Goal: Task Accomplishment & Management: Manage account settings

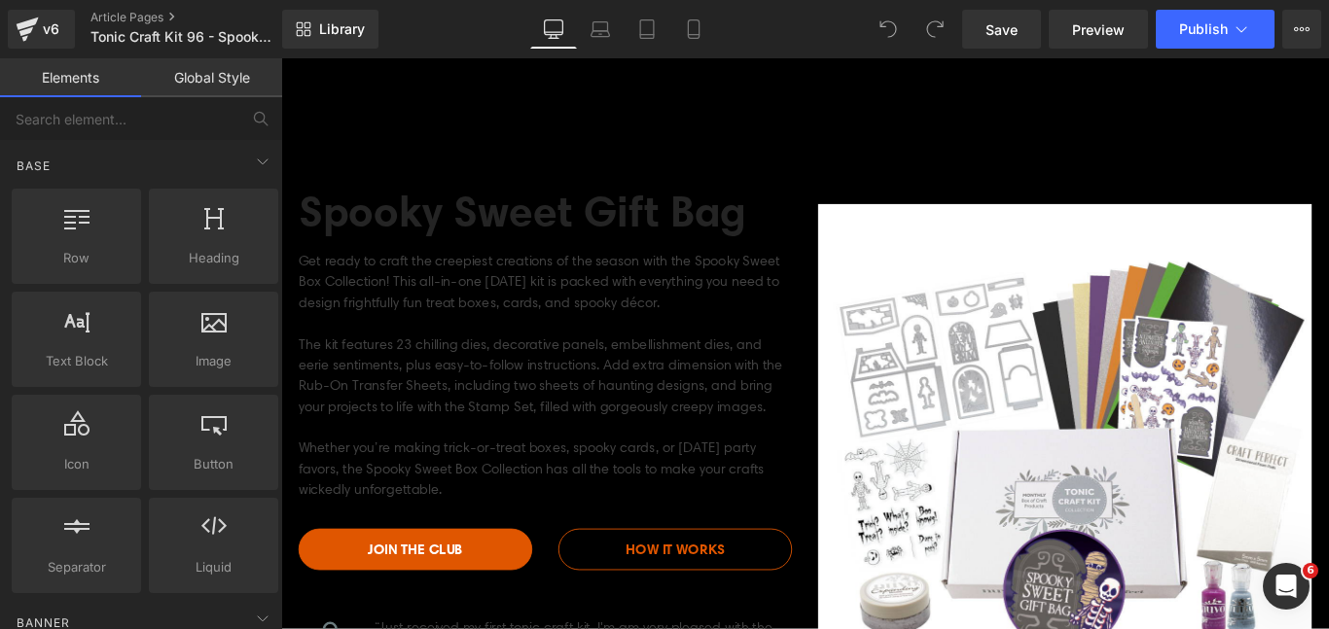
scroll to position [114, 0]
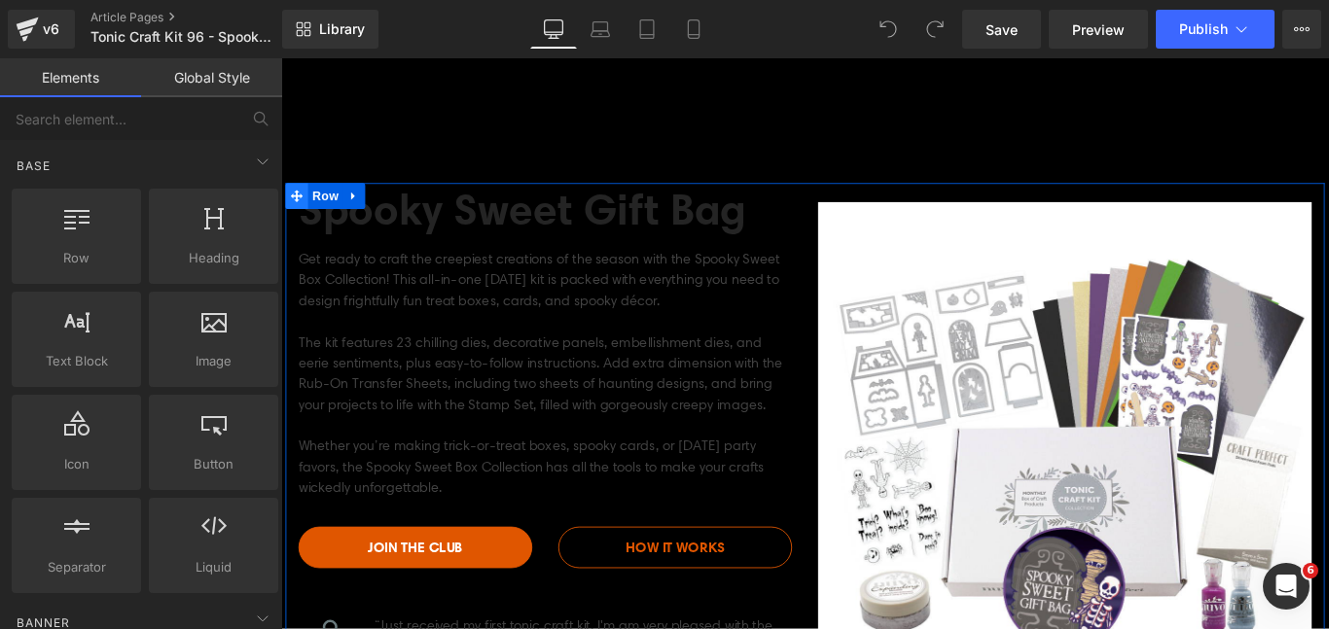
click at [308, 216] on span at bounding box center [298, 212] width 25 height 29
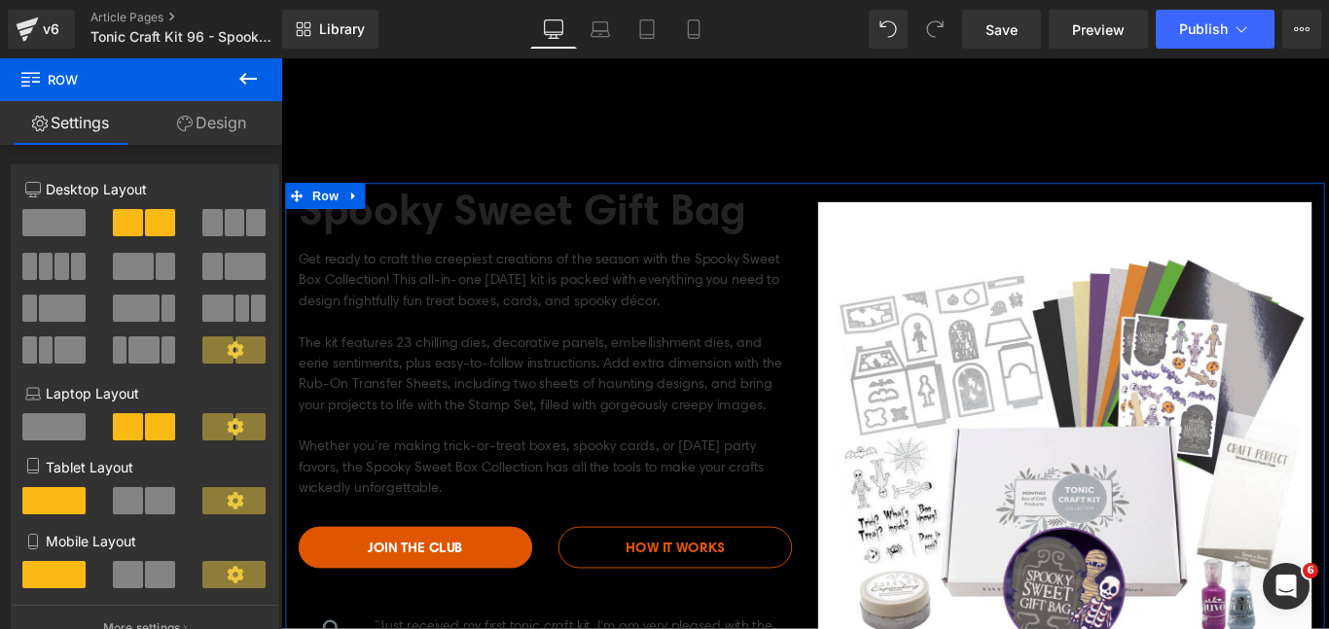
click at [207, 141] on link "Design" at bounding box center [211, 123] width 141 height 44
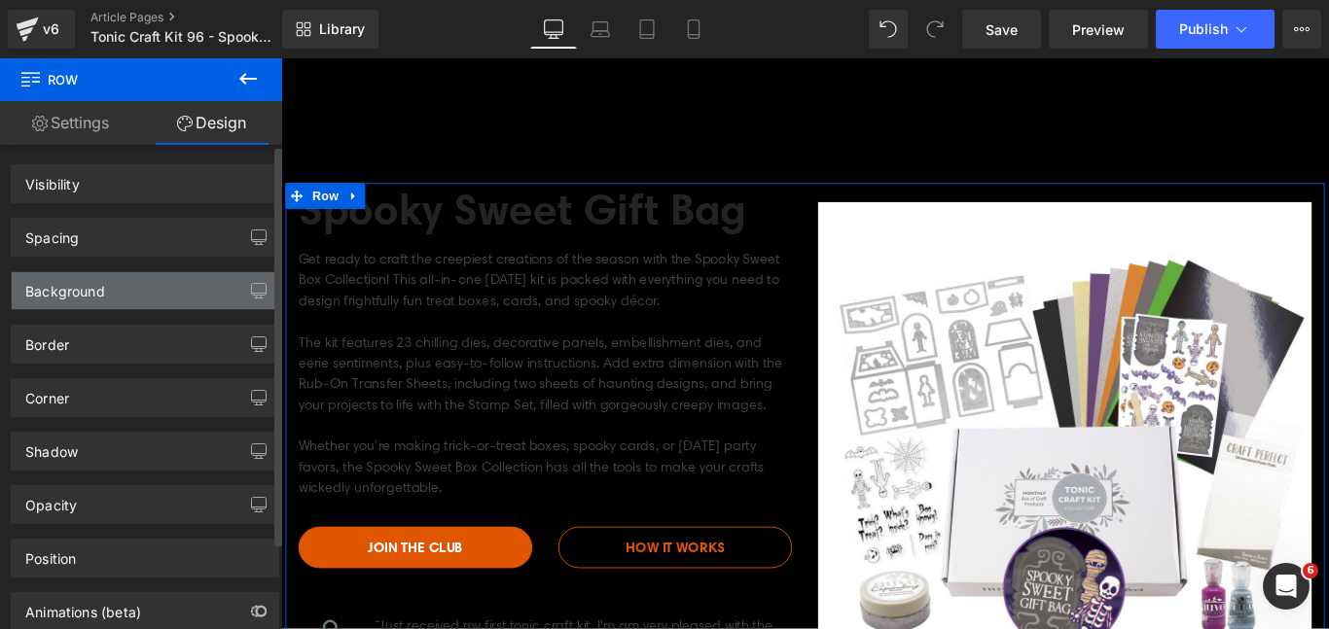
click at [137, 288] on div "Background" at bounding box center [145, 290] width 267 height 37
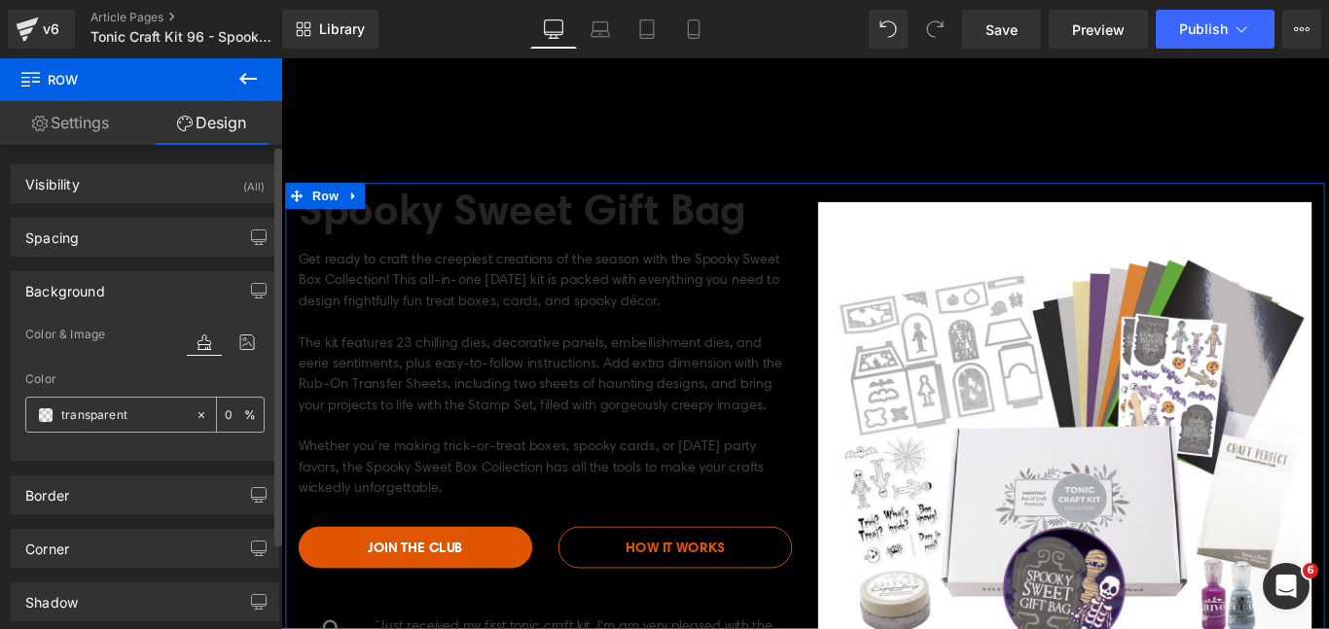
click at [46, 414] on span at bounding box center [46, 416] width 16 height 16
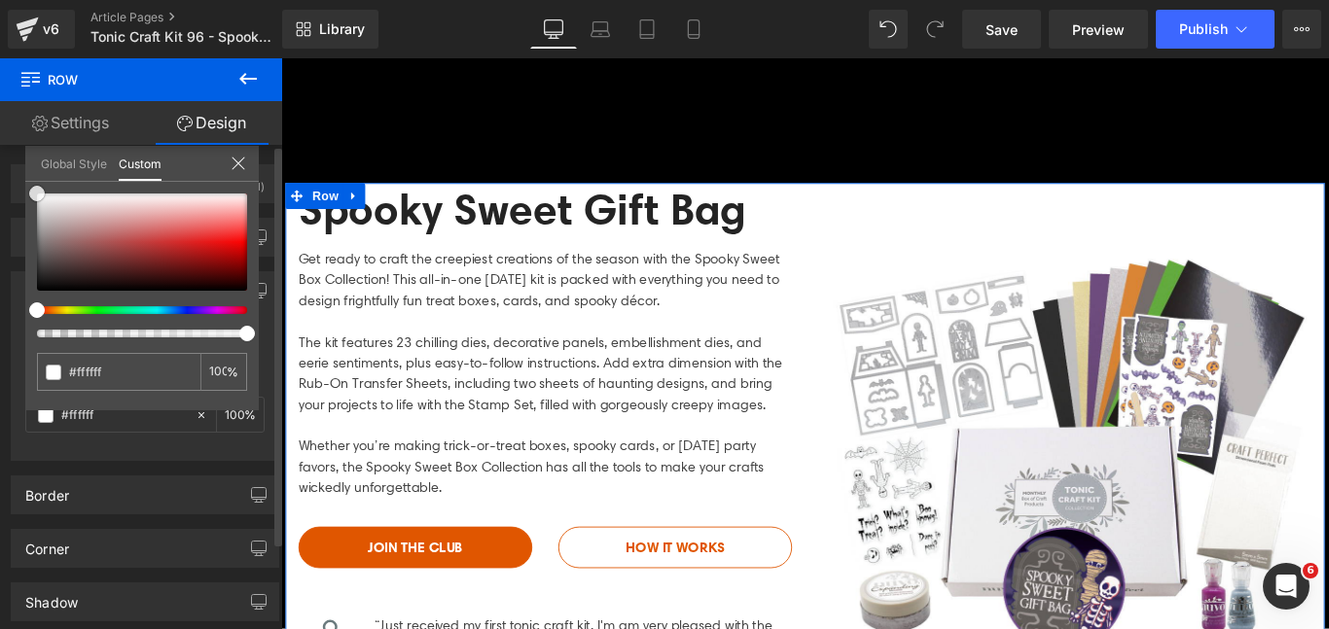
drag, startPoint x: 71, startPoint y: 249, endPoint x: 14, endPoint y: 165, distance: 101.5
click at [14, 257] on div "Background Color & Image color Color transparent 0 % Image Replace Image Upload…" at bounding box center [145, 359] width 291 height 204
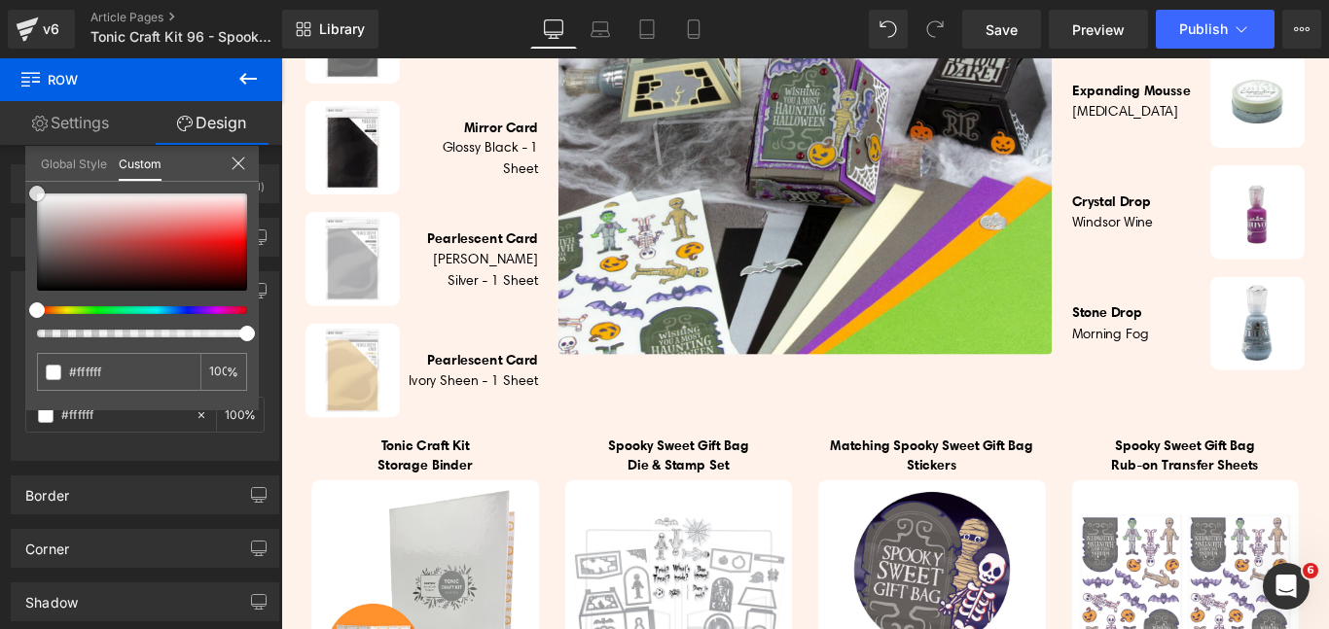
scroll to position [1346, 0]
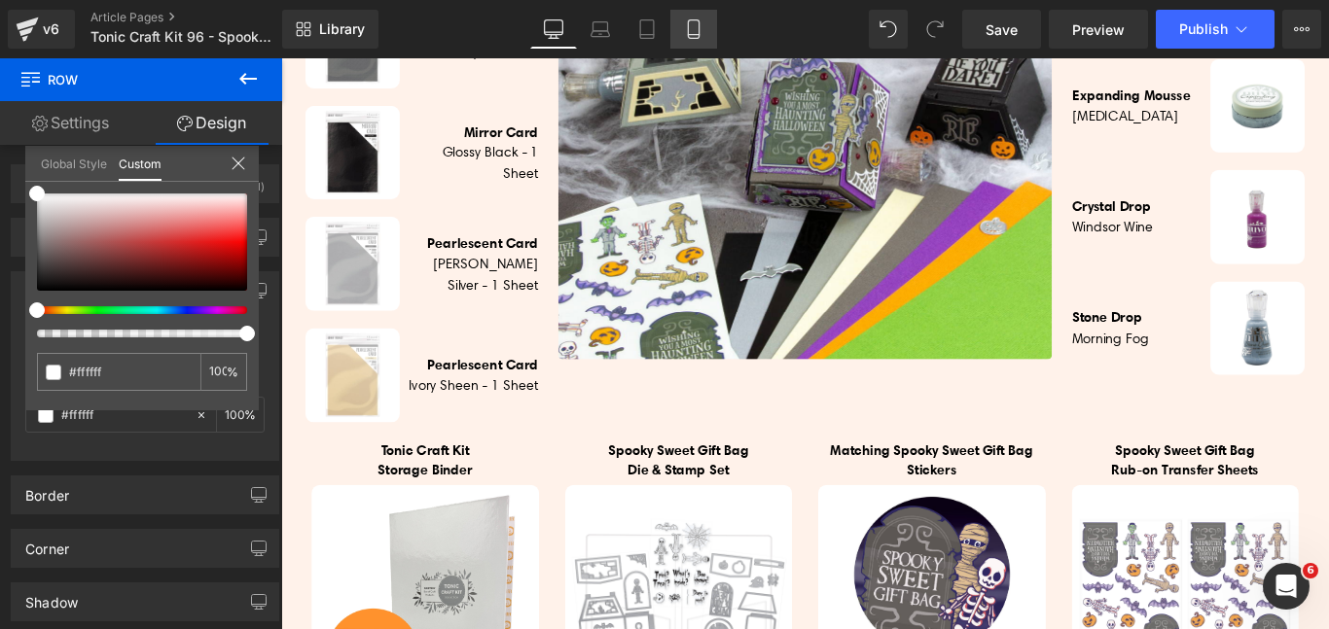
click at [685, 24] on icon at bounding box center [693, 28] width 19 height 19
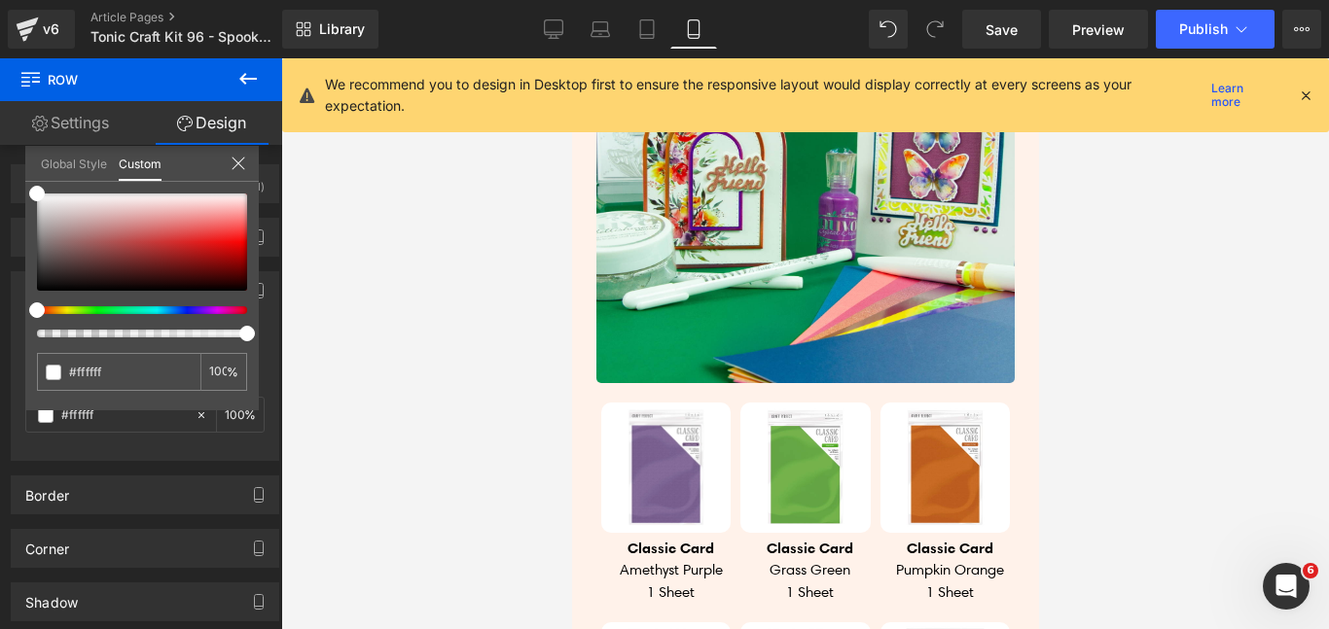
scroll to position [1730, 0]
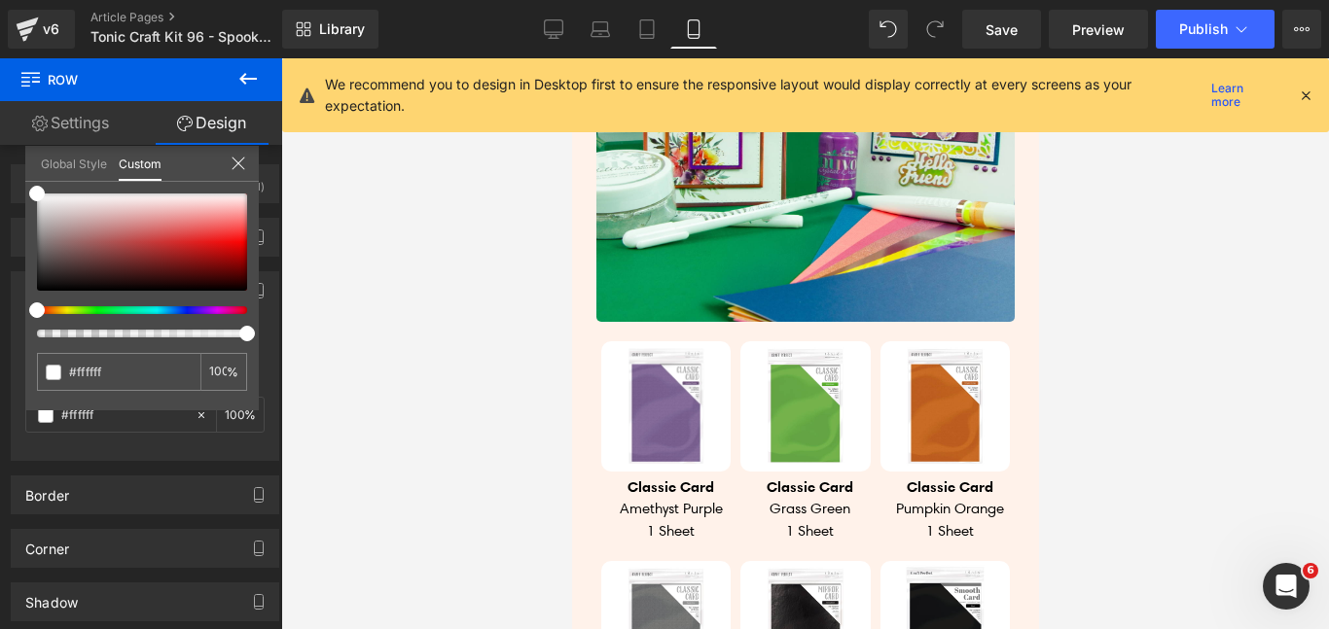
click at [736, 268] on img at bounding box center [804, 113] width 418 height 418
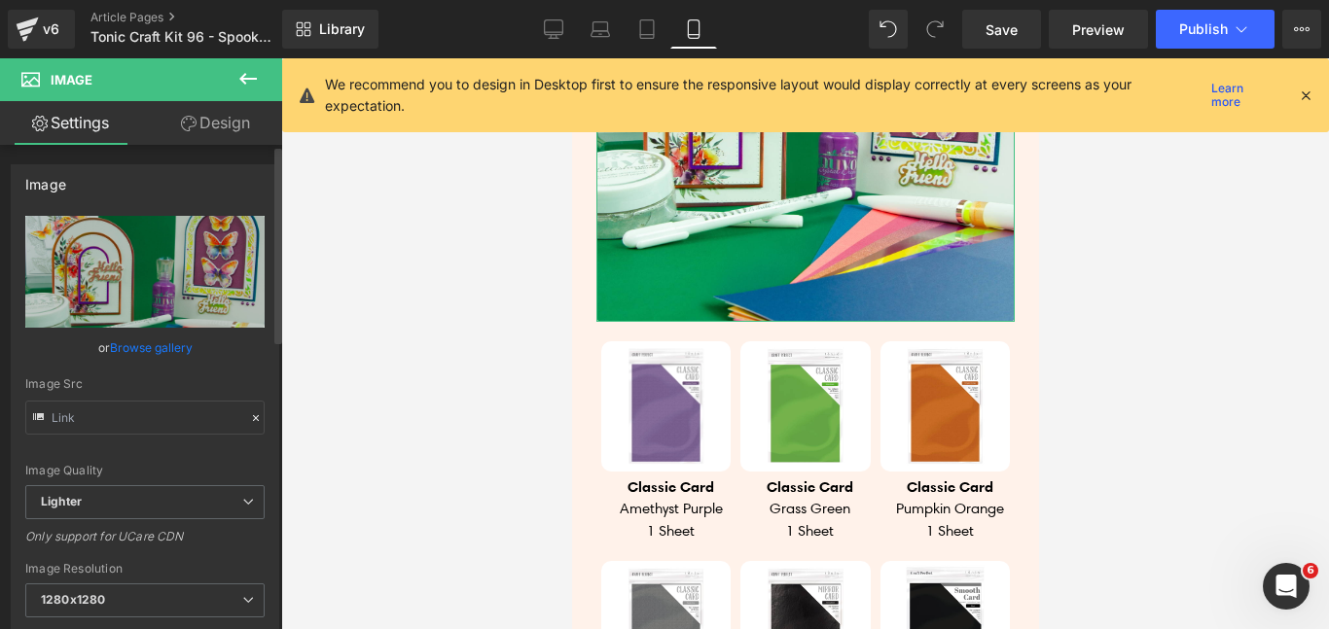
click at [152, 357] on link "Browse gallery" at bounding box center [151, 348] width 83 height 34
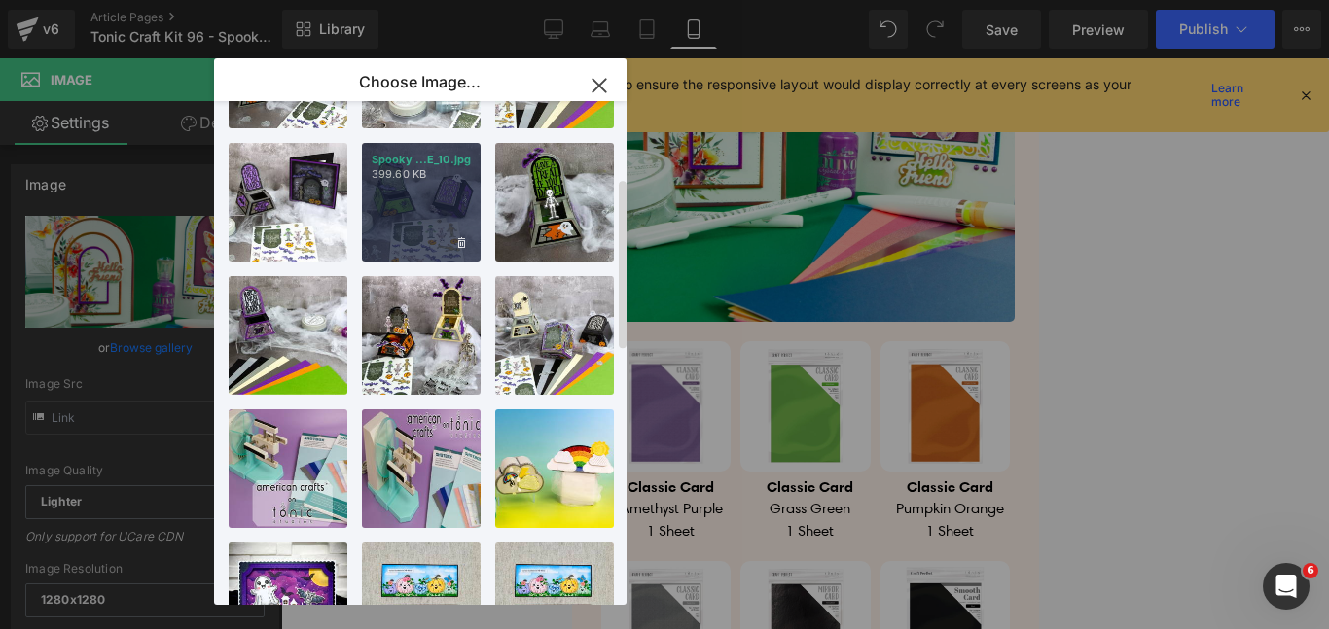
scroll to position [244, 0]
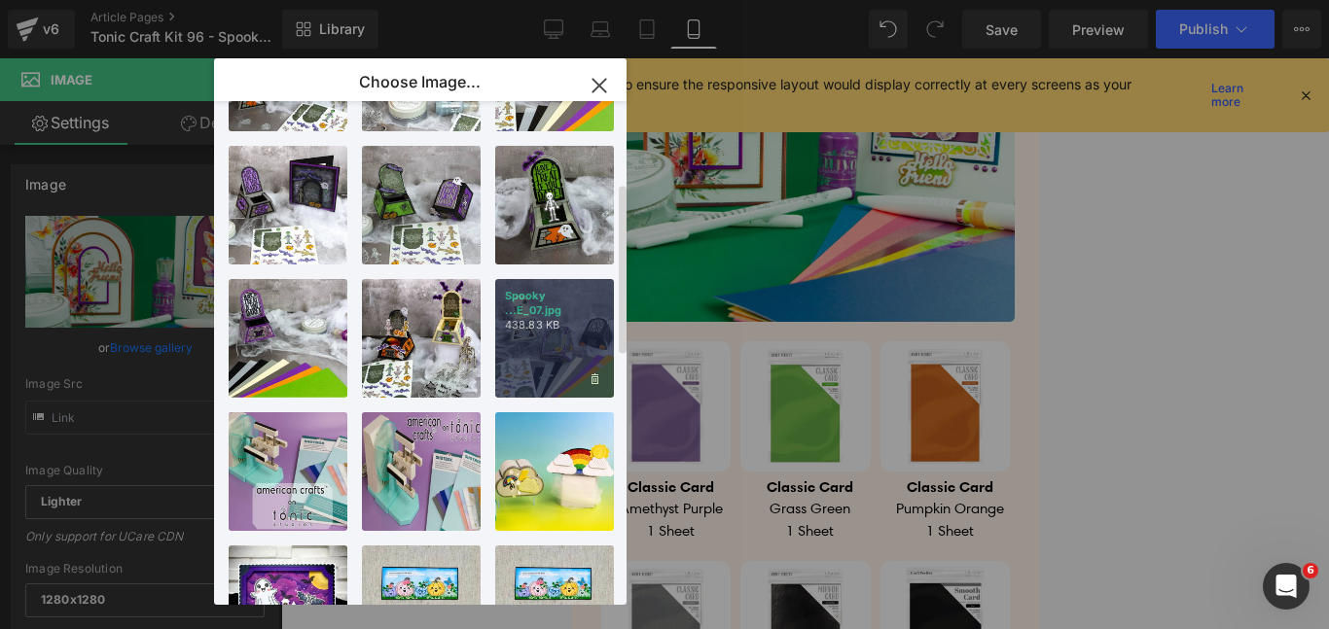
click at [532, 381] on div "Spooky ...E_07.jpg 438.83 KB" at bounding box center [554, 338] width 119 height 119
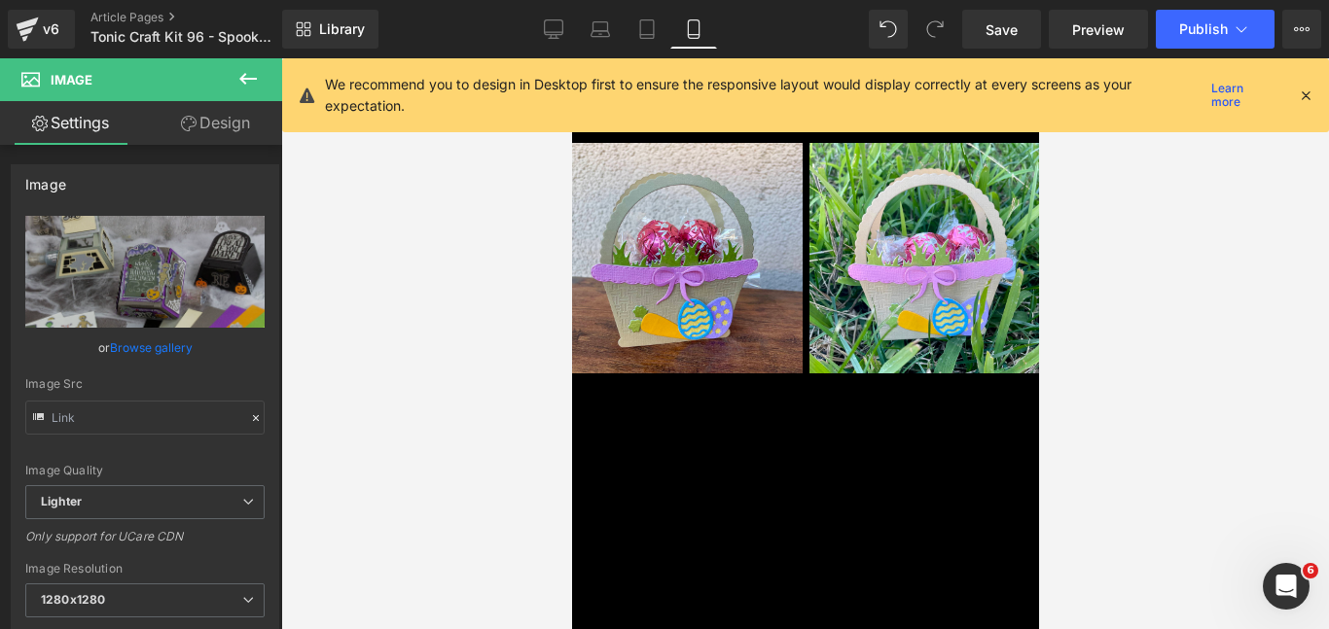
scroll to position [9687, 0]
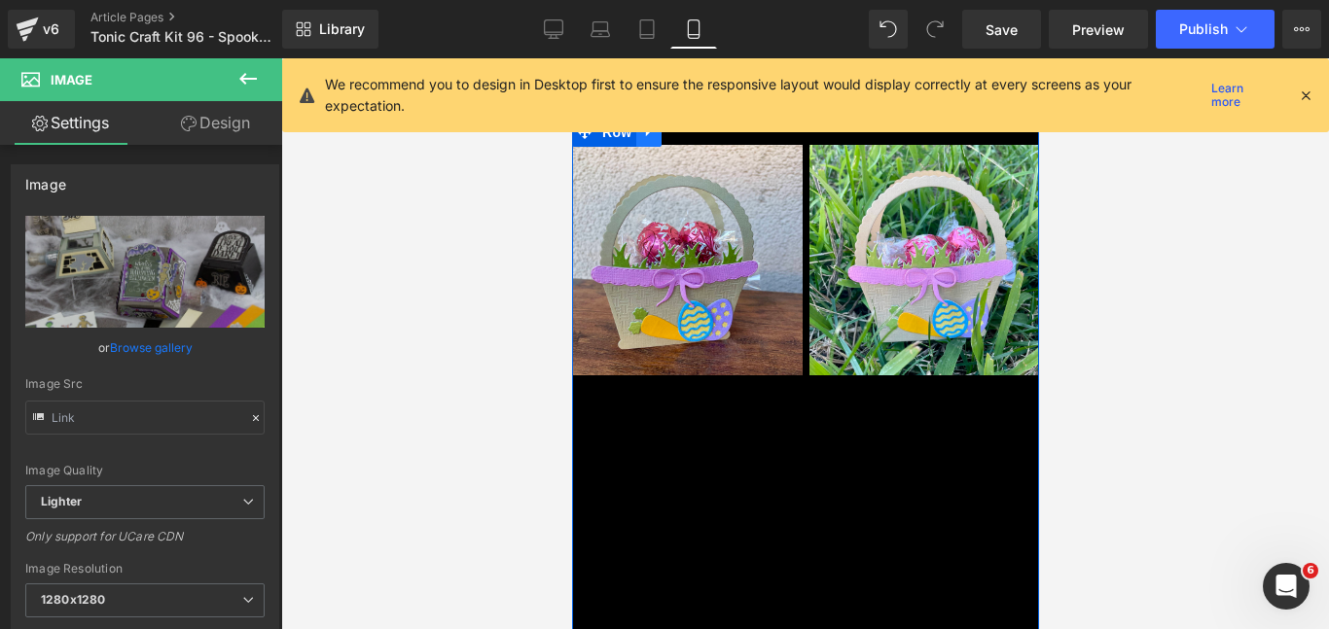
click at [648, 140] on icon at bounding box center [648, 132] width 14 height 15
click at [853, 164] on icon at bounding box center [851, 160] width 4 height 9
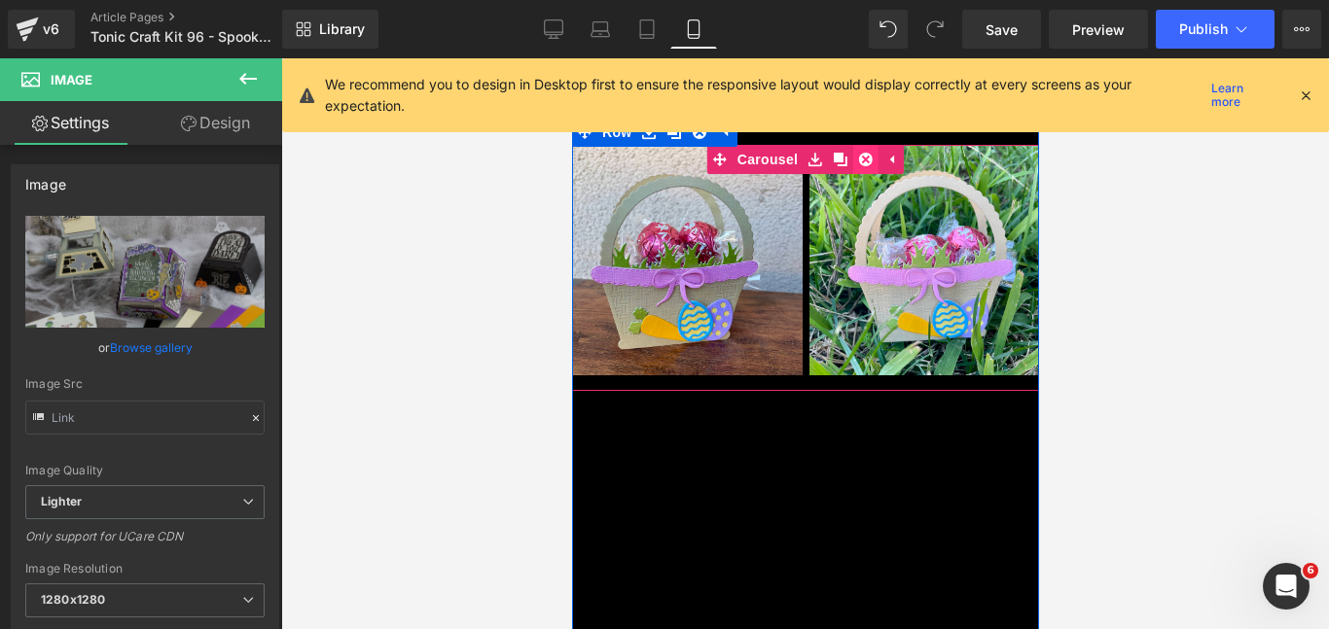
click at [861, 166] on icon at bounding box center [865, 160] width 14 height 14
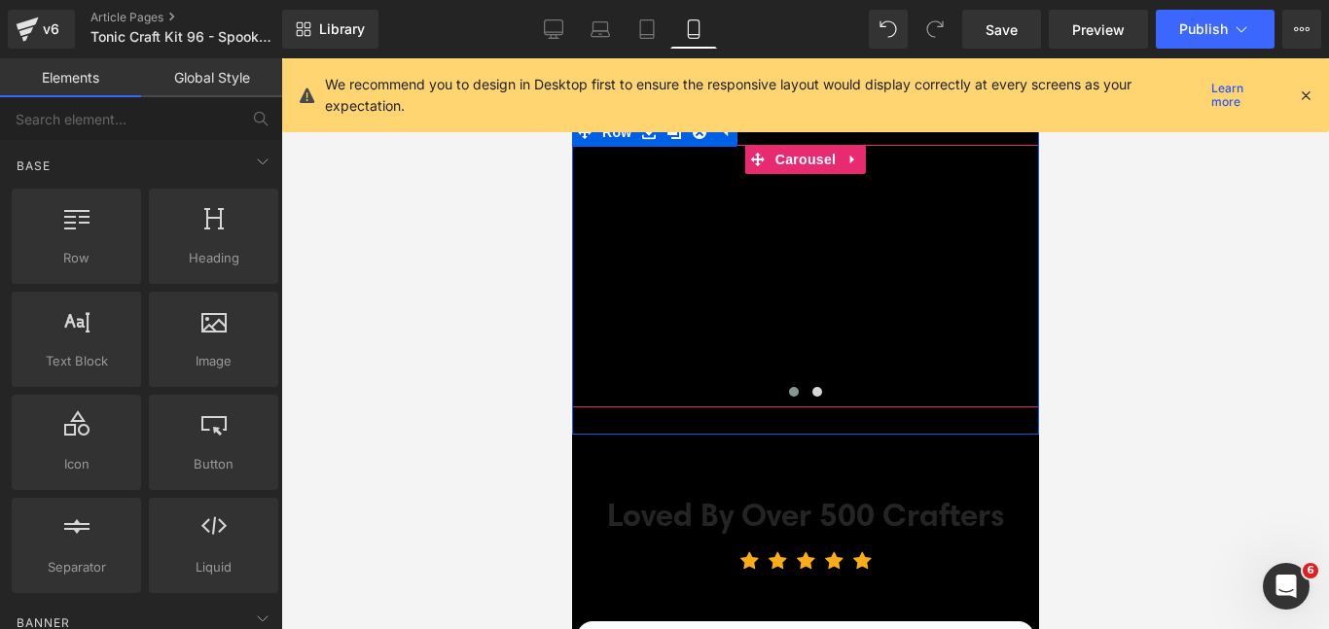
click at [791, 397] on span at bounding box center [793, 392] width 10 height 10
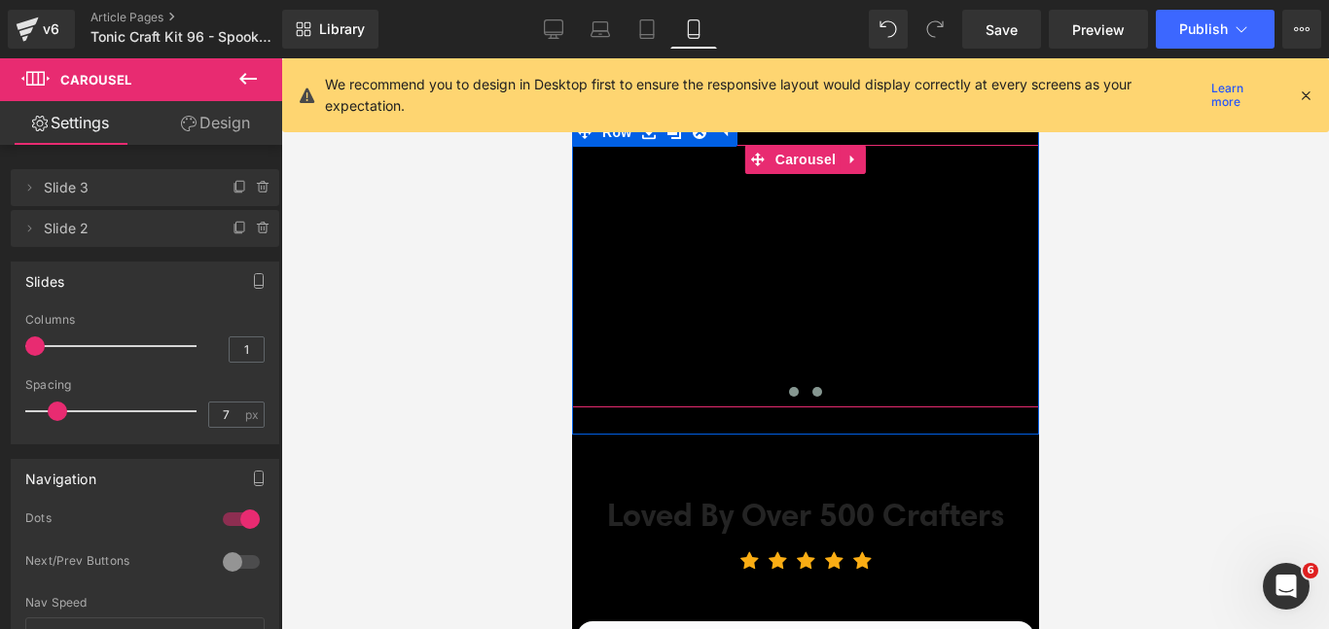
click at [812, 397] on span at bounding box center [816, 392] width 10 height 10
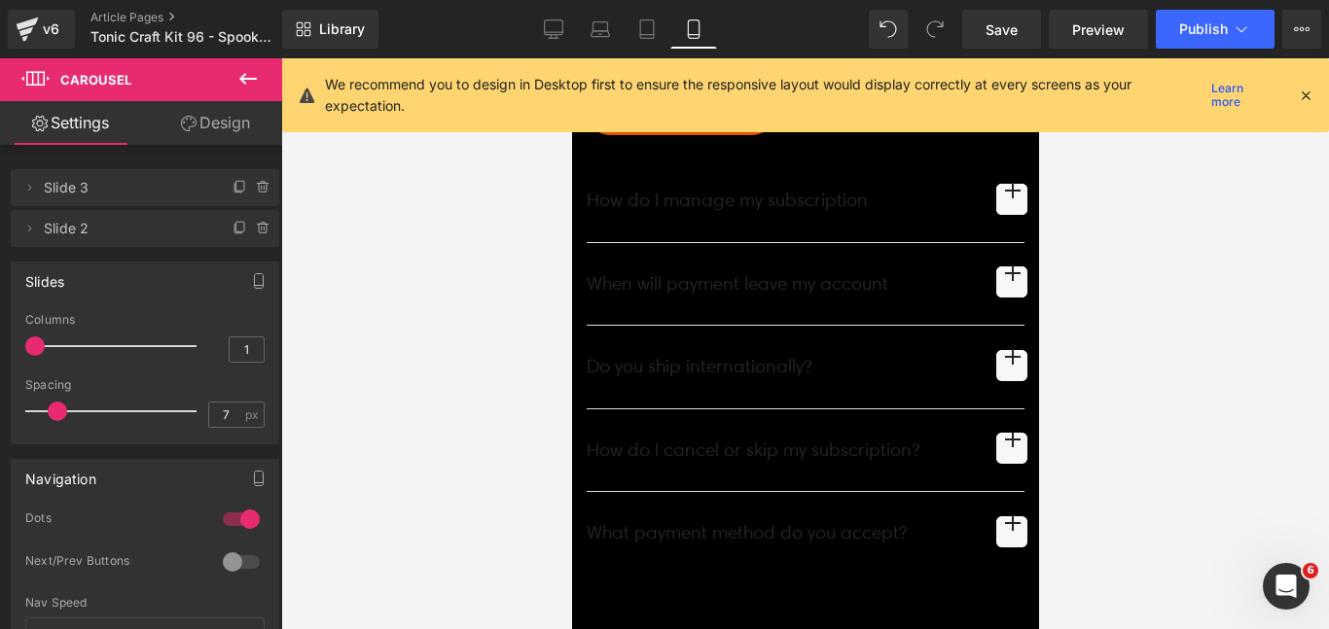
scroll to position [12025, 0]
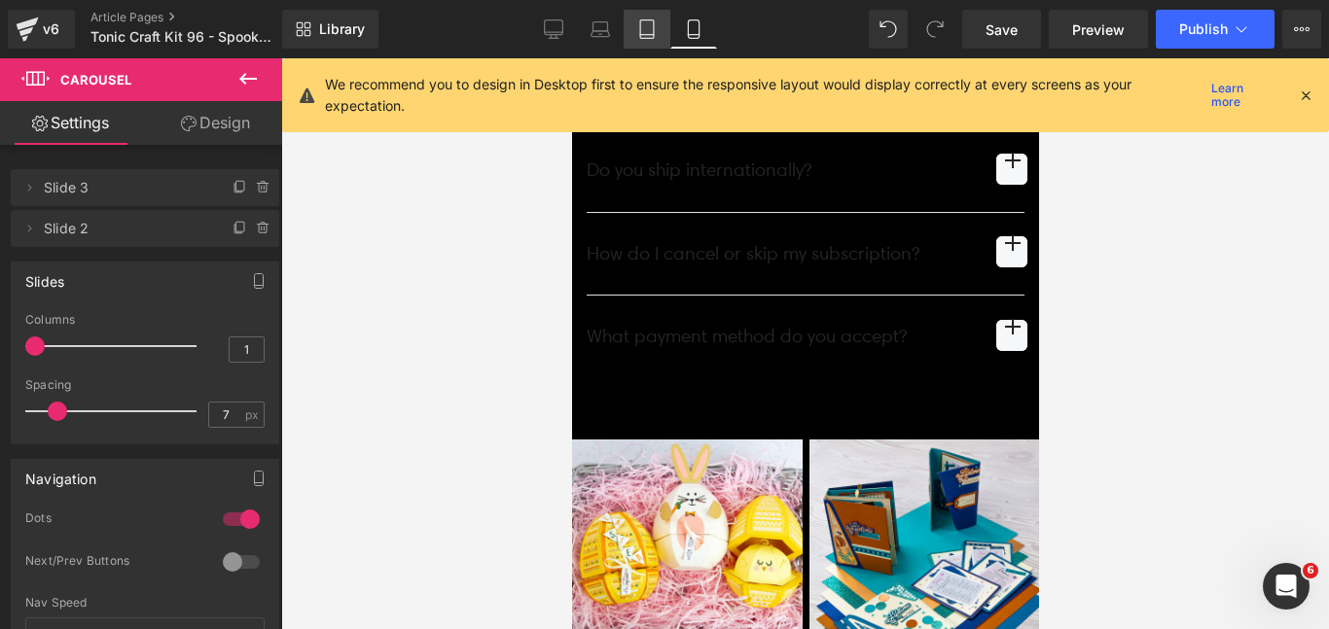
click at [647, 41] on link "Tablet" at bounding box center [647, 29] width 47 height 39
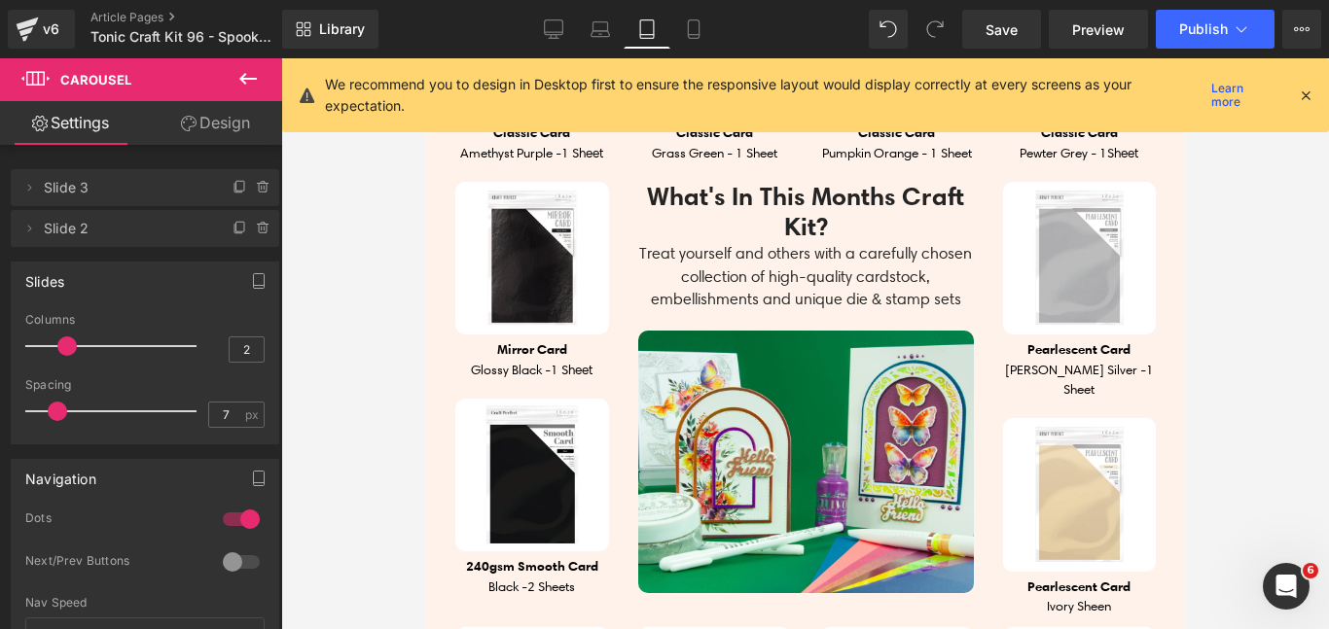
scroll to position [1635, 0]
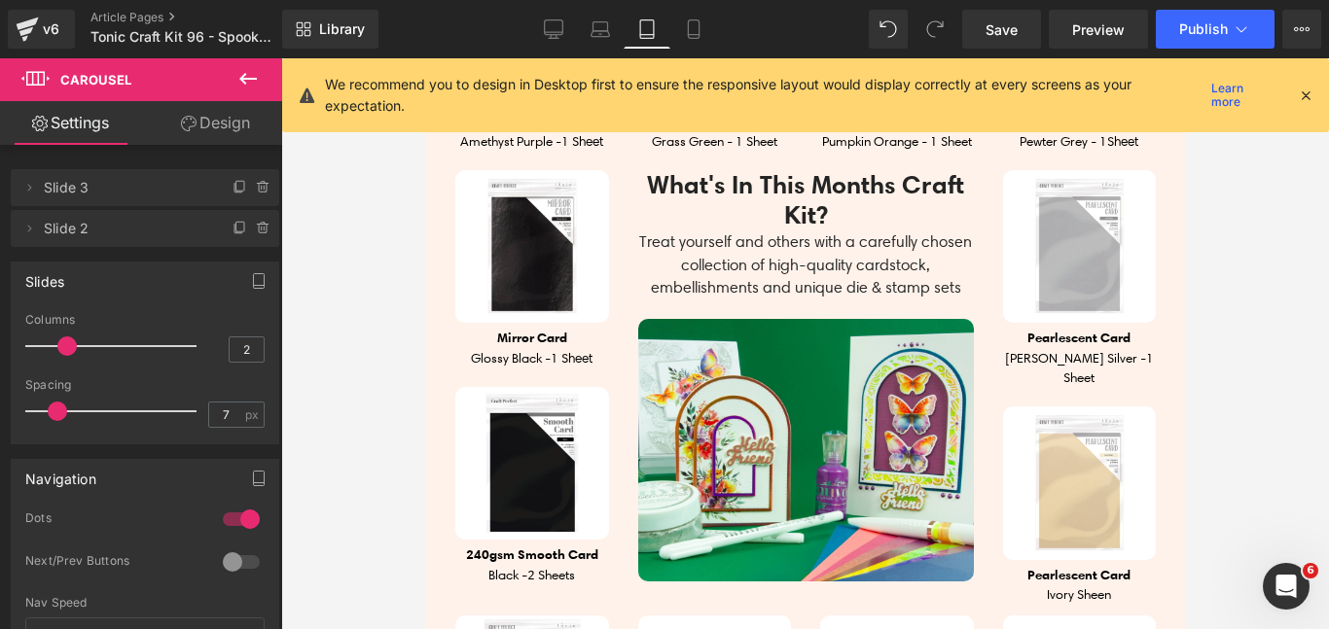
click at [763, 382] on img at bounding box center [805, 450] width 336 height 263
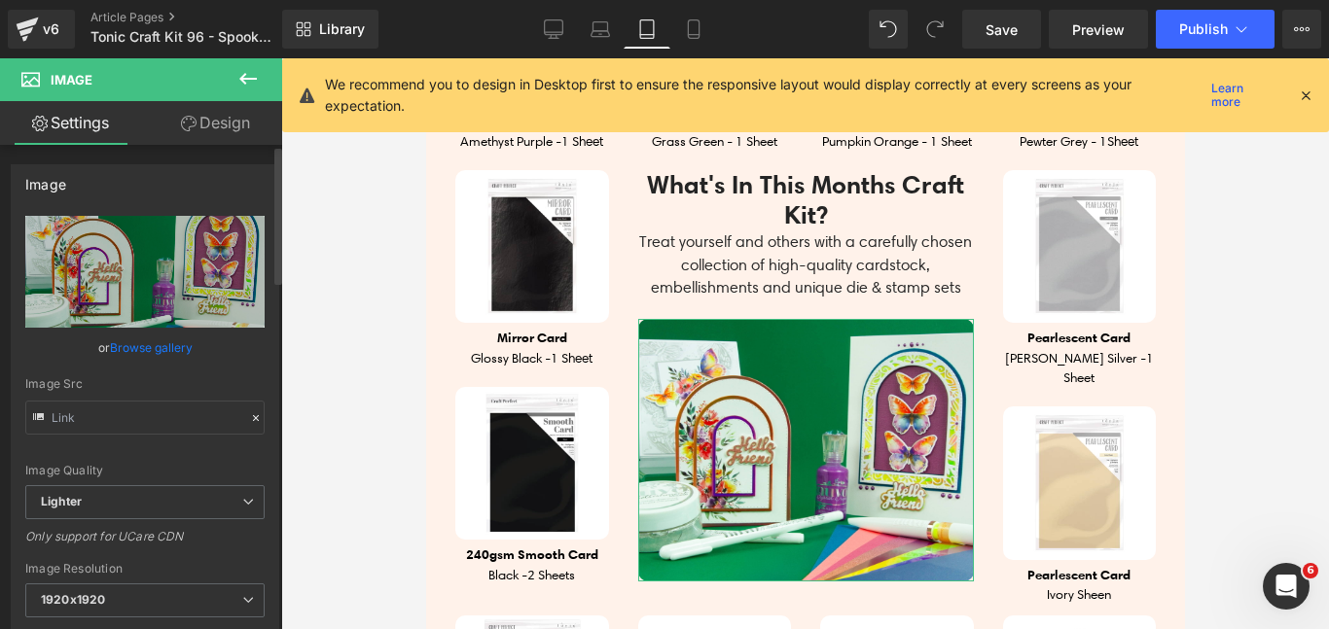
click at [173, 353] on link "Browse gallery" at bounding box center [151, 348] width 83 height 34
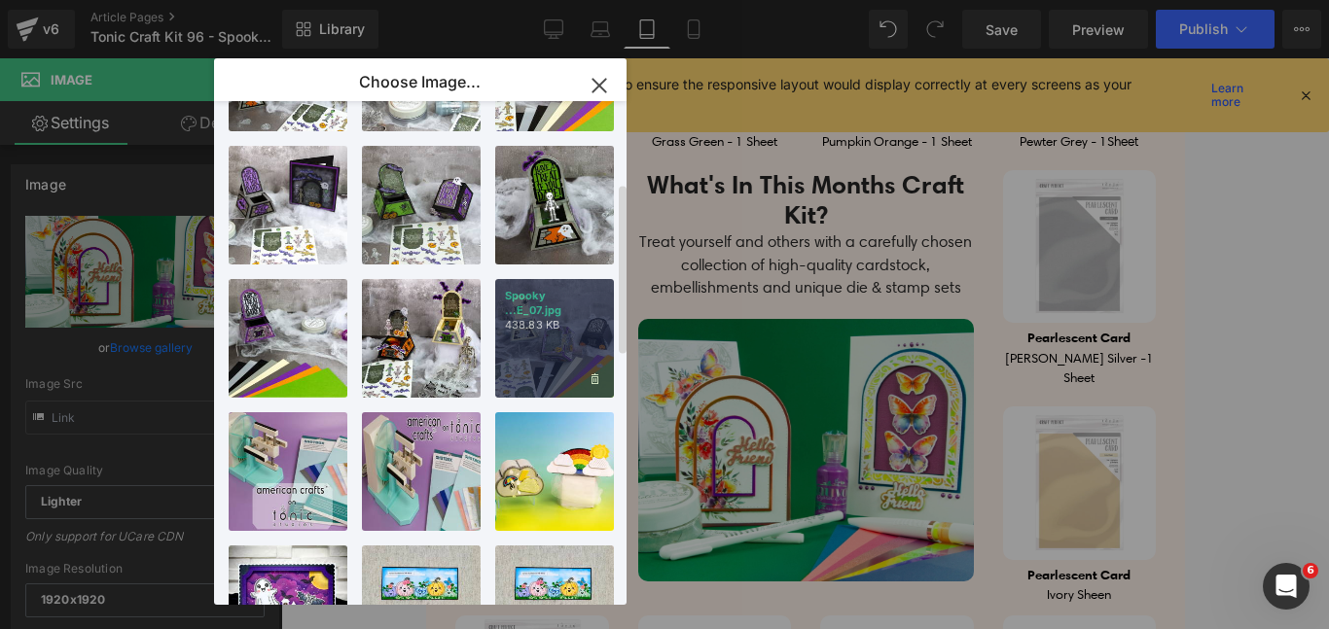
click at [521, 361] on div "Spooky ...E_07.jpg 438.83 KB" at bounding box center [554, 338] width 119 height 119
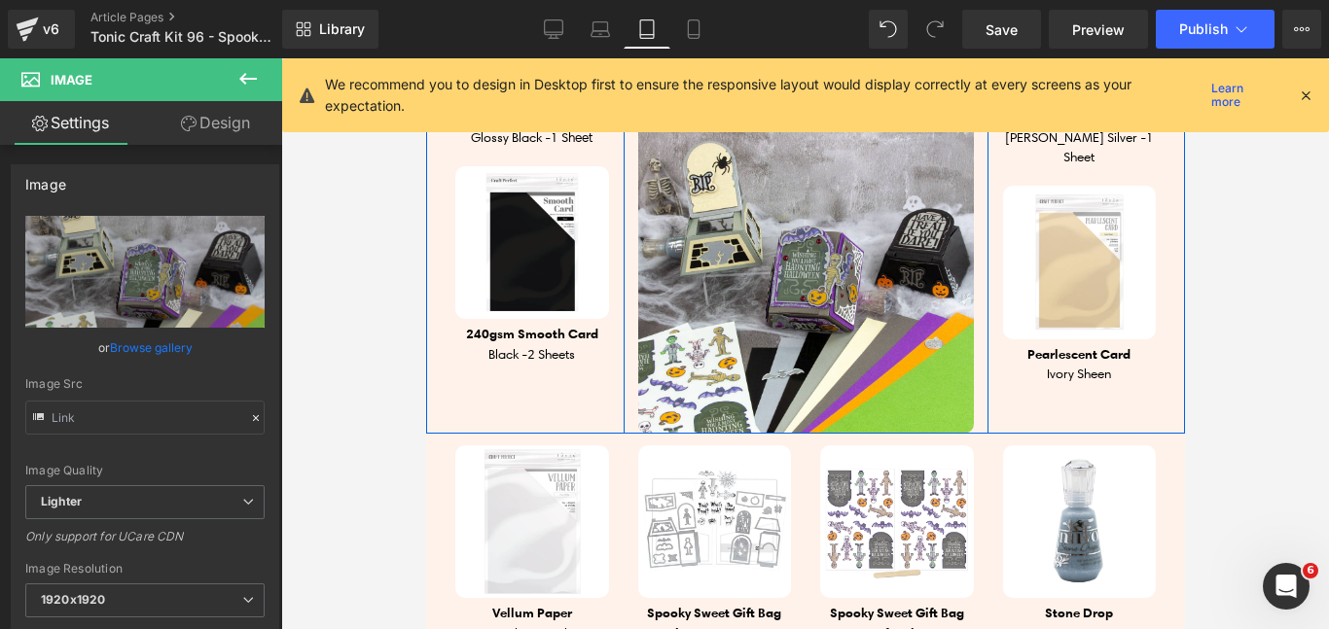
scroll to position [1852, 0]
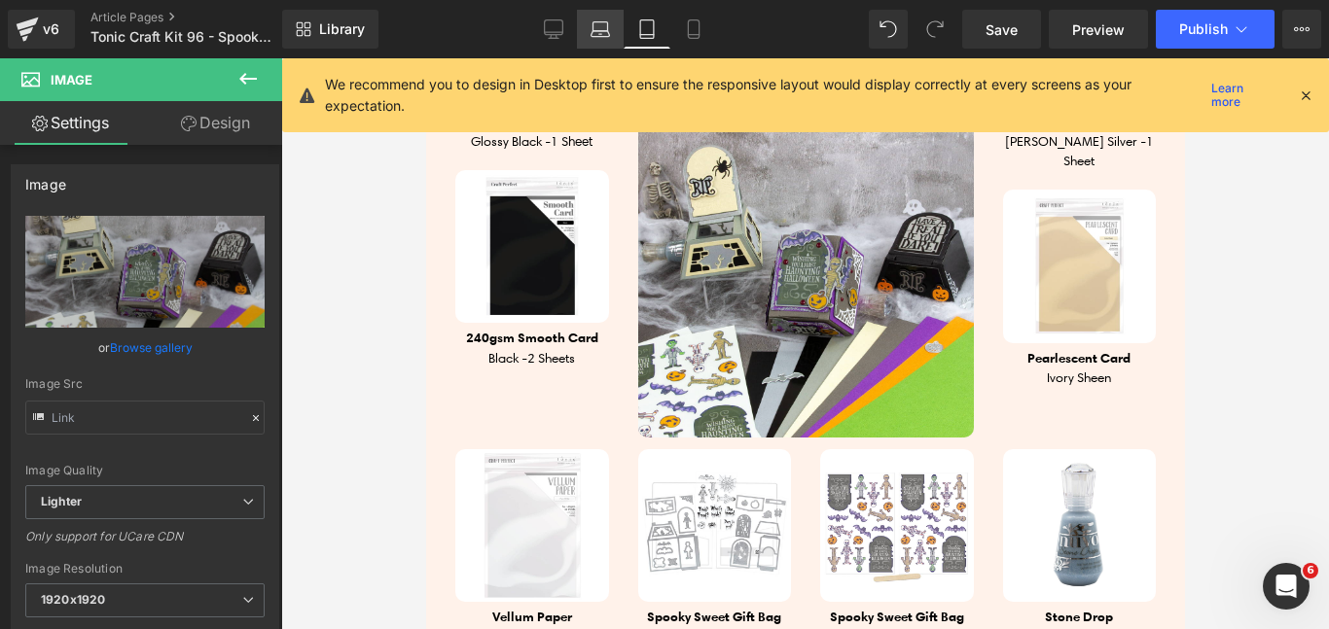
click at [597, 32] on icon at bounding box center [599, 28] width 19 height 19
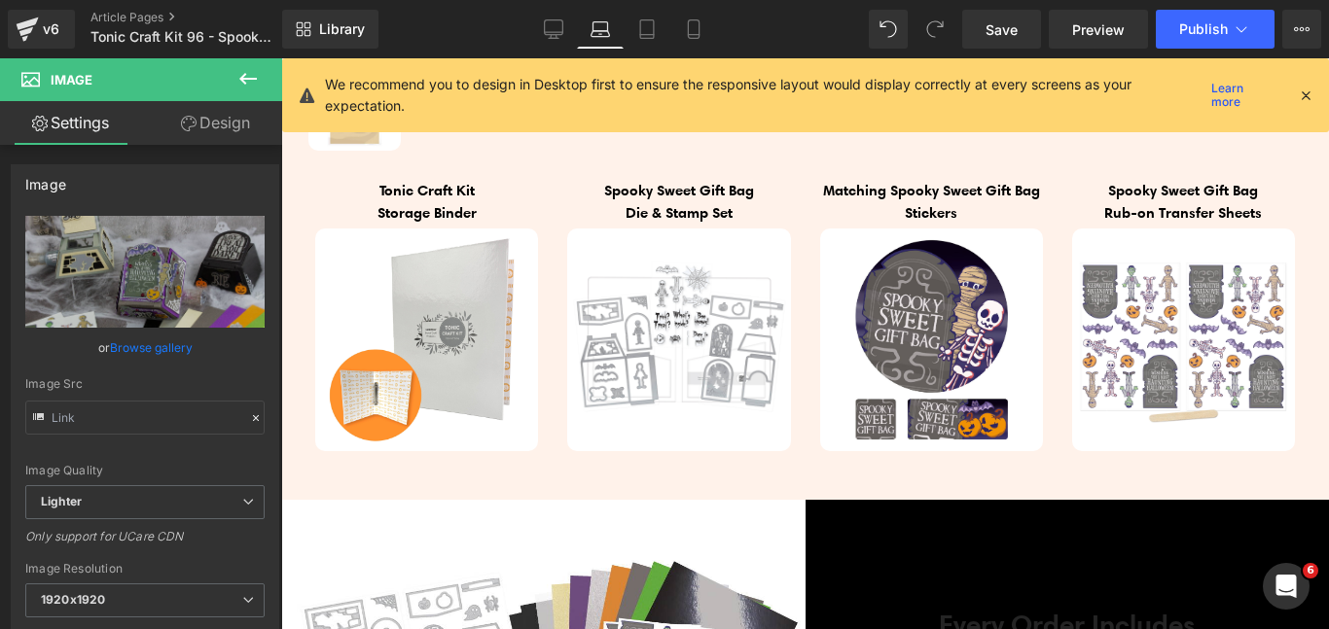
scroll to position [1711, 0]
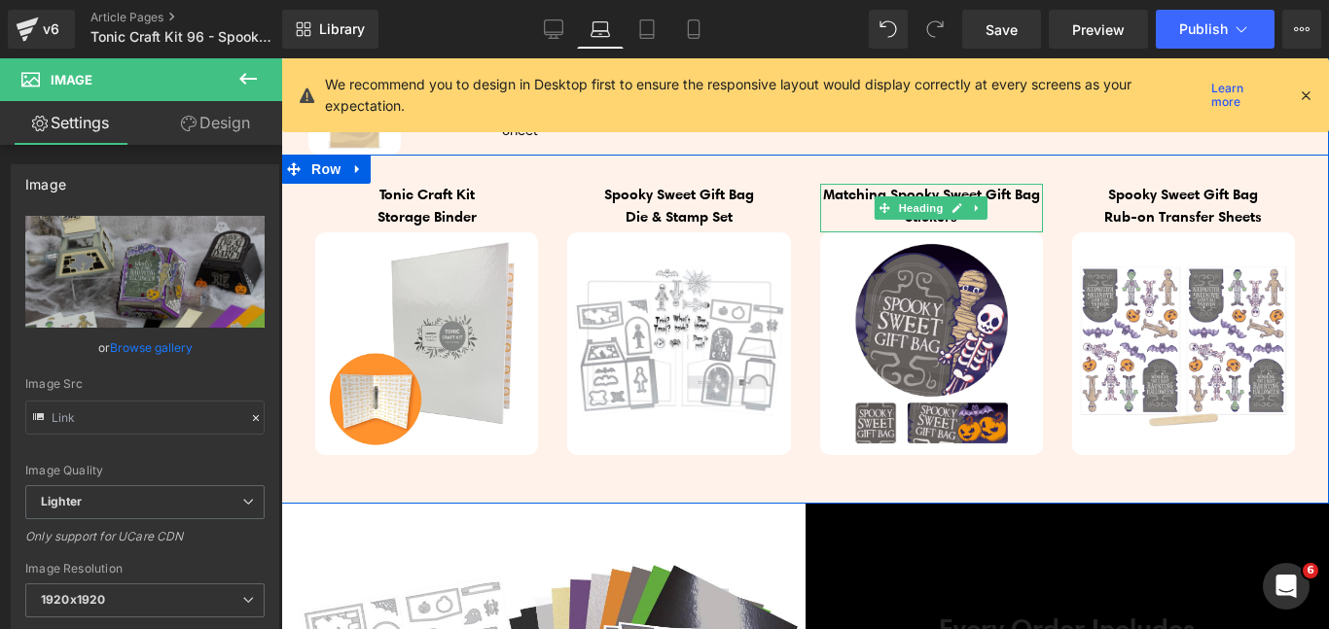
click at [888, 229] on h4 "Stickers" at bounding box center [931, 217] width 223 height 22
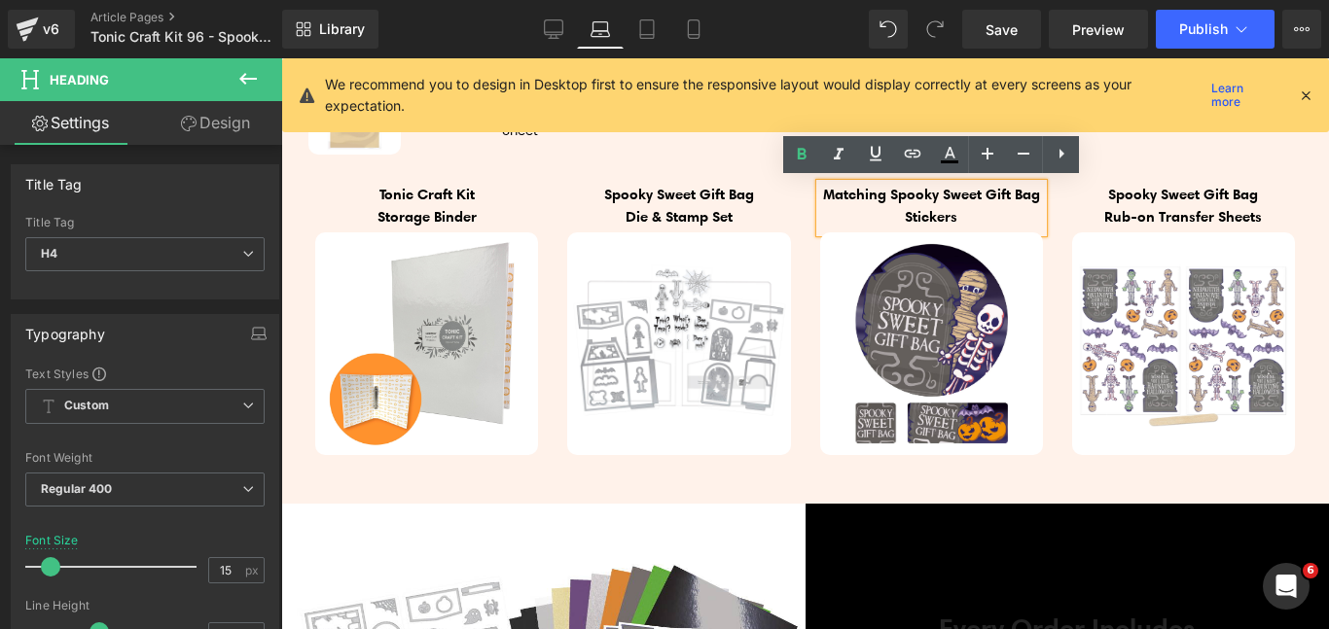
click at [908, 226] on span "Stickers" at bounding box center [931, 216] width 53 height 18
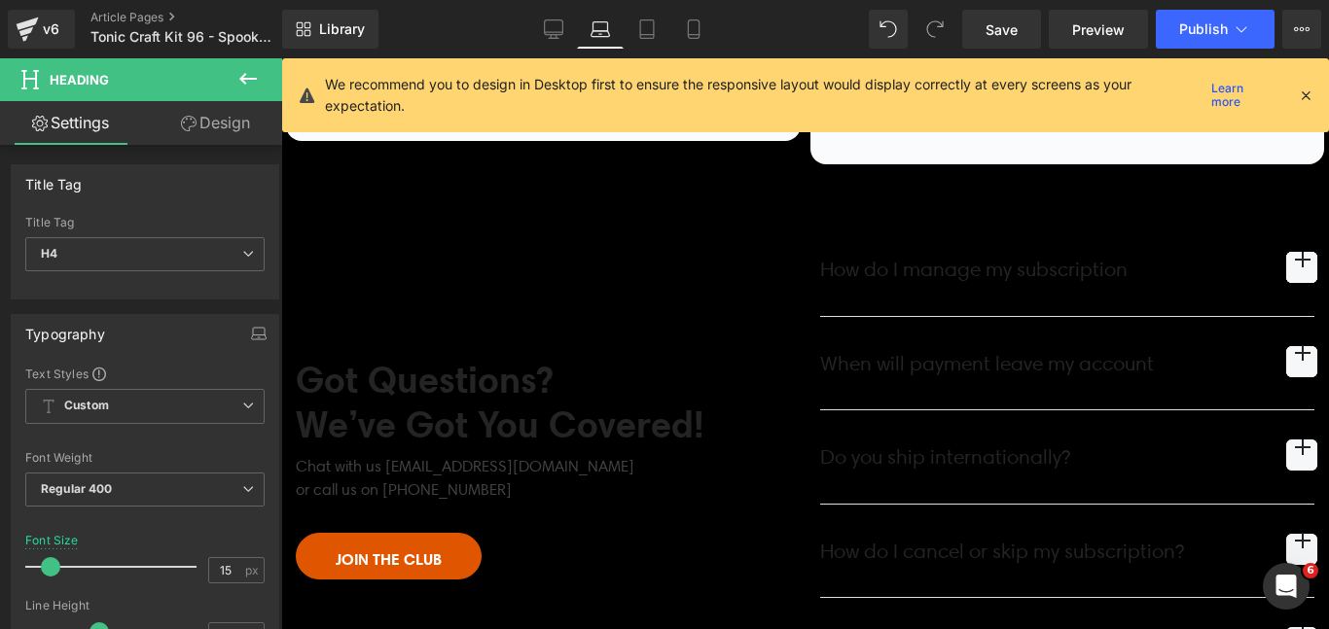
scroll to position [8027, 0]
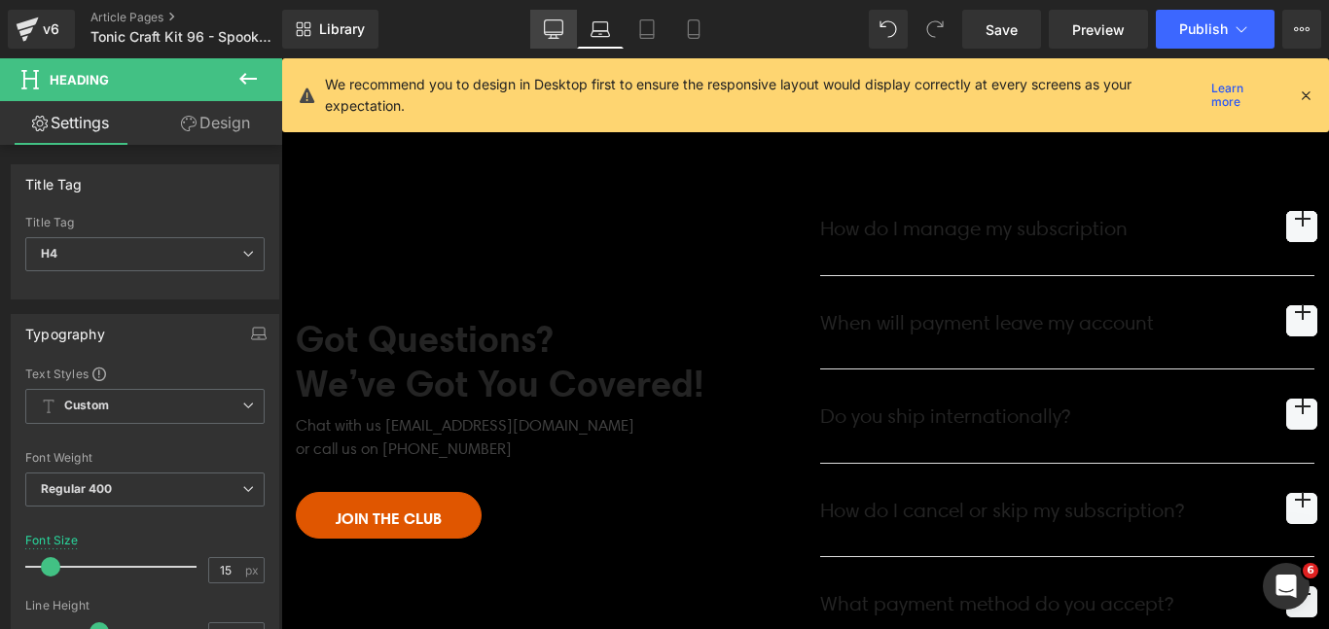
click at [555, 36] on icon at bounding box center [553, 28] width 19 height 19
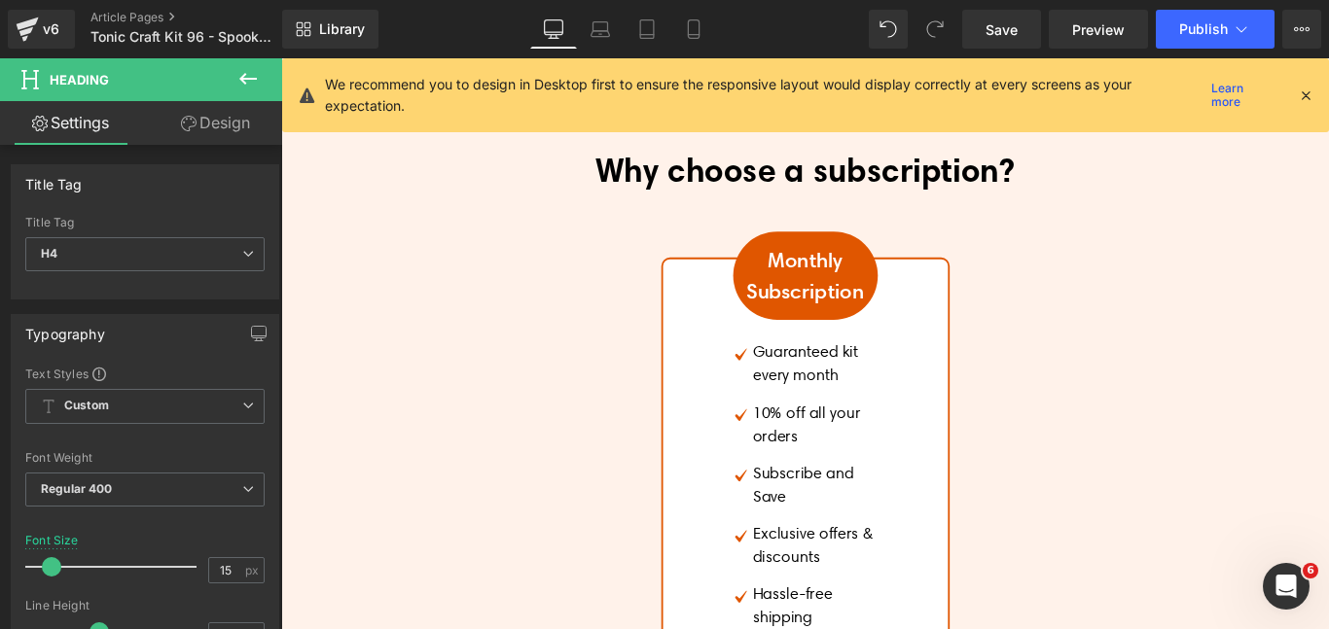
scroll to position [5010, 0]
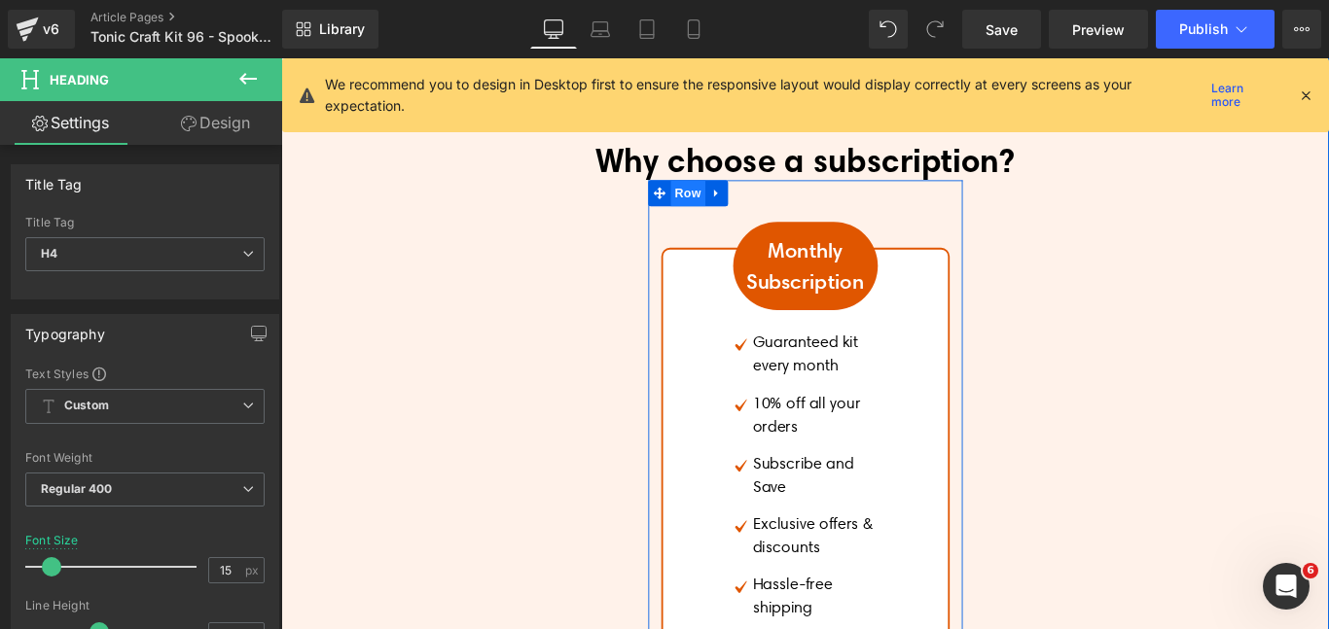
click at [728, 217] on span "Row" at bounding box center [738, 210] width 39 height 29
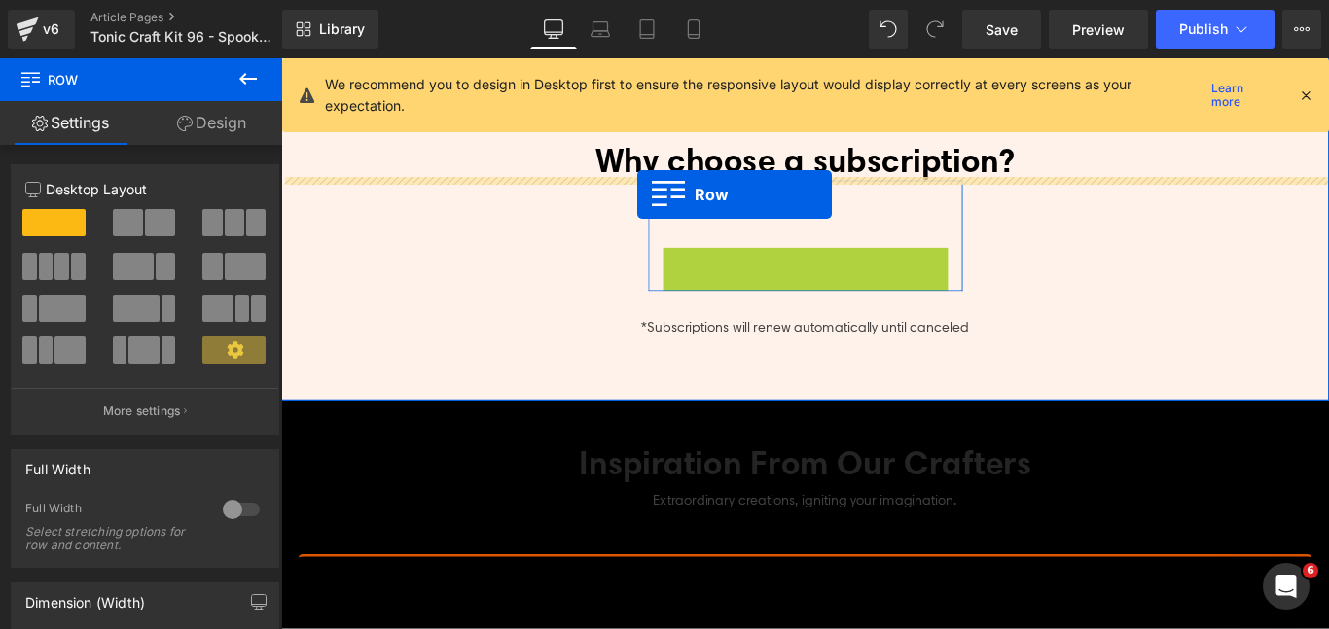
drag, startPoint x: 729, startPoint y: 273, endPoint x: 680, endPoint y: 216, distance: 75.2
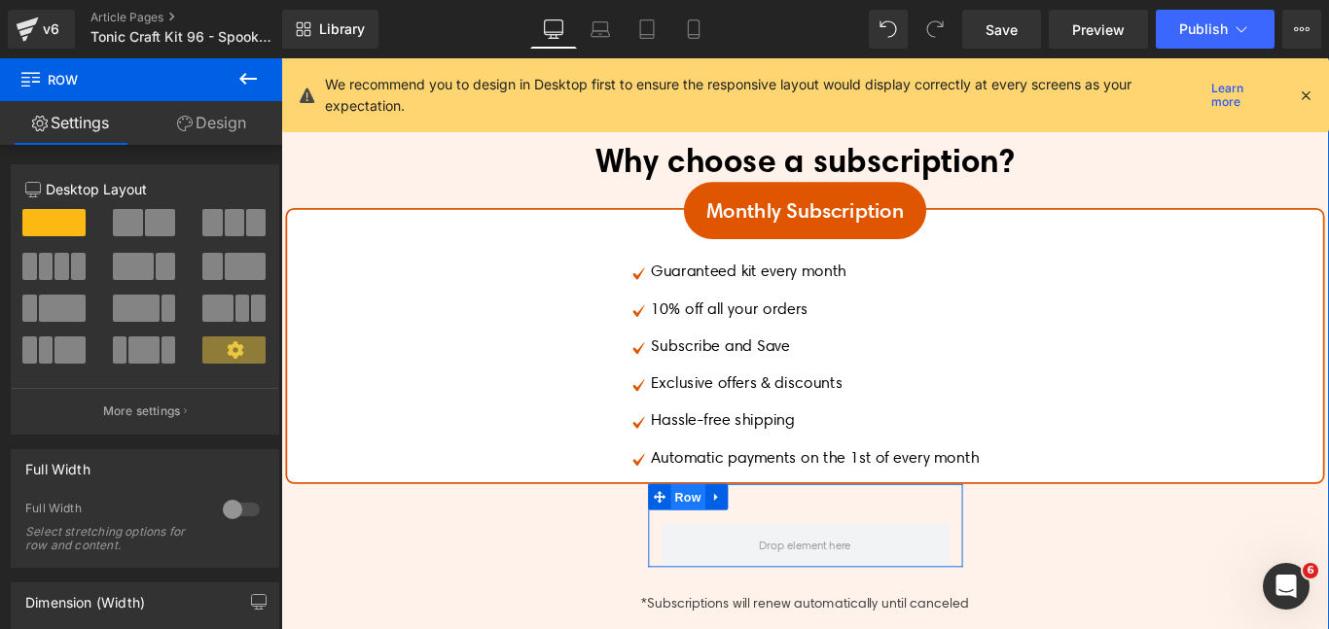
click at [732, 547] on span "Row" at bounding box center [738, 551] width 39 height 29
click at [167, 128] on link "Design" at bounding box center [211, 123] width 141 height 44
click at [0, 0] on div "Spacing" at bounding box center [0, 0] width 0 height 0
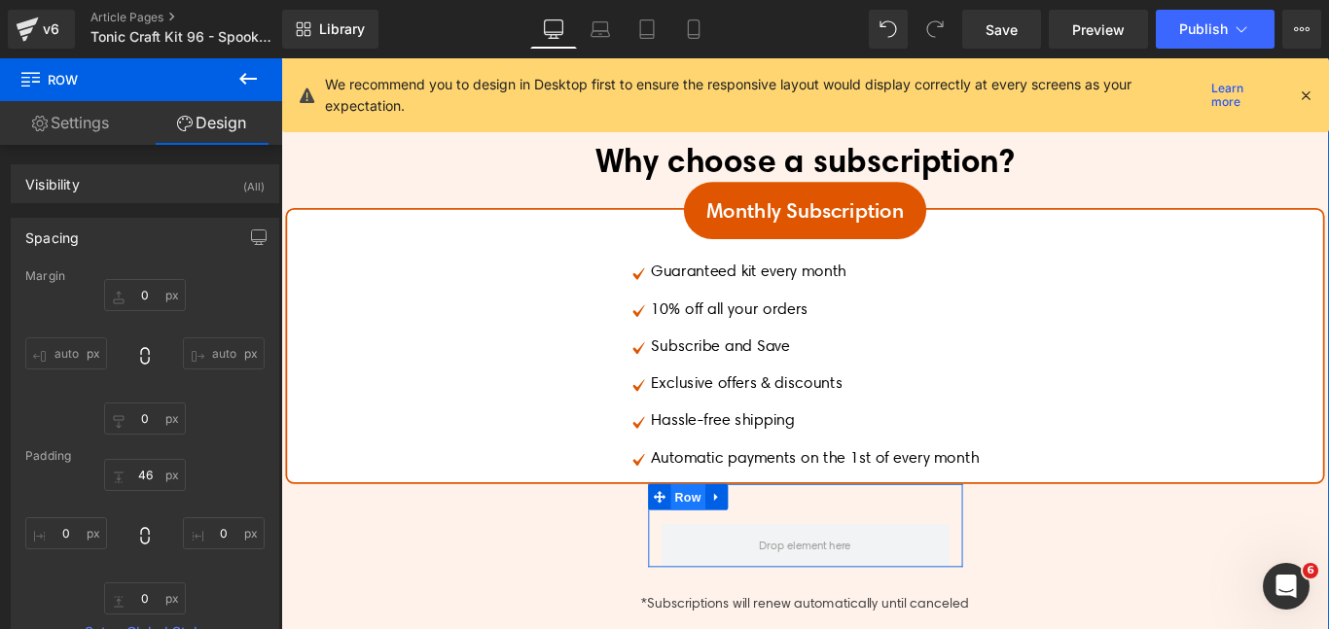
click at [715, 582] on span at bounding box center [870, 606] width 324 height 49
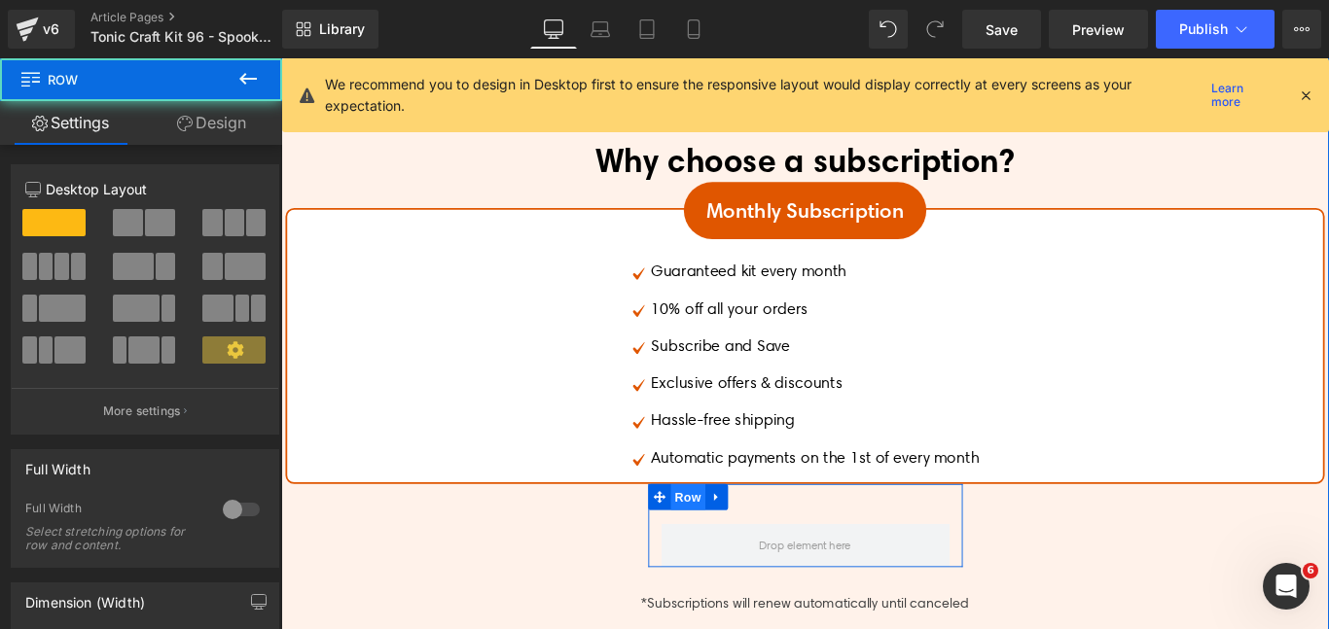
click at [729, 560] on span "Row" at bounding box center [738, 551] width 39 height 29
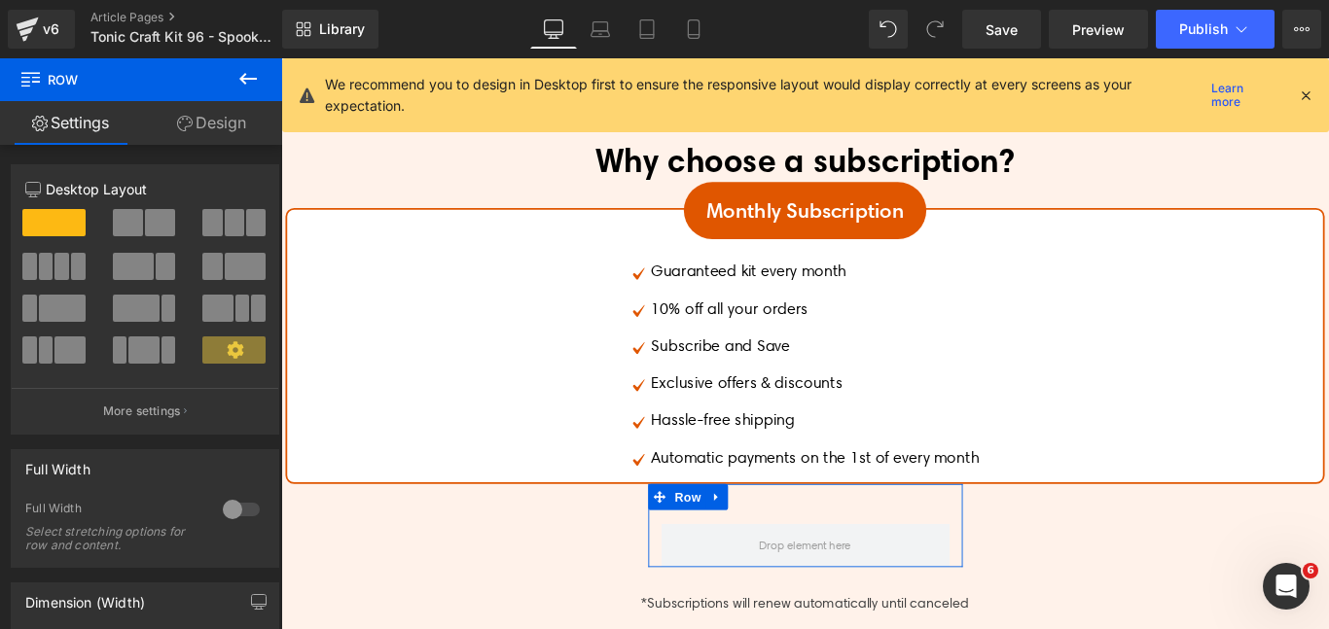
click at [194, 138] on link "Design" at bounding box center [211, 123] width 141 height 44
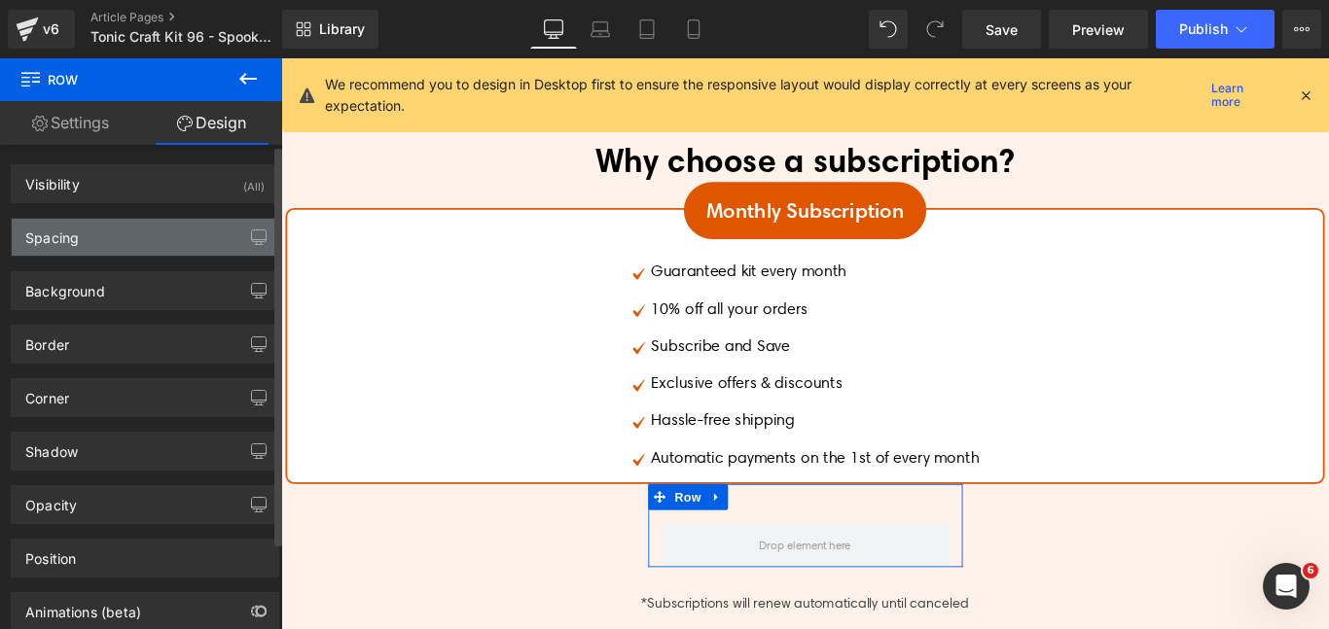
click at [126, 245] on div "Spacing" at bounding box center [145, 237] width 267 height 37
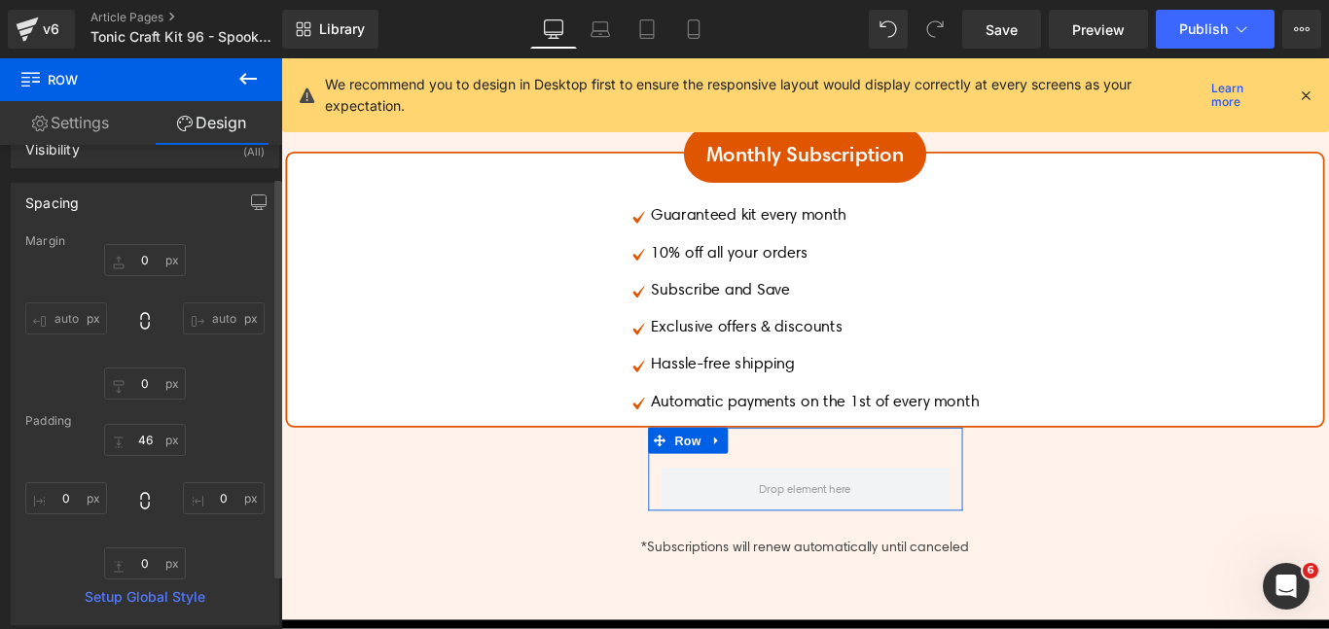
scroll to position [47, 0]
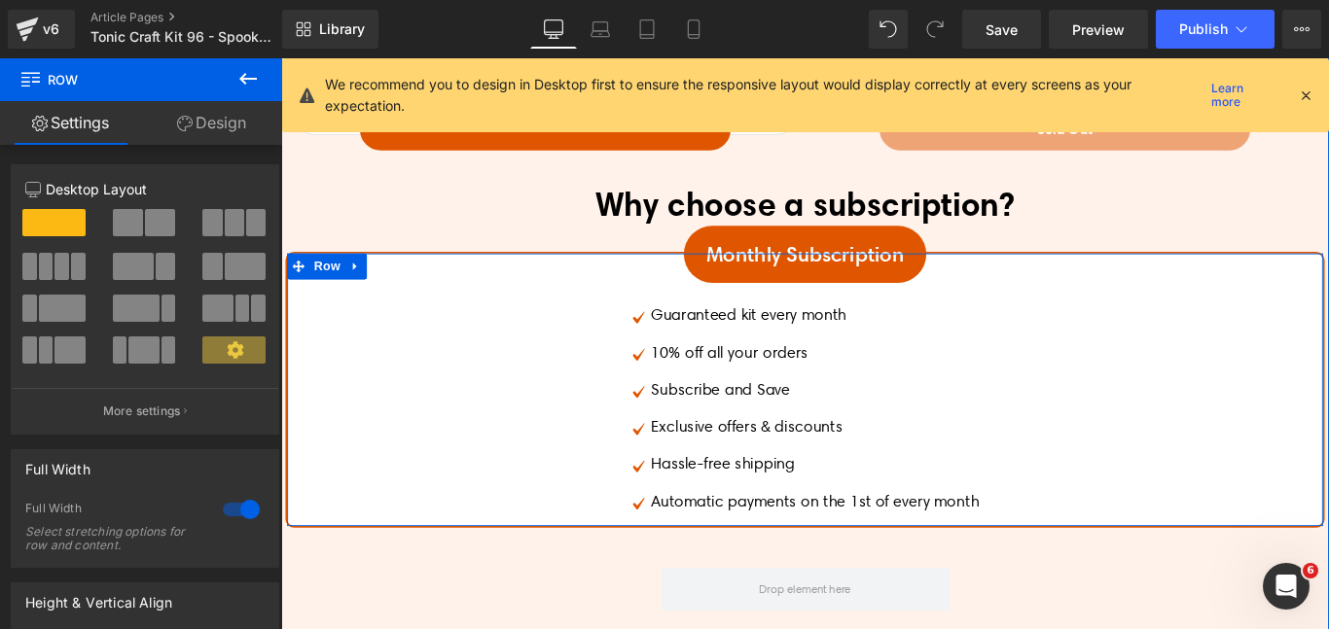
scroll to position [4972, 0]
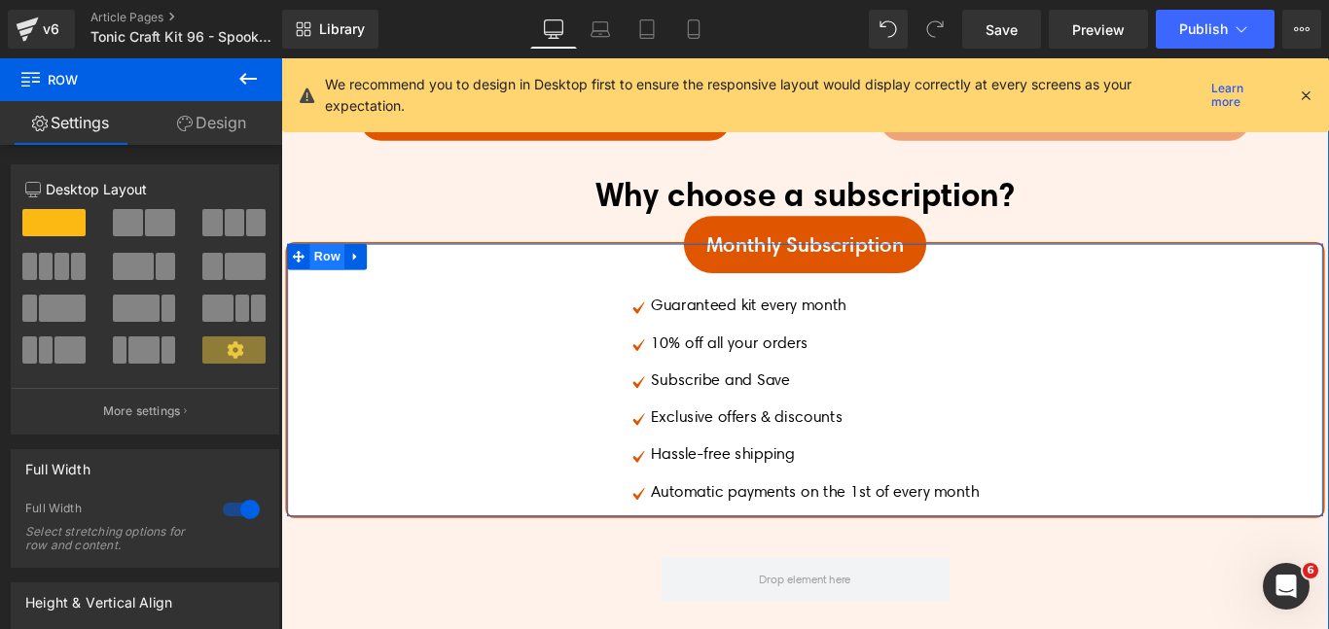
click at [328, 285] on span "Row" at bounding box center [332, 281] width 39 height 29
click at [200, 141] on link "Design" at bounding box center [211, 123] width 141 height 44
click at [0, 0] on div "Spacing" at bounding box center [0, 0] width 0 height 0
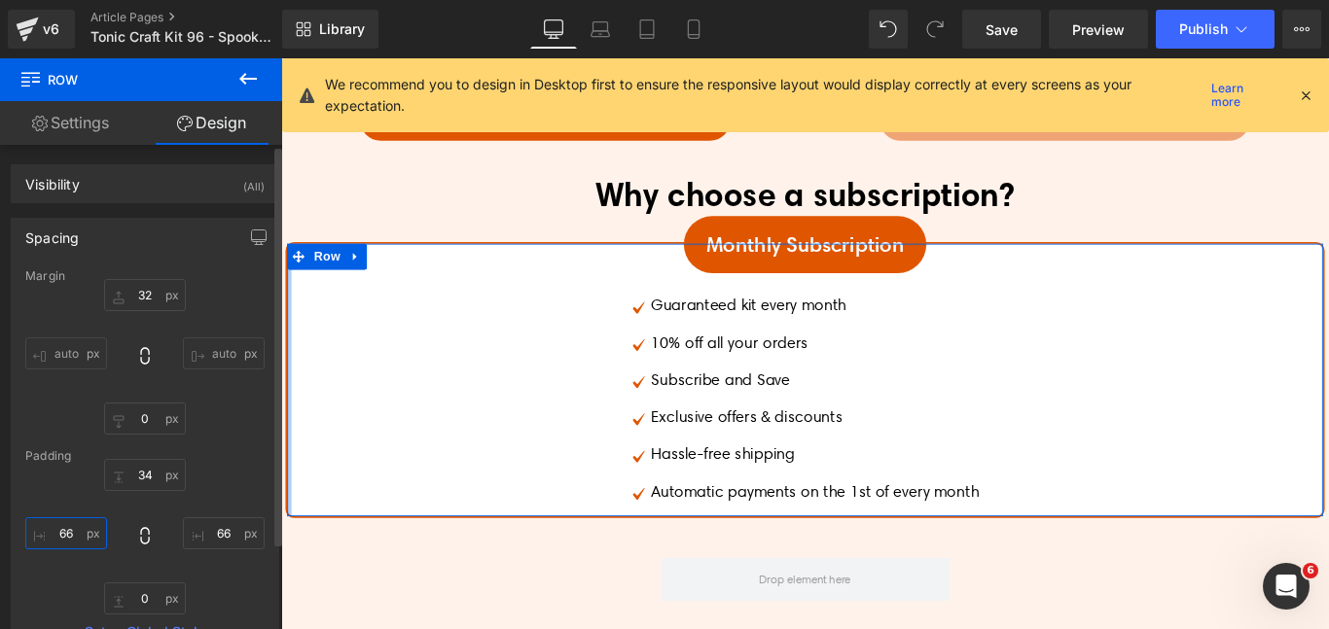
click at [76, 532] on input "text" at bounding box center [66, 534] width 82 height 32
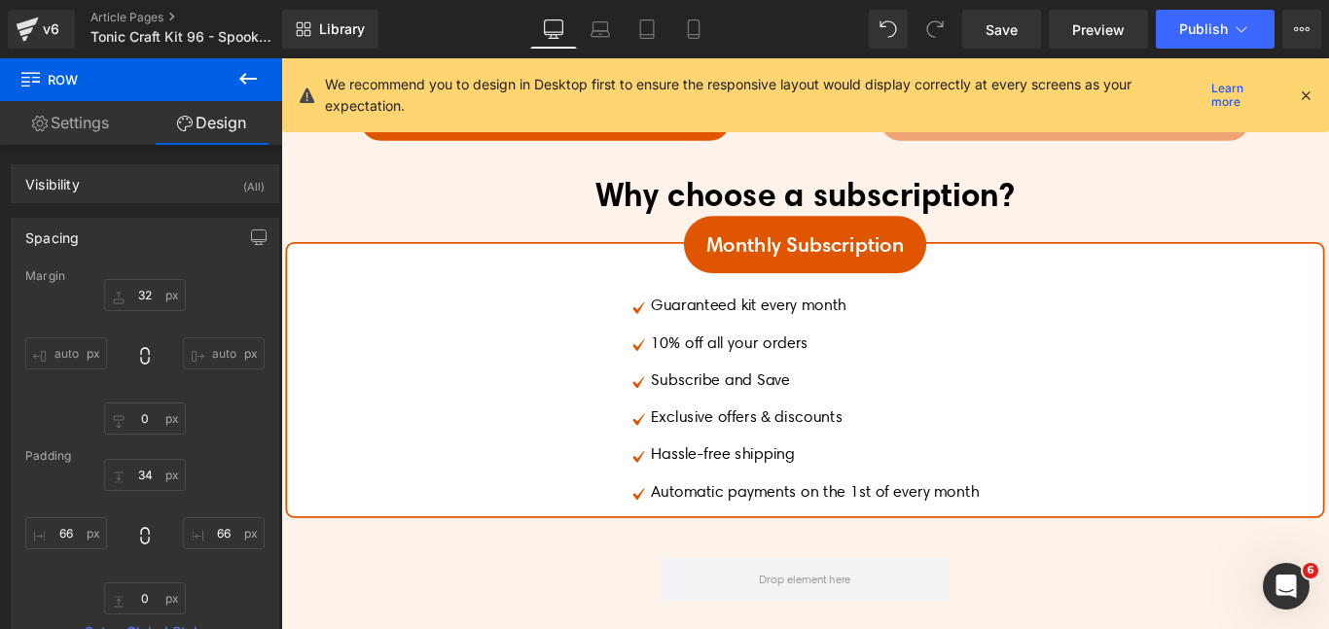
click at [682, 559] on div "Rendering Content" at bounding box center [665, 552] width 120 height 21
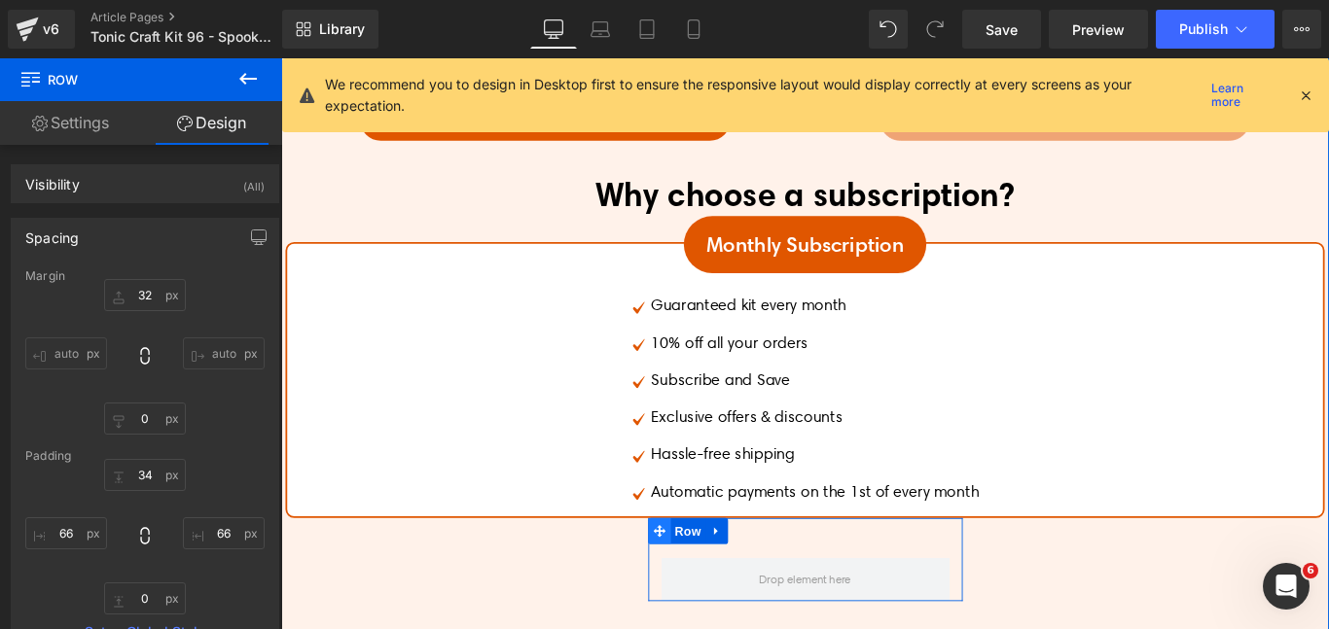
click at [716, 592] on span at bounding box center [706, 589] width 25 height 29
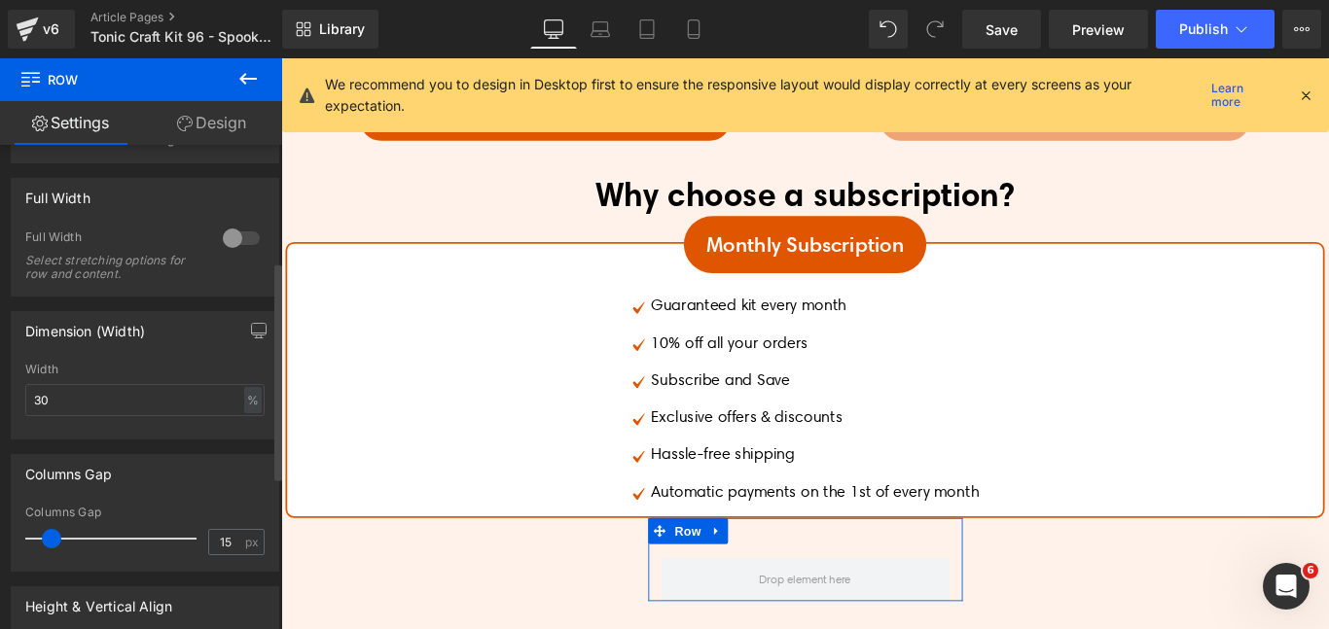
scroll to position [257, 0]
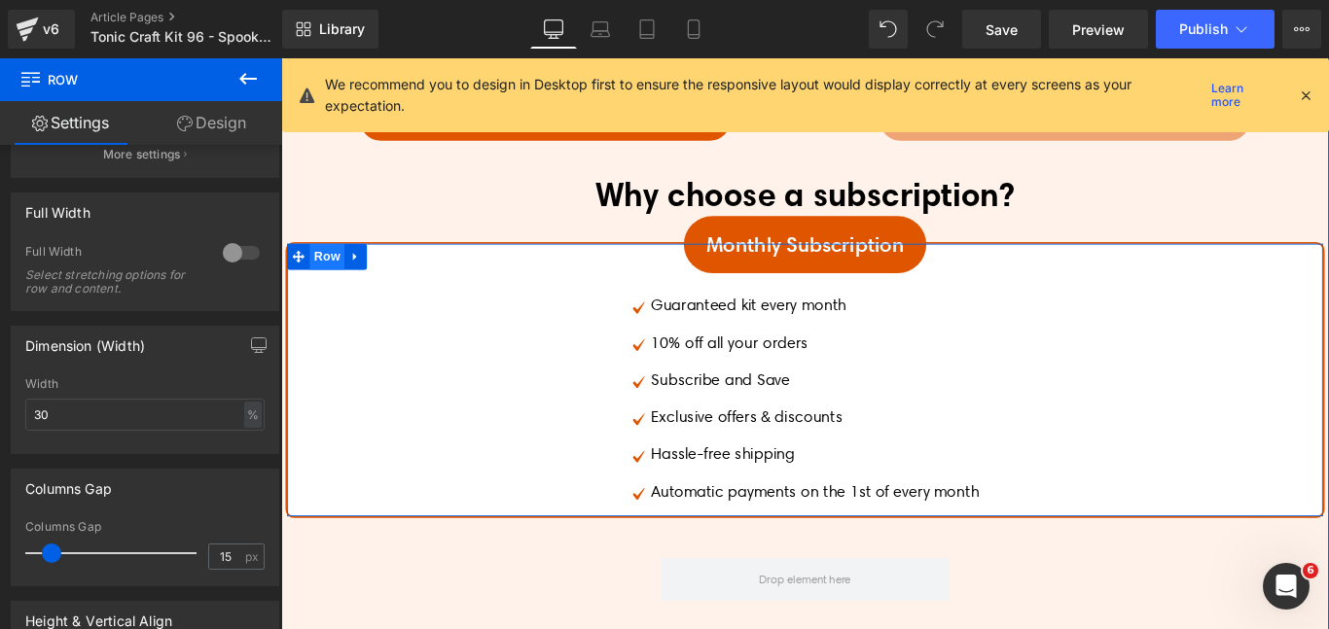
click at [314, 273] on span "Row" at bounding box center [332, 281] width 39 height 29
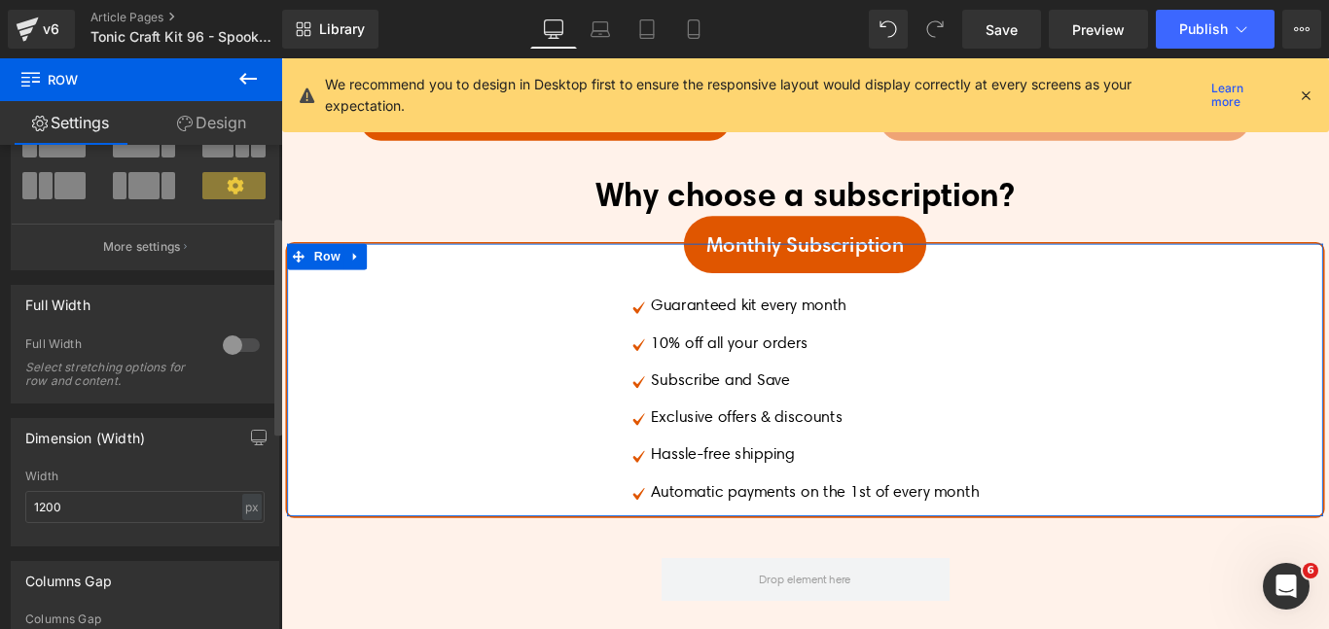
scroll to position [167, 0]
click at [117, 500] on input "1200" at bounding box center [144, 504] width 239 height 32
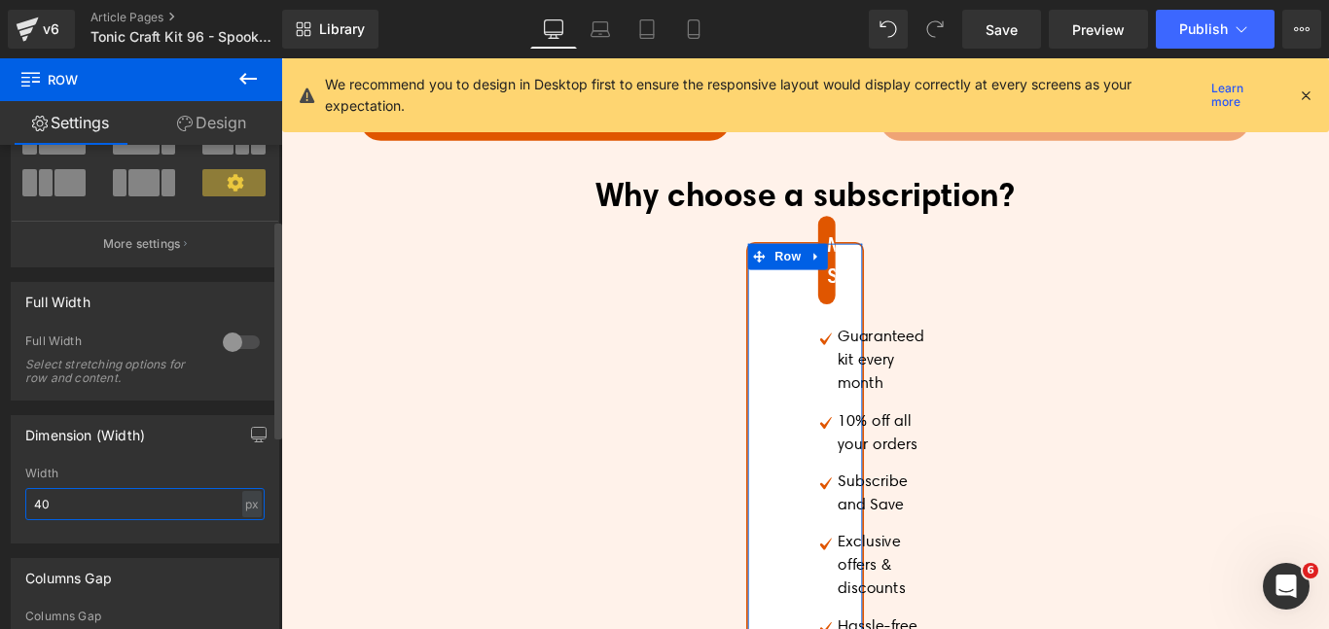
type input "4"
type input "1"
type input "4"
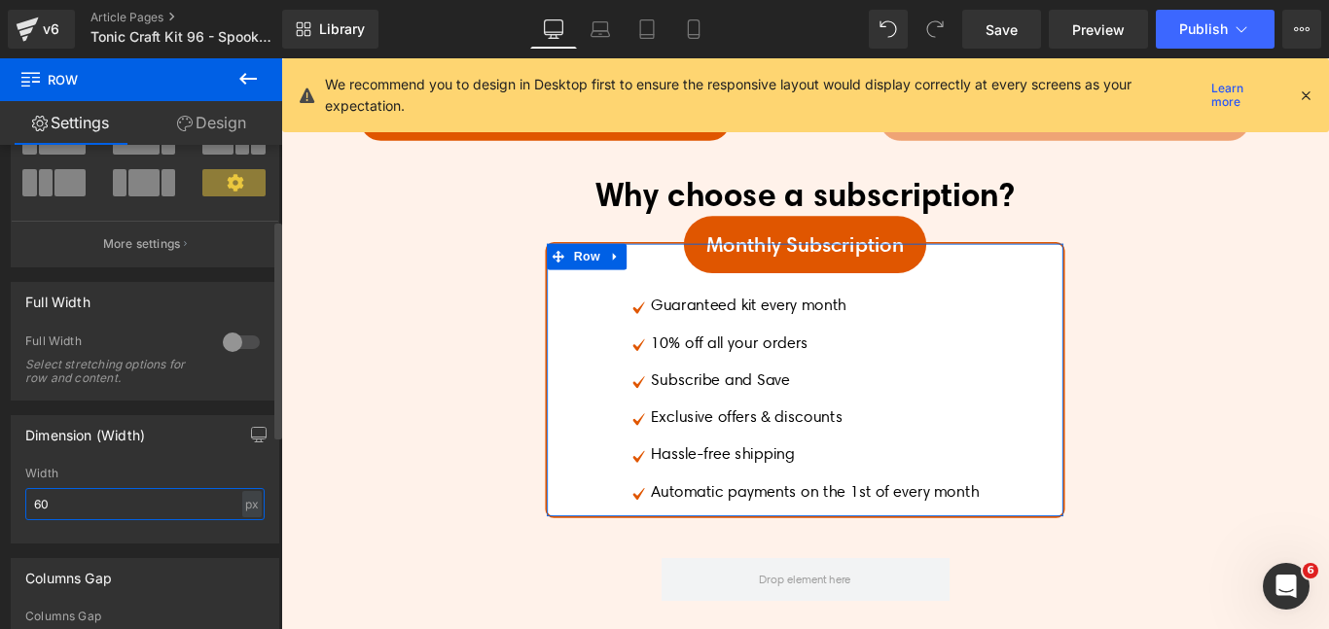
type input "6"
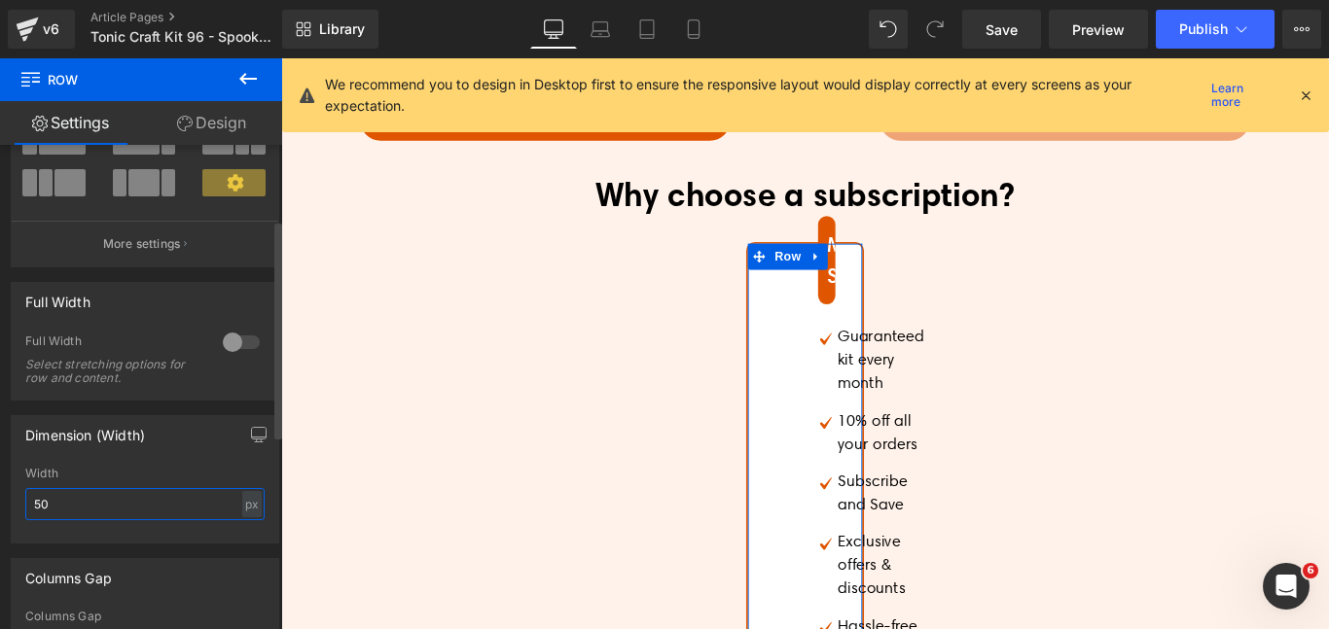
type input "500"
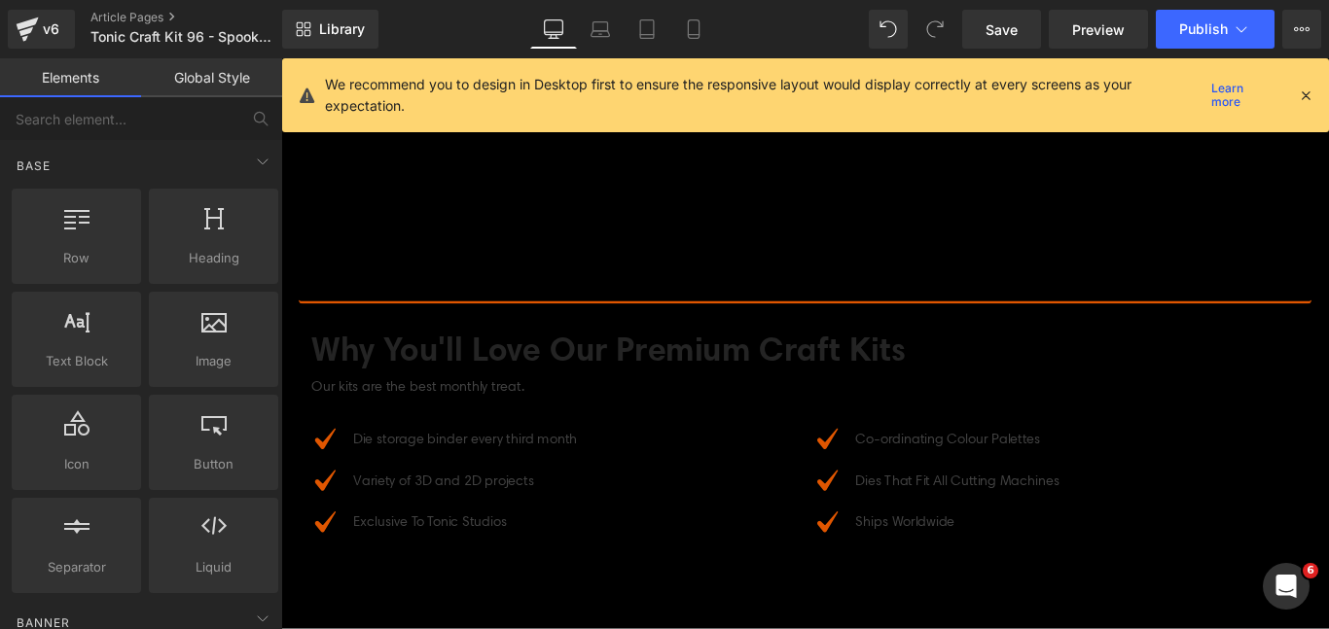
scroll to position [6188, 0]
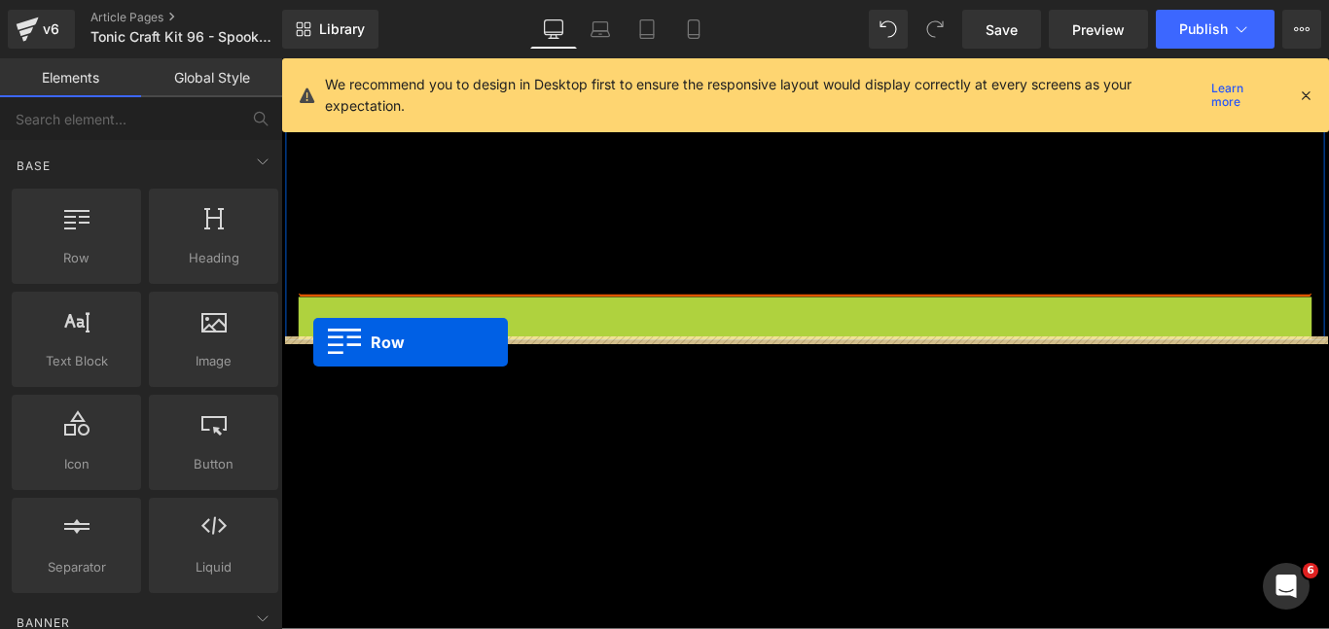
drag, startPoint x: 325, startPoint y: 345, endPoint x: 317, endPoint y: 376, distance: 32.1
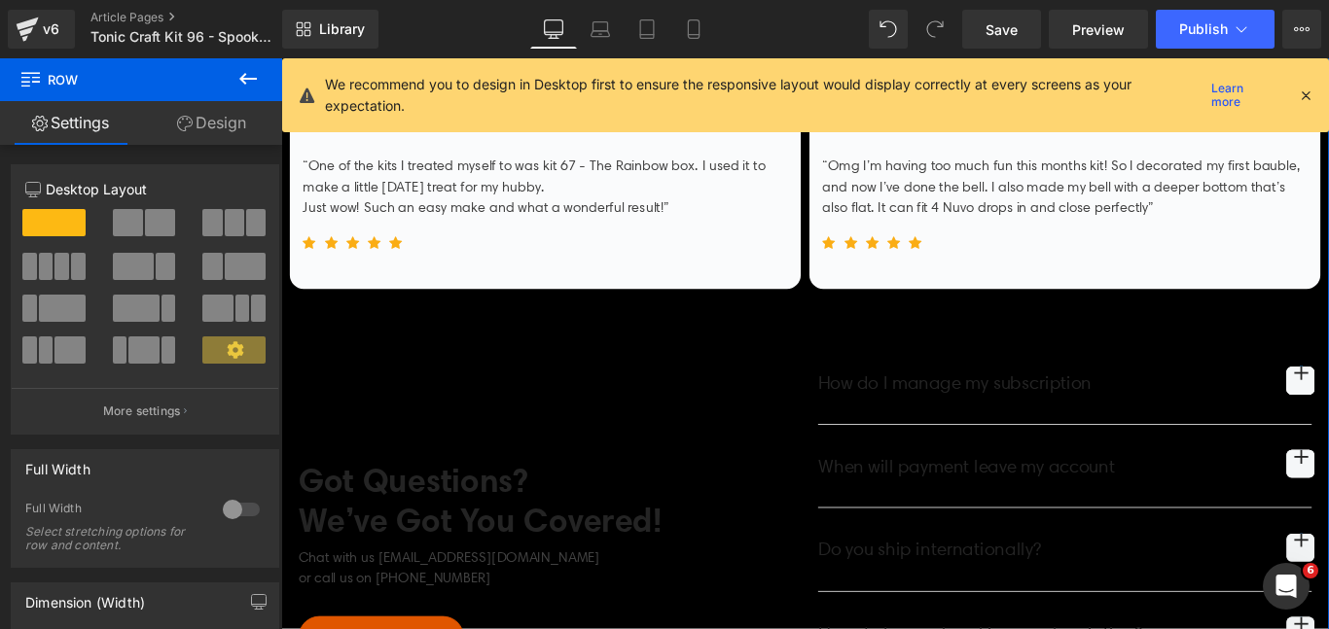
scroll to position [7870, 0]
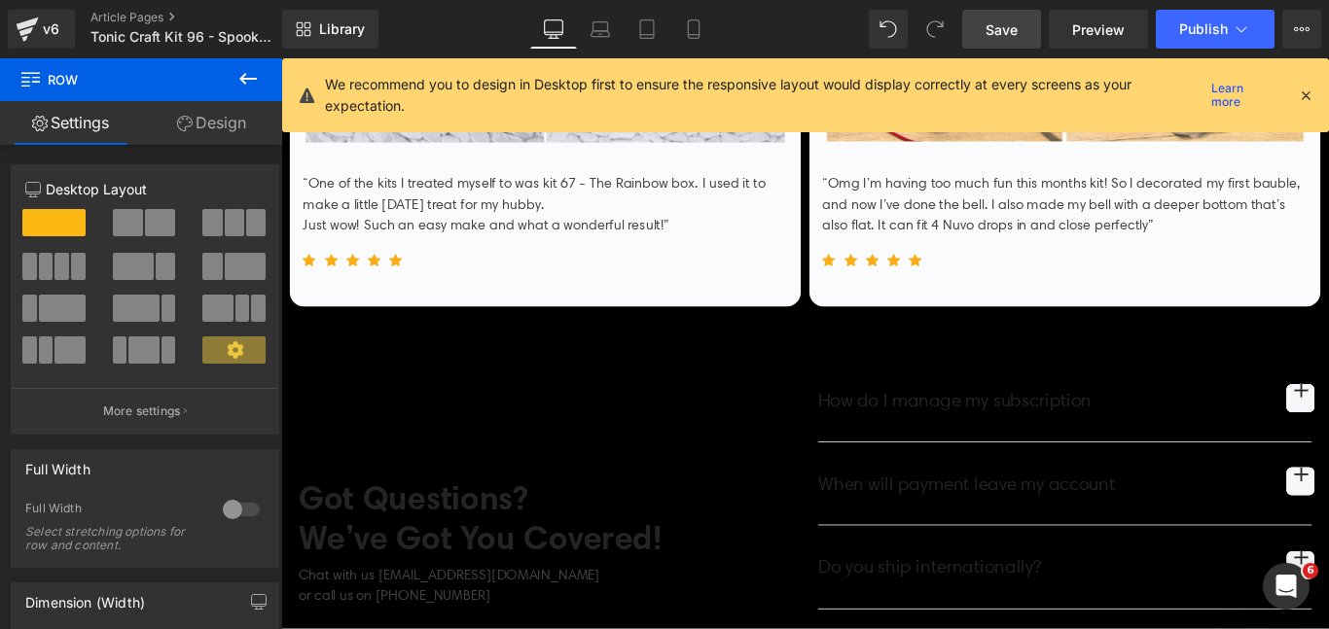
click at [1009, 44] on link "Save" at bounding box center [1001, 29] width 79 height 39
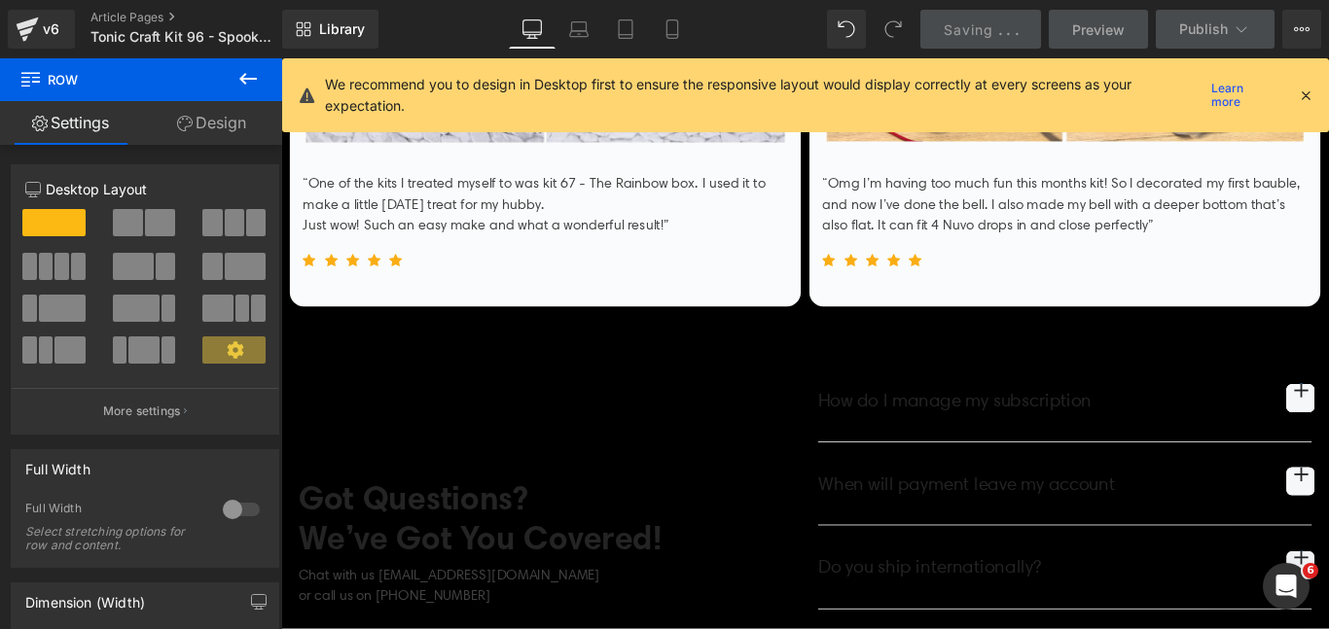
click at [1300, 91] on icon at bounding box center [1306, 96] width 18 height 18
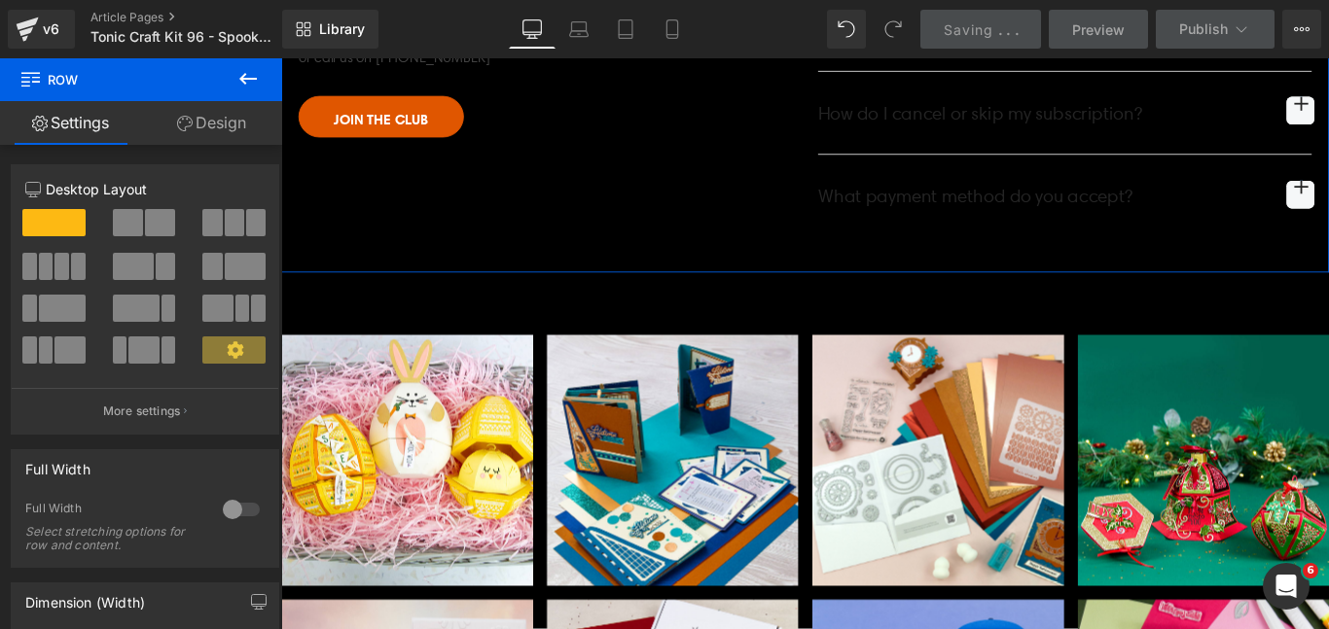
scroll to position [8511, 0]
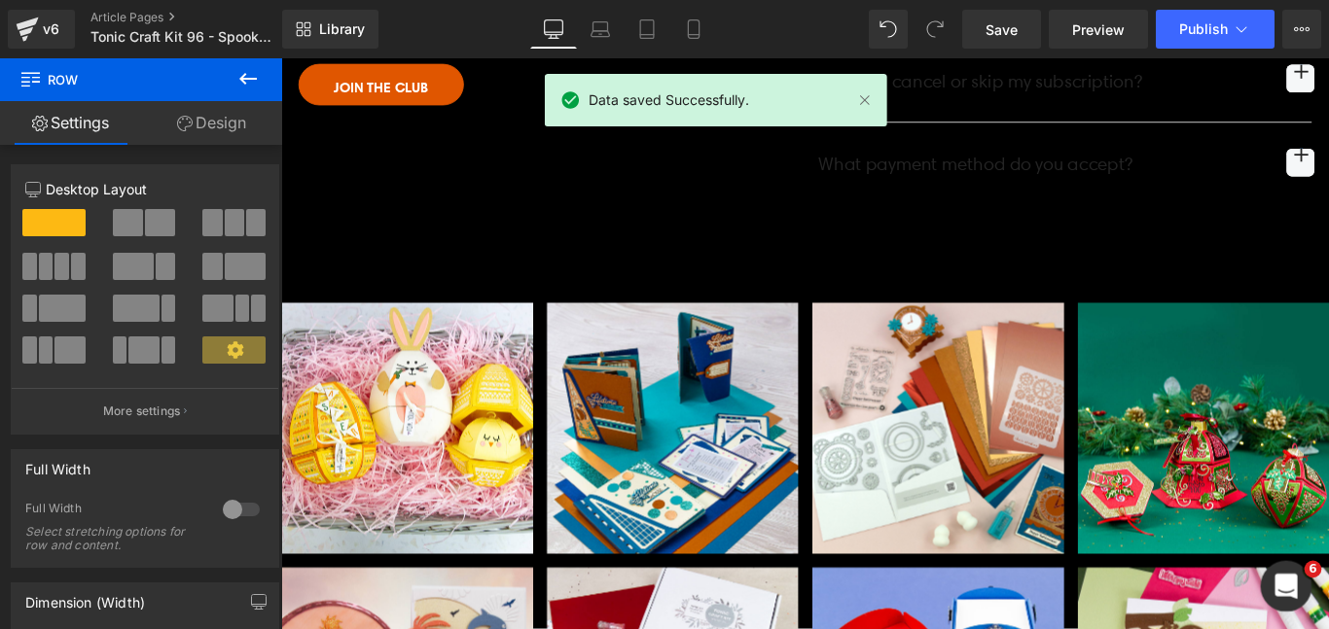
click at [1274, 579] on icon "Open Intercom Messenger" at bounding box center [1284, 584] width 32 height 32
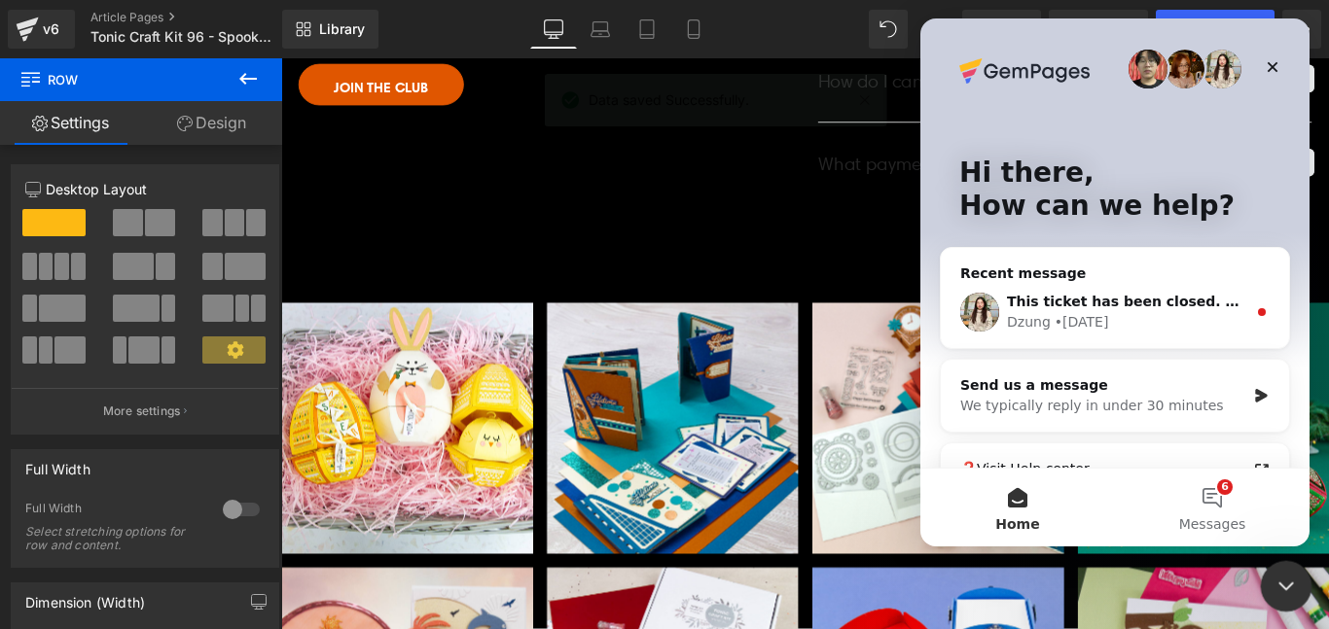
scroll to position [0, 0]
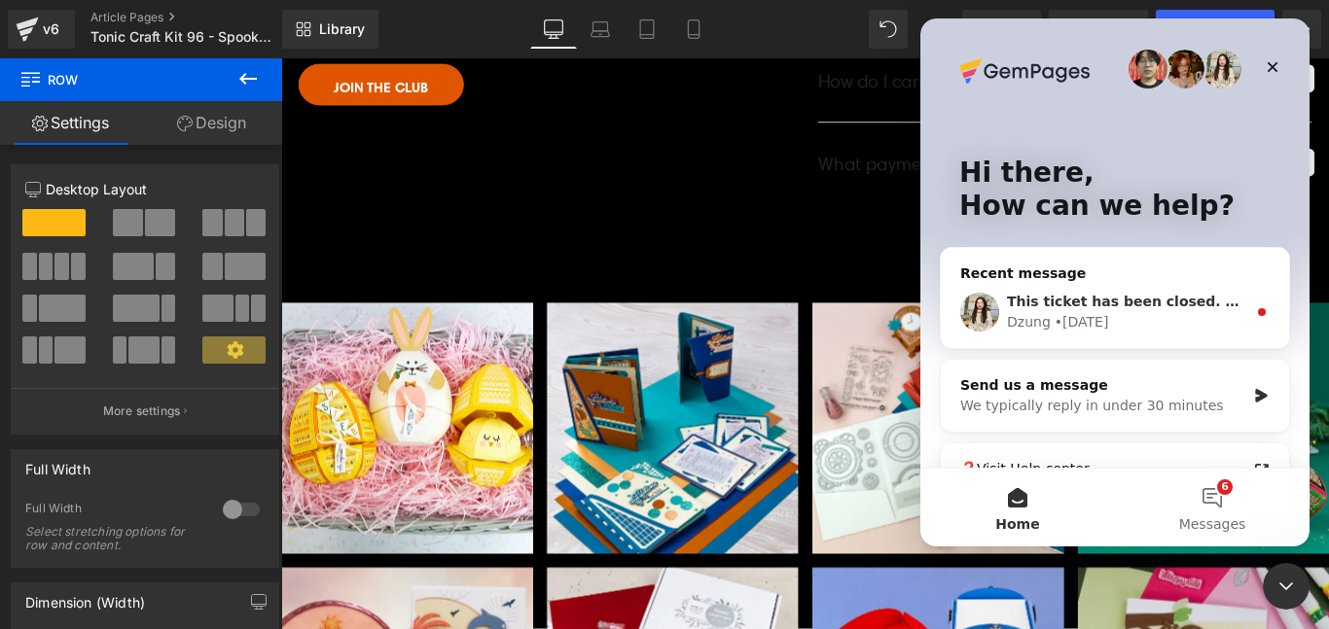
click at [1101, 323] on div "[PERSON_NAME] • [DATE]" at bounding box center [1126, 322] width 239 height 20
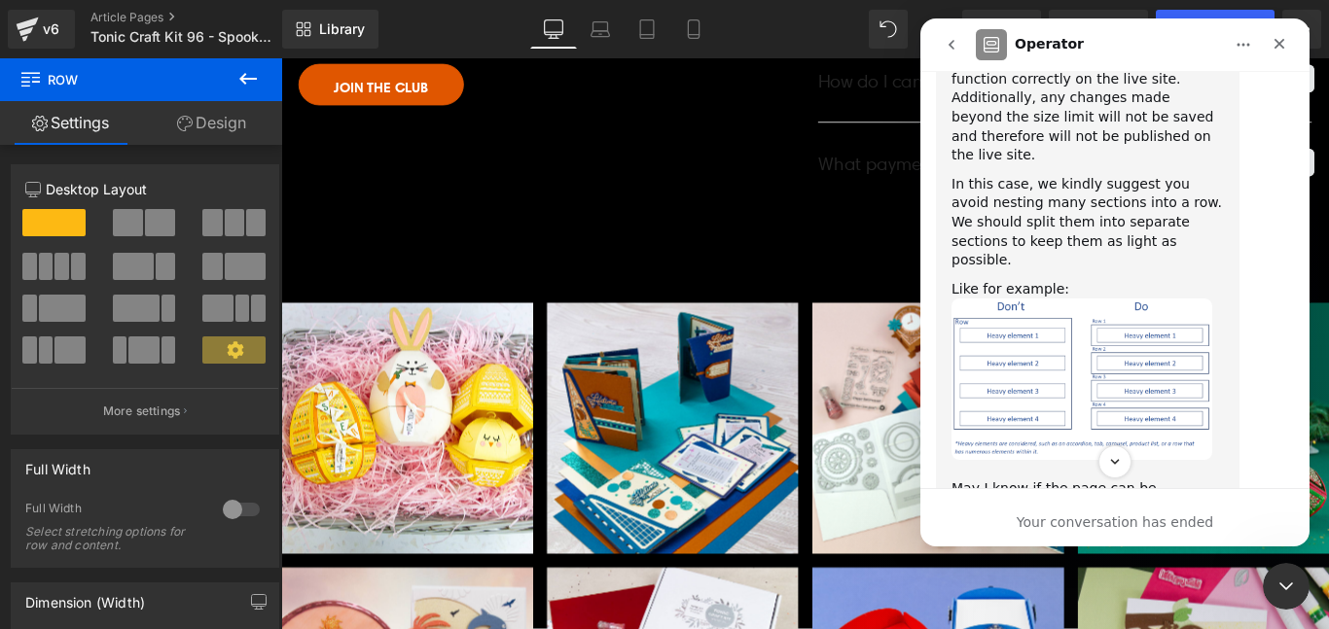
scroll to position [7105, 0]
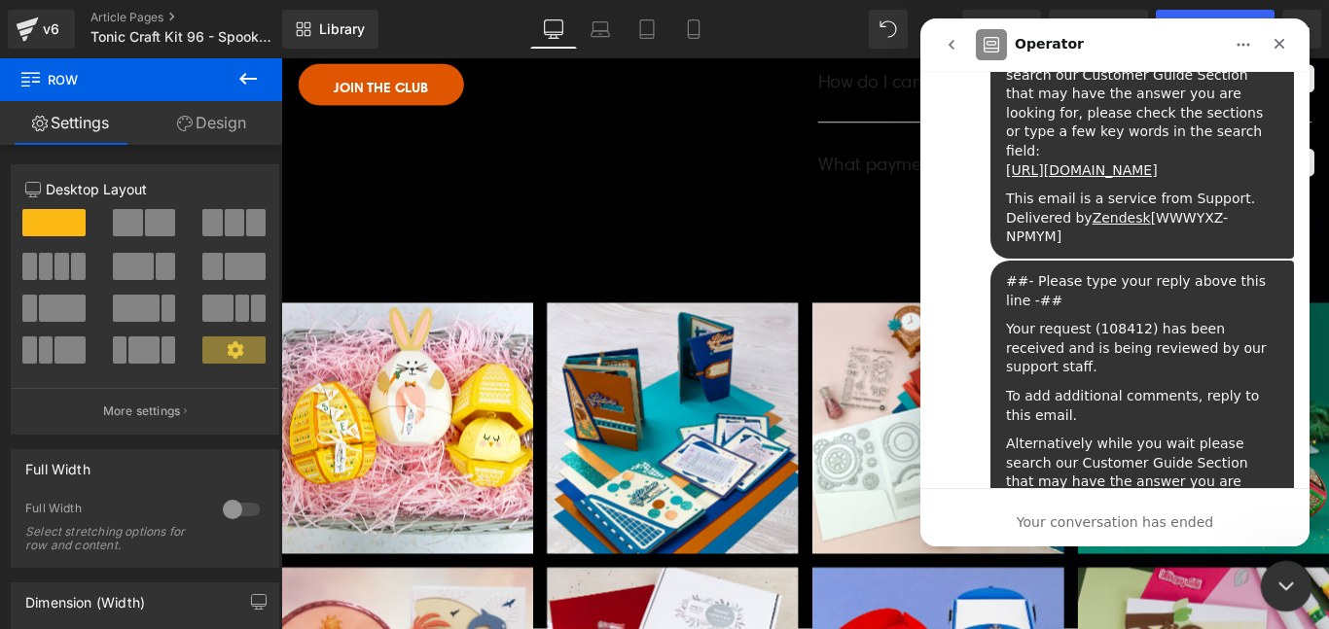
click at [1278, 579] on icon "Close Intercom Messenger" at bounding box center [1282, 583] width 23 height 23
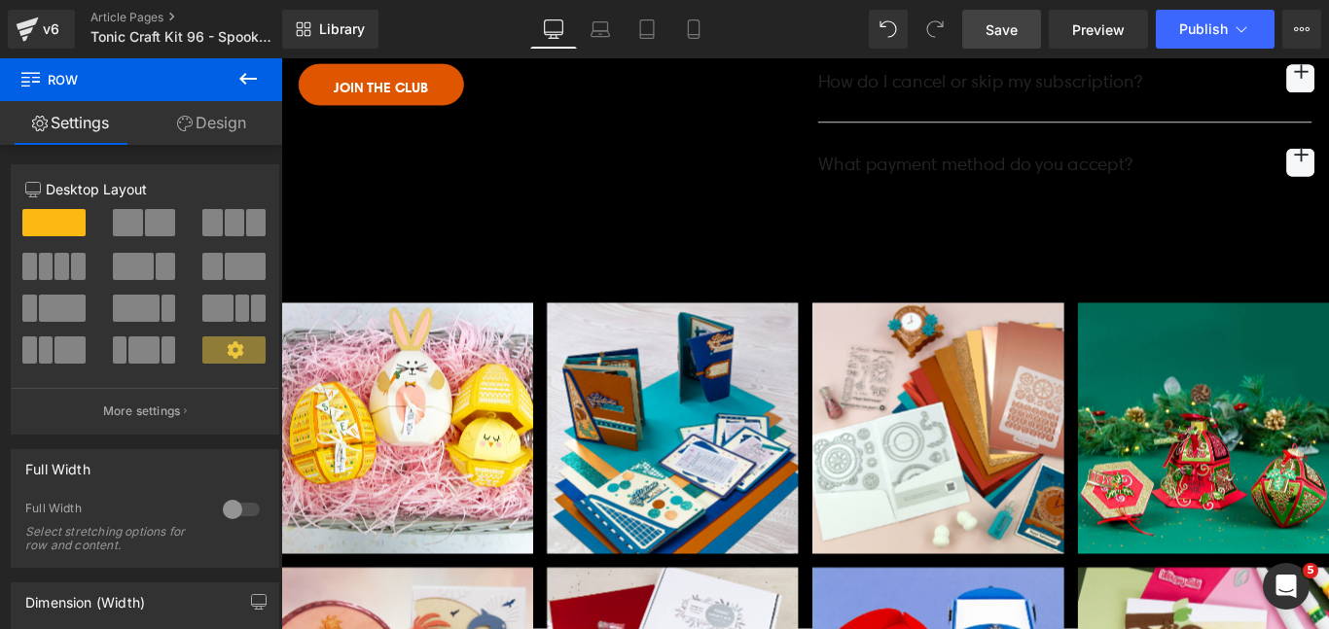
click at [1011, 28] on span "Save" at bounding box center [1001, 29] width 32 height 20
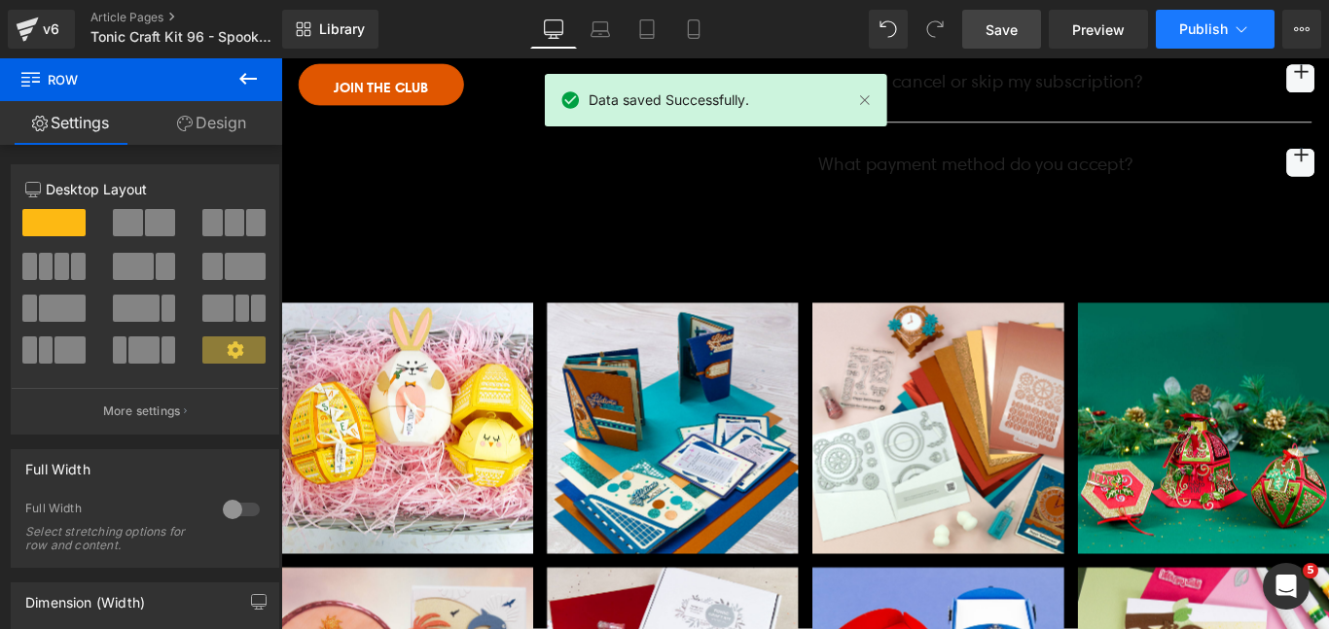
click at [1213, 30] on span "Publish" at bounding box center [1203, 29] width 49 height 16
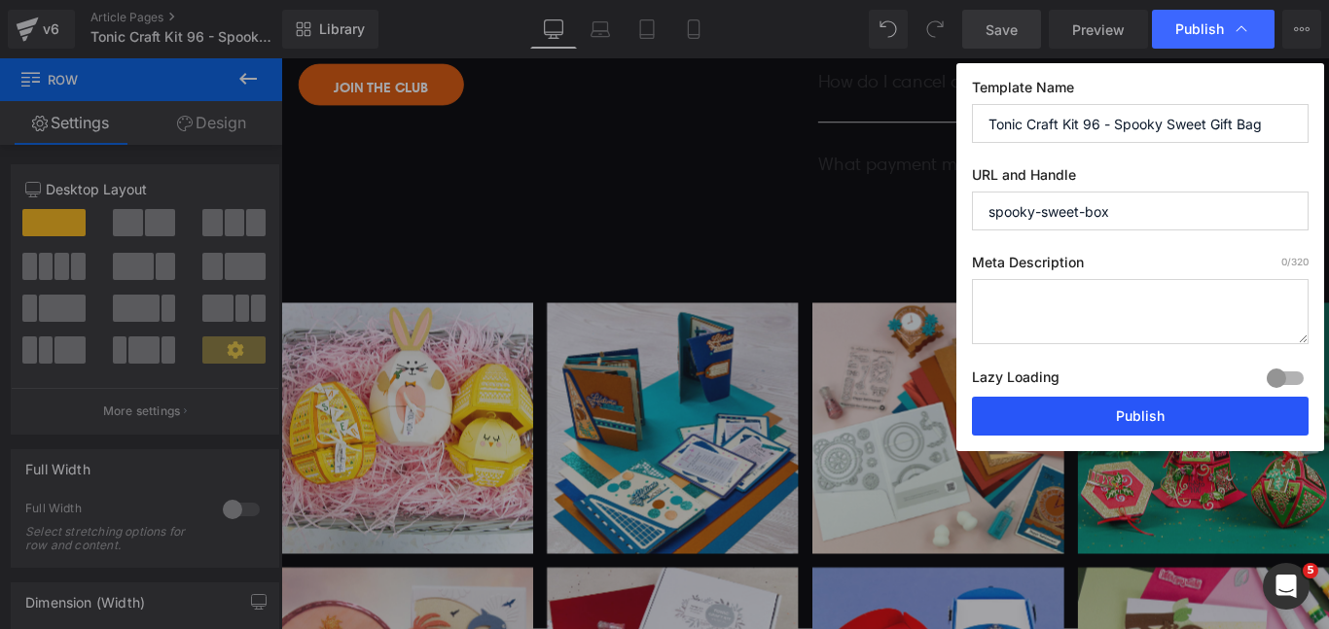
click at [1075, 416] on button "Publish" at bounding box center [1140, 416] width 337 height 39
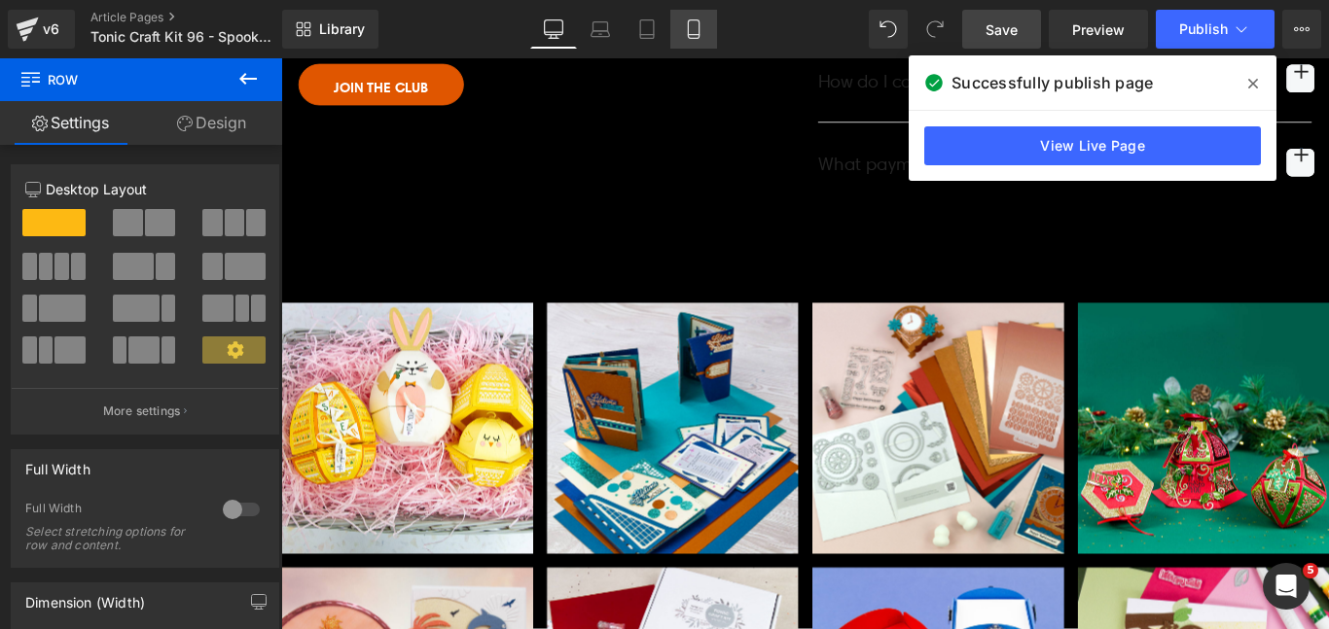
click at [695, 26] on icon at bounding box center [693, 28] width 19 height 19
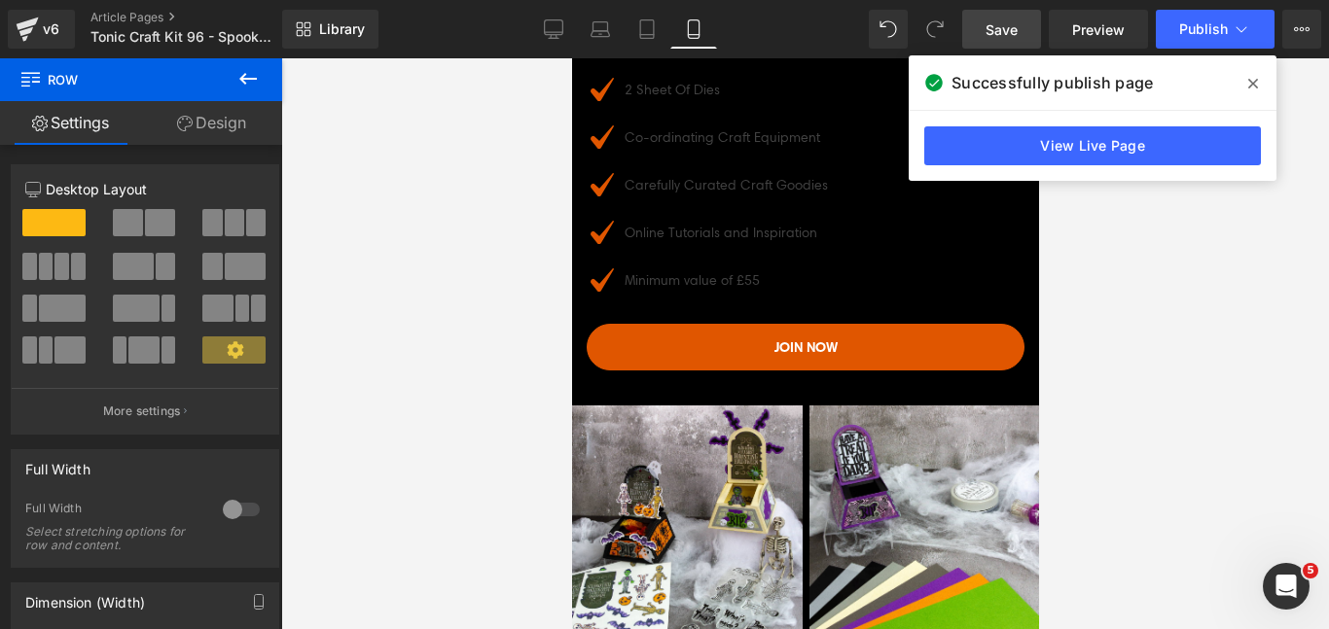
scroll to position [4167, 0]
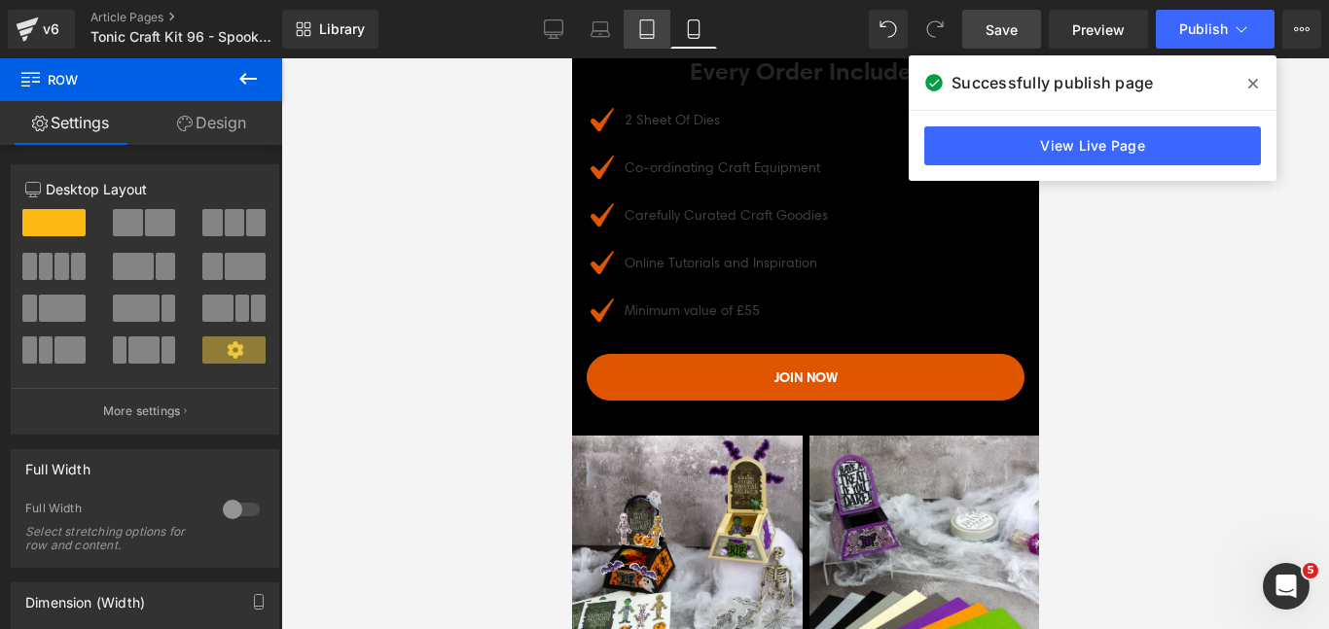
click at [646, 30] on icon at bounding box center [646, 28] width 19 height 19
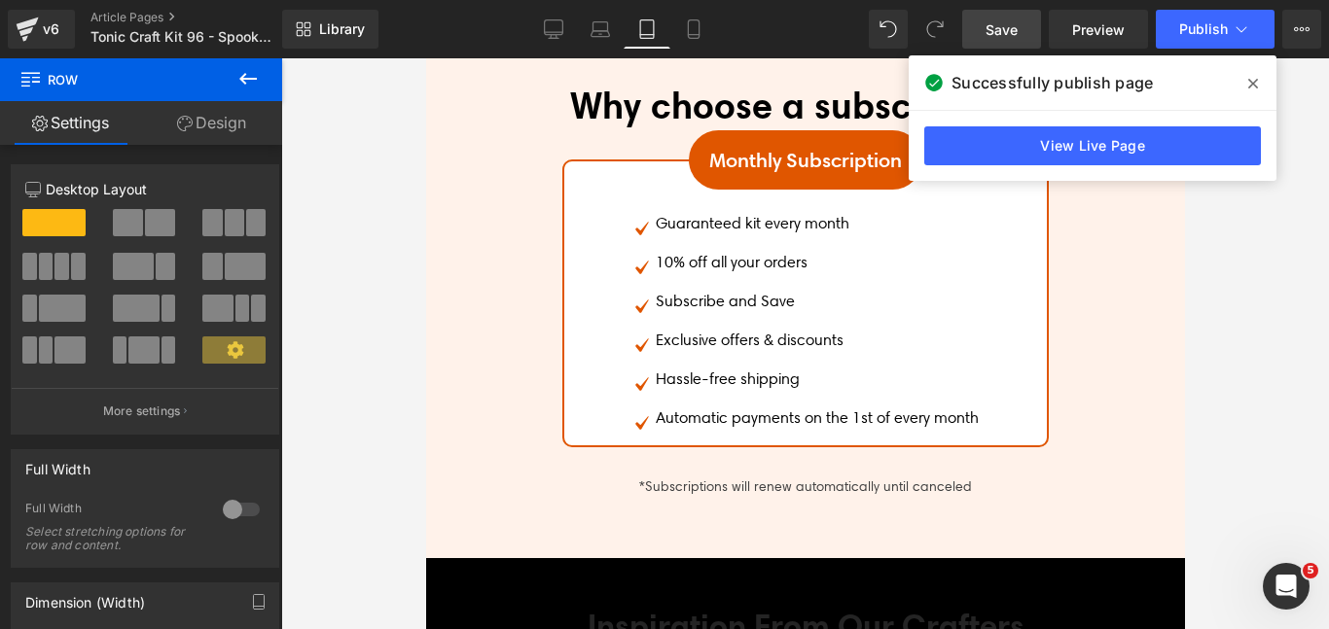
scroll to position [5242, 0]
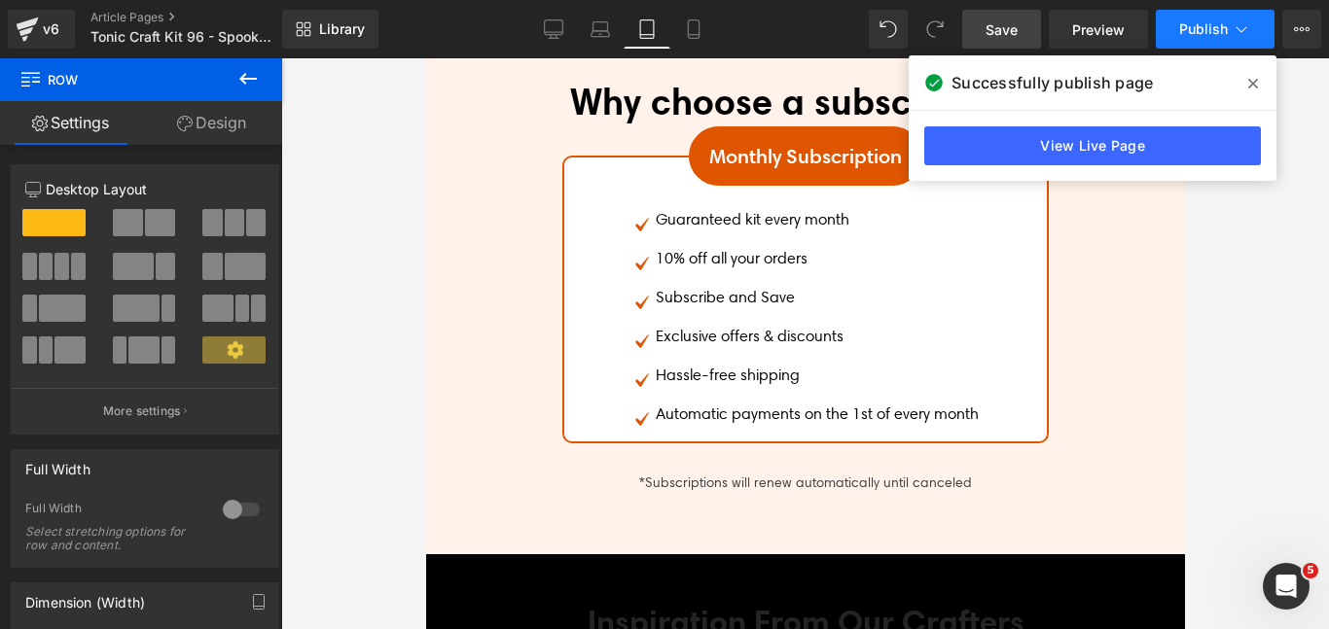
click at [1202, 30] on span "Publish" at bounding box center [1203, 29] width 49 height 16
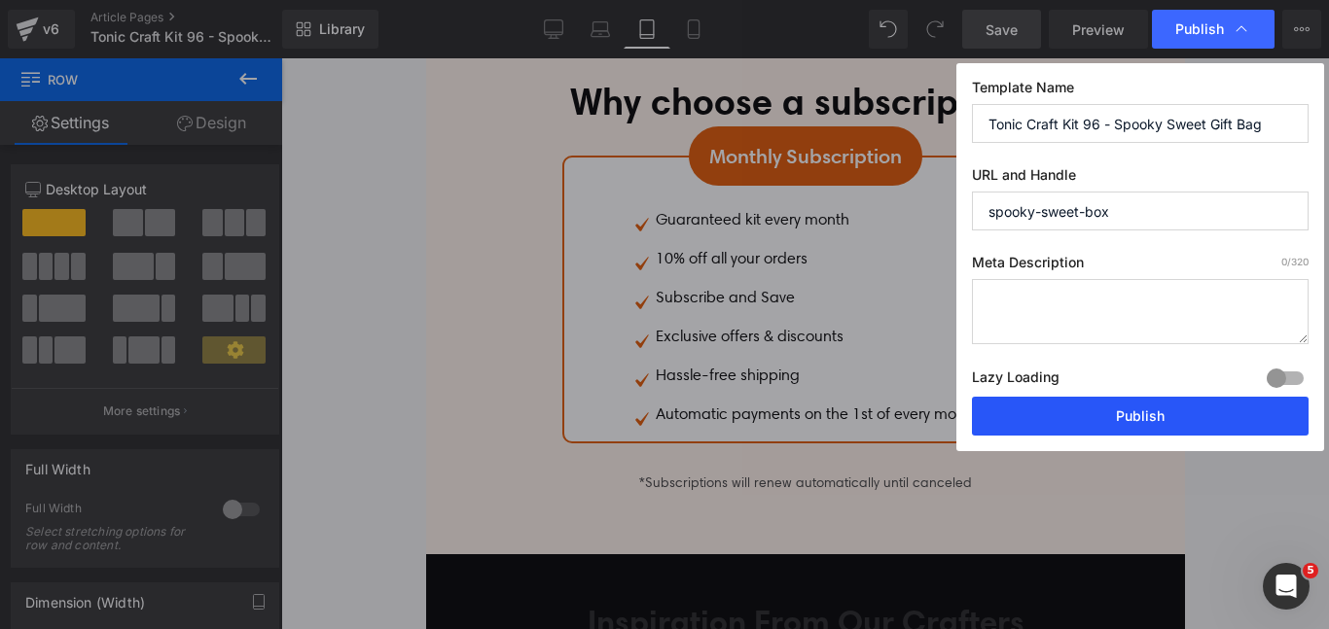
click at [1034, 411] on button "Publish" at bounding box center [1140, 416] width 337 height 39
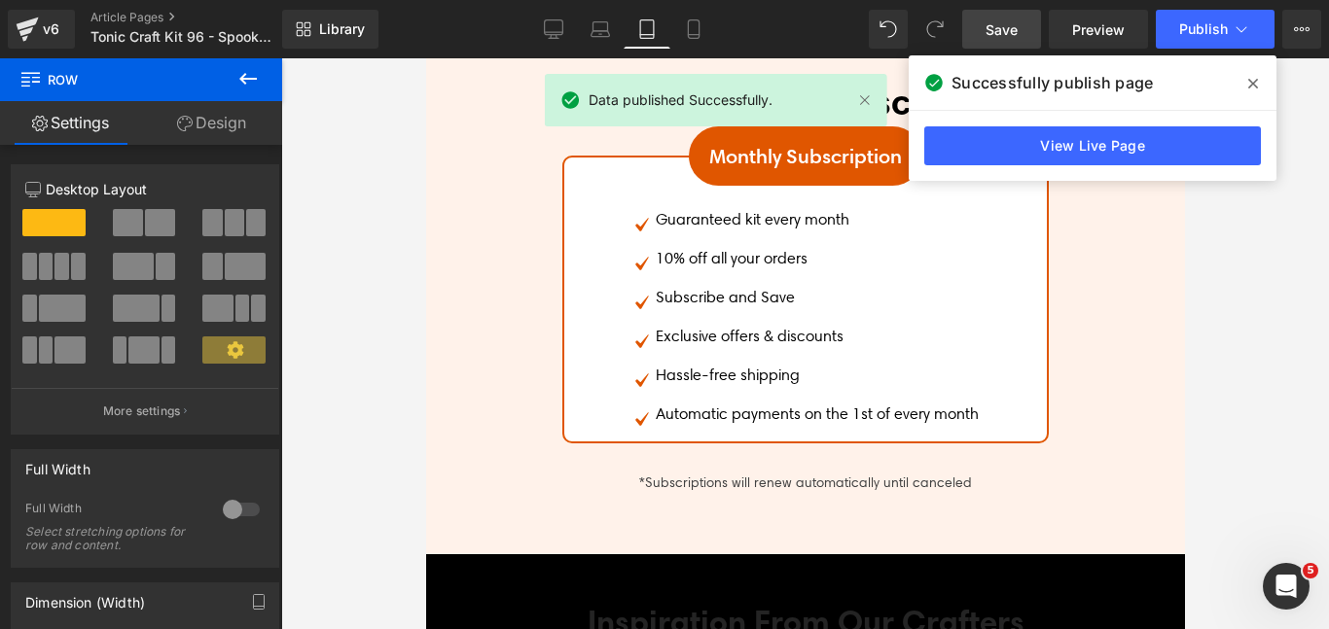
click at [1073, 153] on link "View Live Page" at bounding box center [1092, 145] width 337 height 39
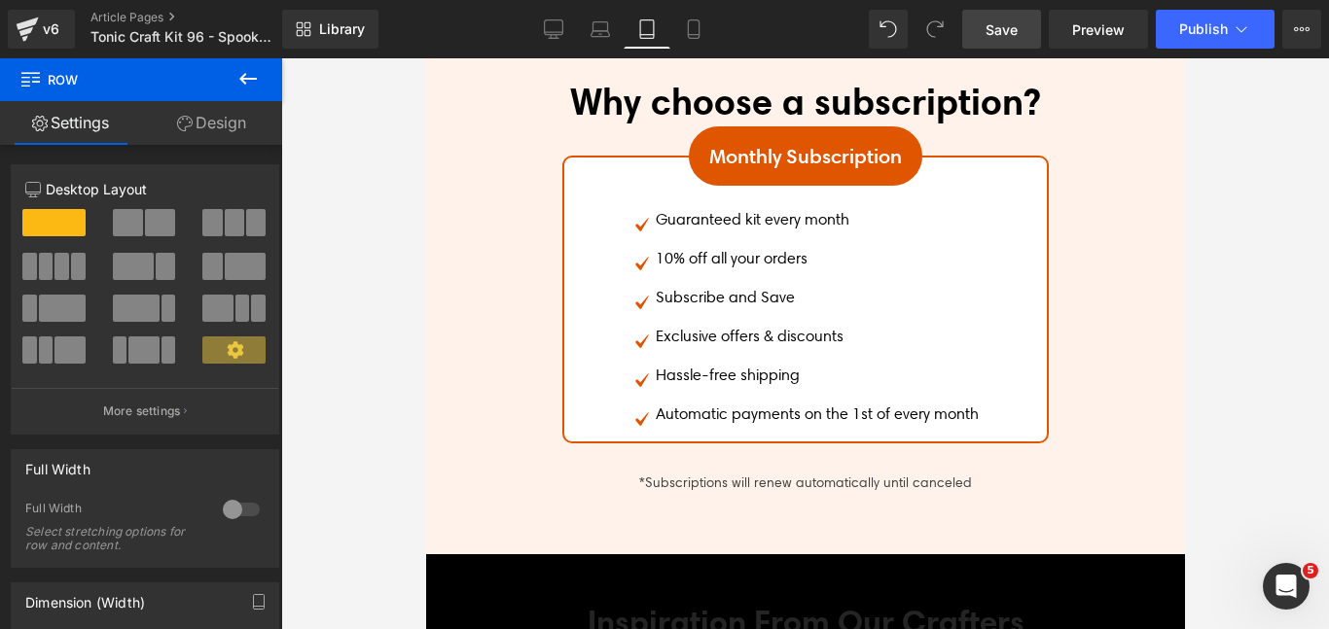
click at [1221, 29] on span "Publish" at bounding box center [1203, 29] width 49 height 16
click at [1297, 27] on icon at bounding box center [1296, 29] width 5 height 4
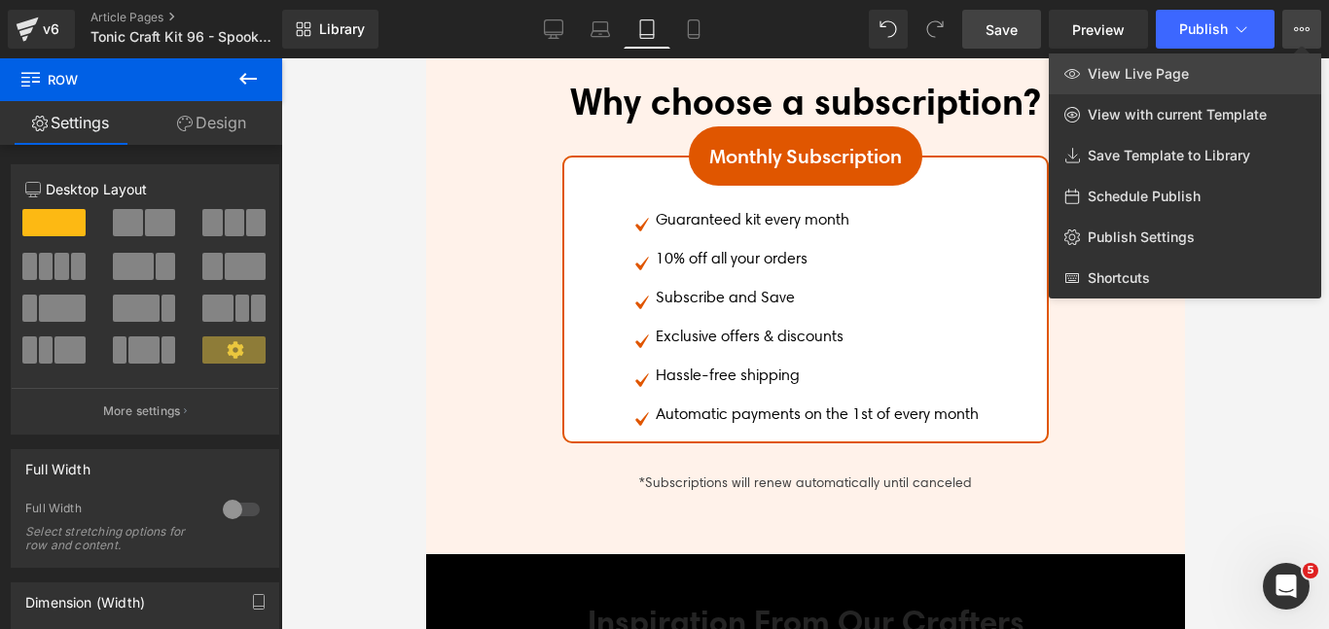
click at [1145, 73] on span "View Live Page" at bounding box center [1138, 74] width 101 height 18
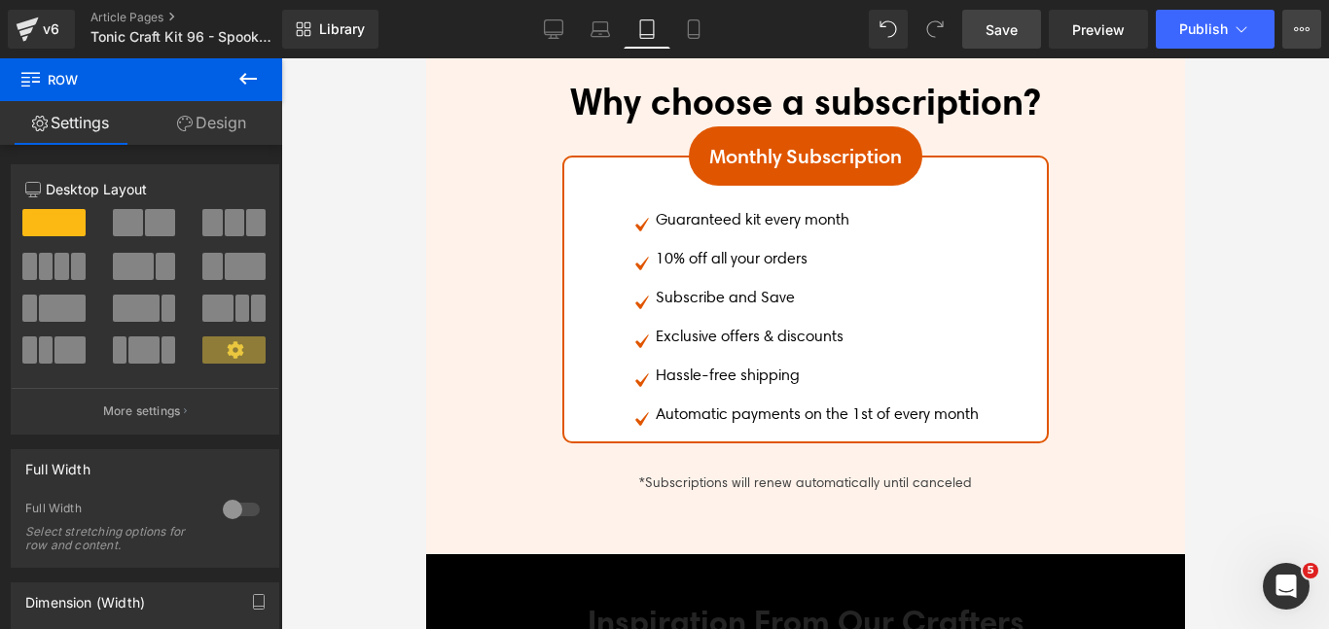
click at [1299, 30] on icon at bounding box center [1302, 29] width 16 height 16
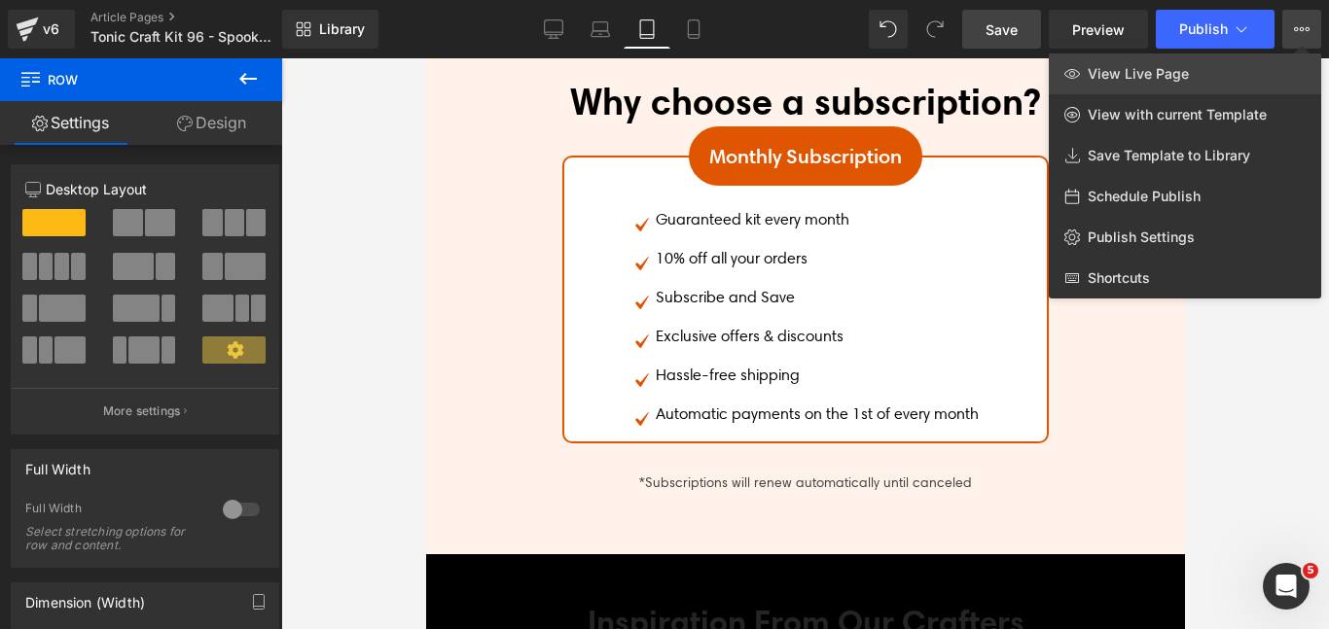
click at [1140, 80] on span "View Live Page" at bounding box center [1138, 74] width 101 height 18
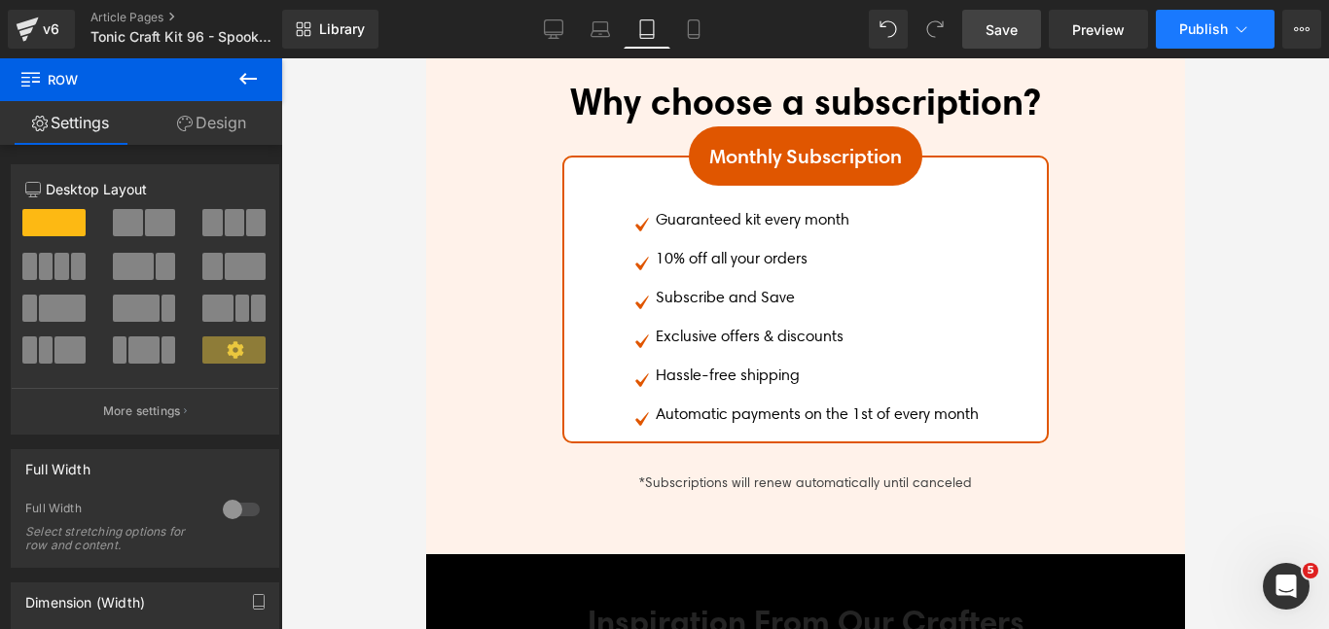
click at [1227, 18] on button "Publish" at bounding box center [1215, 29] width 119 height 39
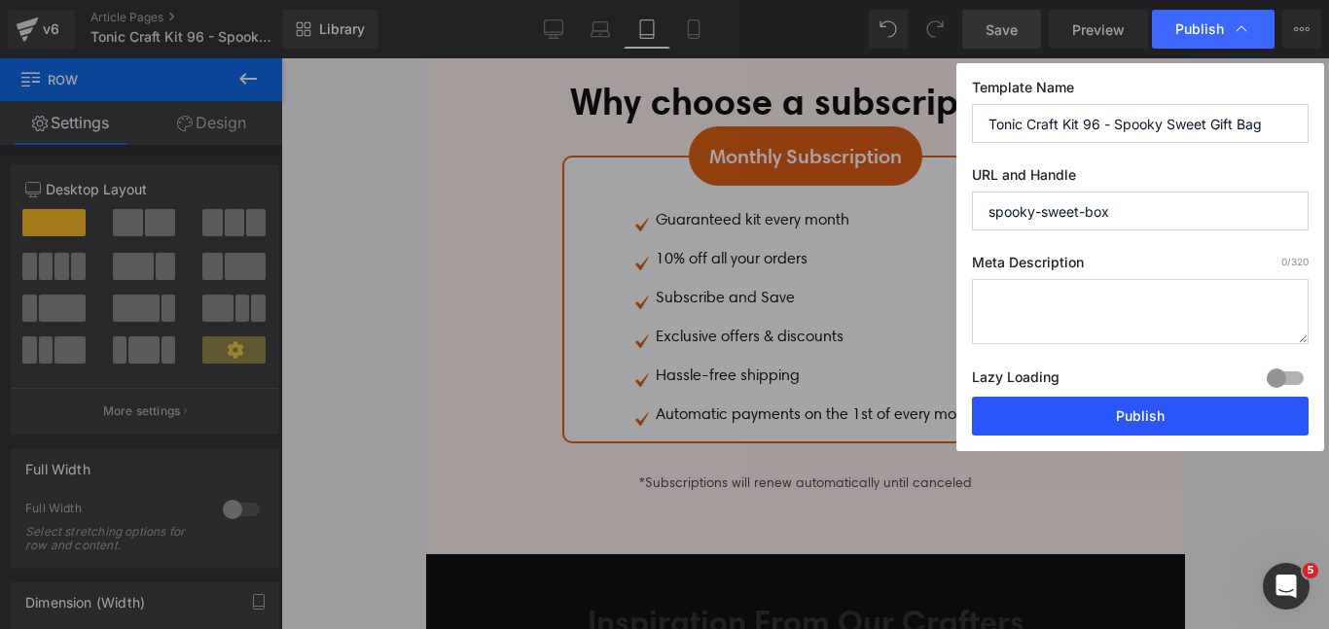
click at [1125, 419] on button "Publish" at bounding box center [1140, 416] width 337 height 39
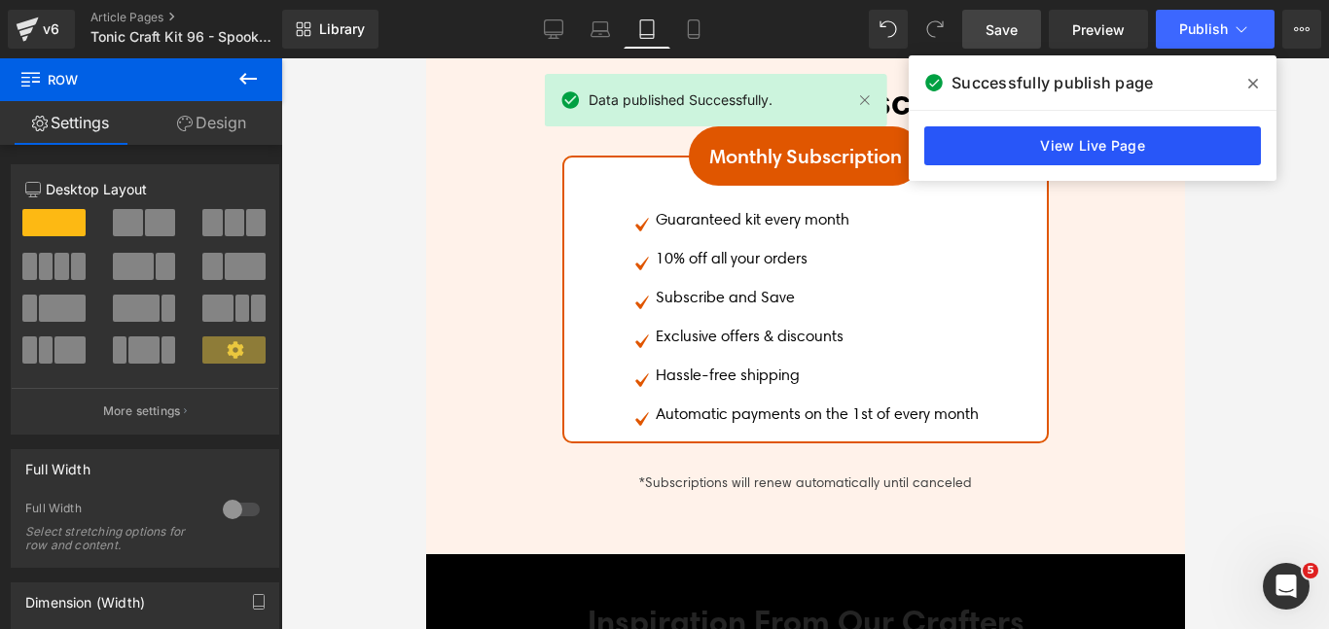
click at [1183, 150] on link "View Live Page" at bounding box center [1092, 145] width 337 height 39
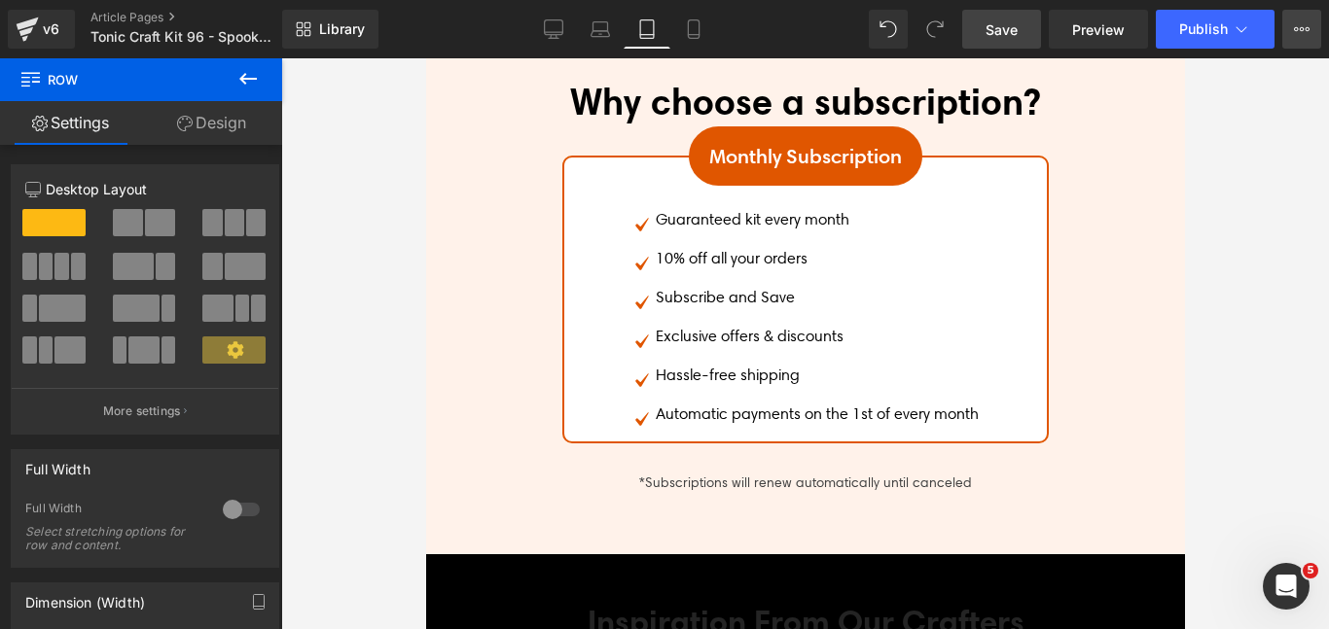
click at [1311, 35] on button "View Live Page View with current Template Save Template to Library Schedule Pub…" at bounding box center [1301, 29] width 39 height 39
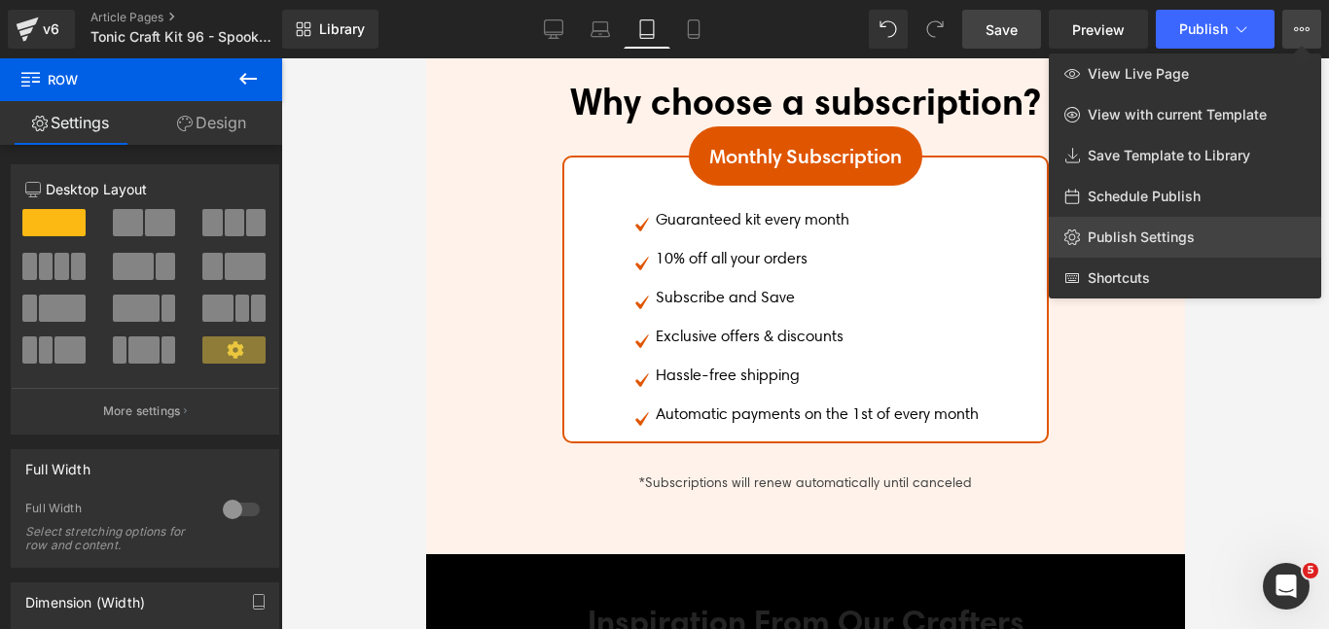
click at [1206, 228] on link "Publish Settings" at bounding box center [1185, 237] width 272 height 41
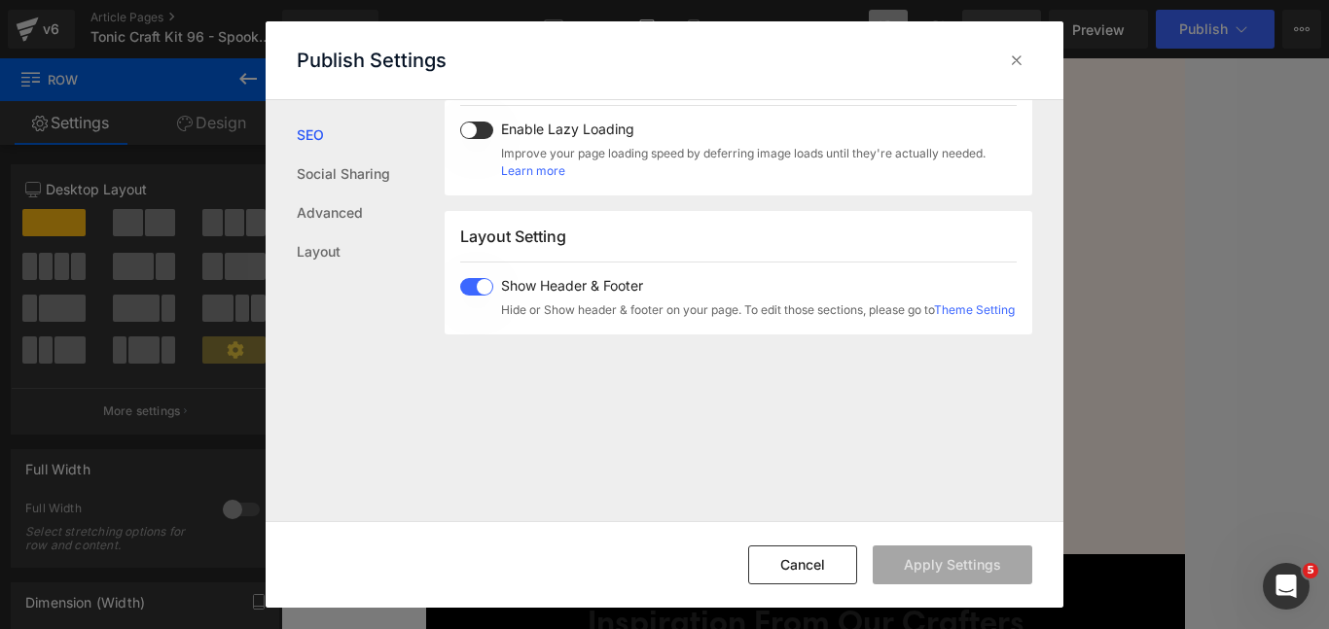
scroll to position [1059, 0]
click at [1021, 62] on icon at bounding box center [1016, 60] width 19 height 19
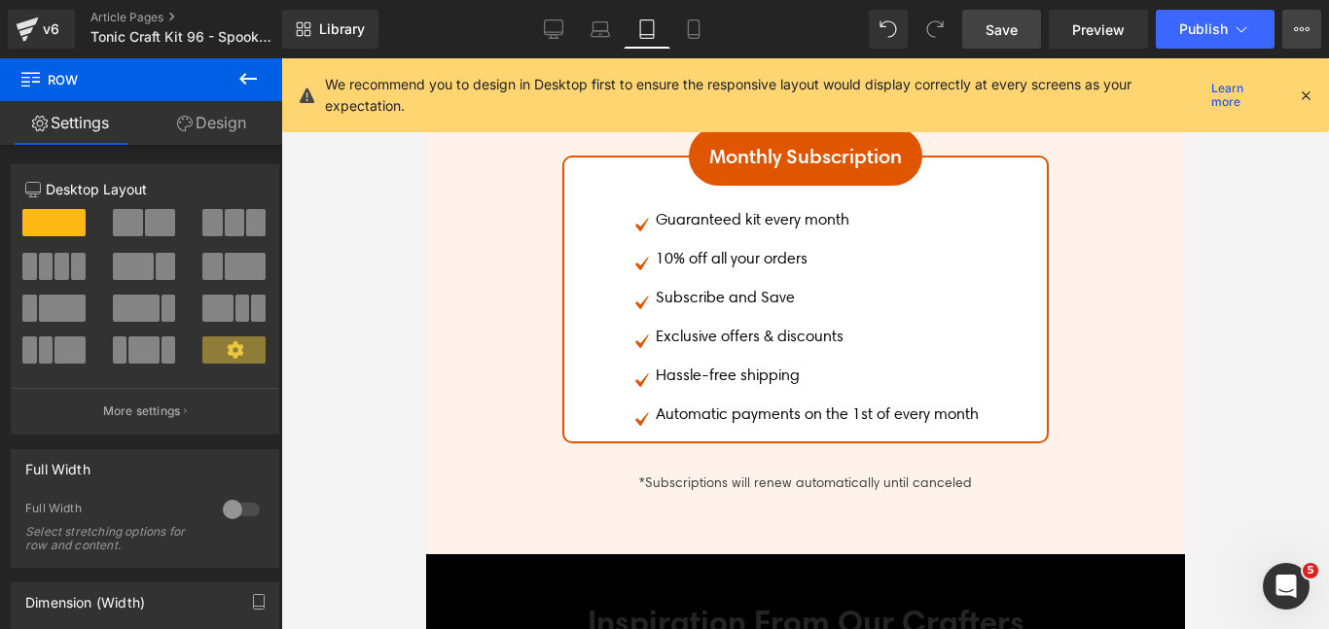
click at [1305, 25] on icon at bounding box center [1302, 29] width 16 height 16
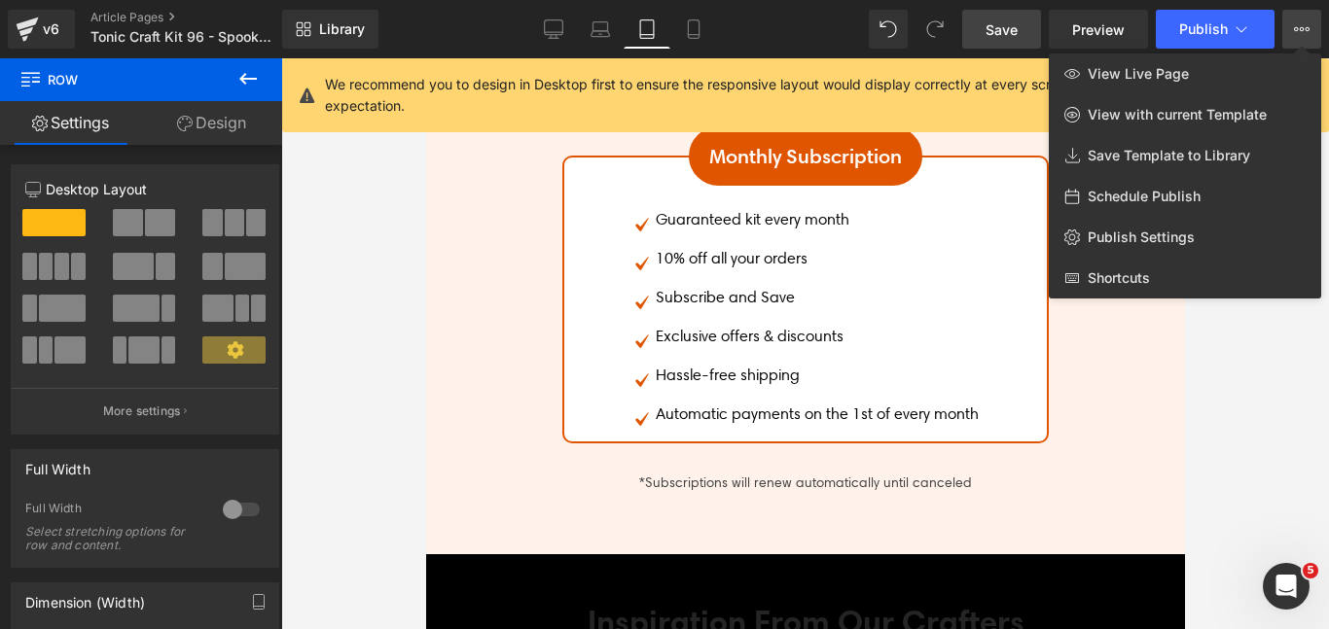
click at [1003, 30] on span "Save" at bounding box center [1001, 29] width 32 height 20
click at [1214, 22] on span "Publish" at bounding box center [1203, 29] width 49 height 16
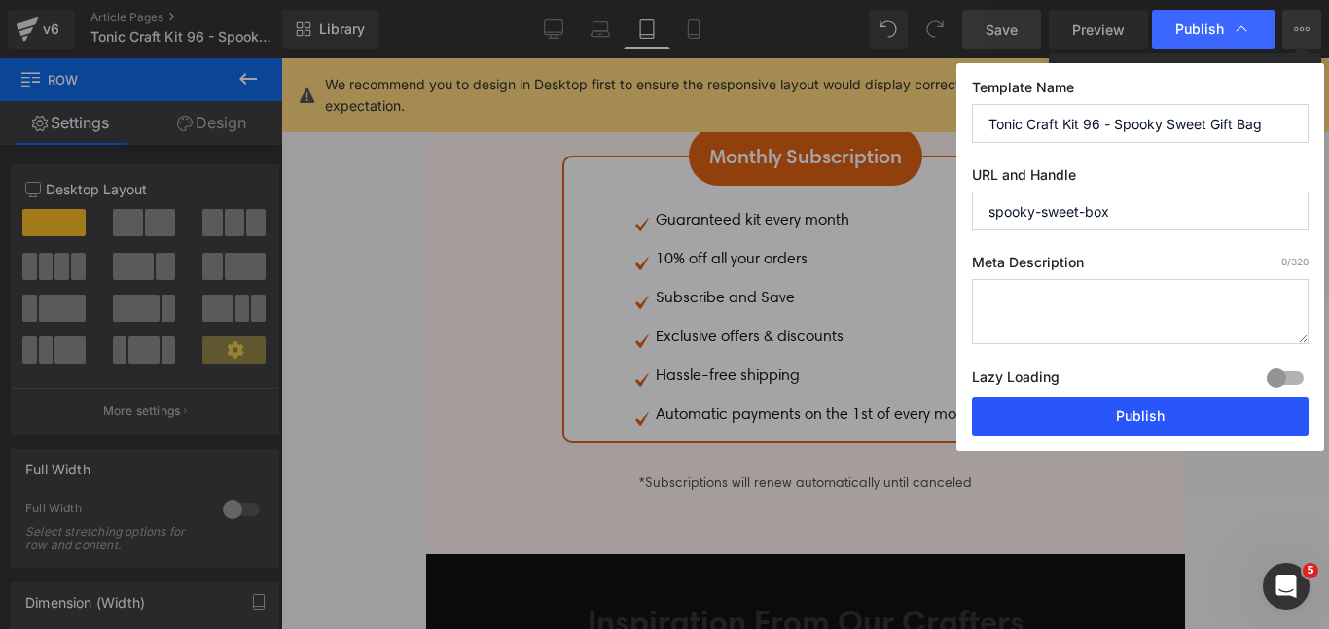
click at [1102, 402] on button "Publish" at bounding box center [1140, 416] width 337 height 39
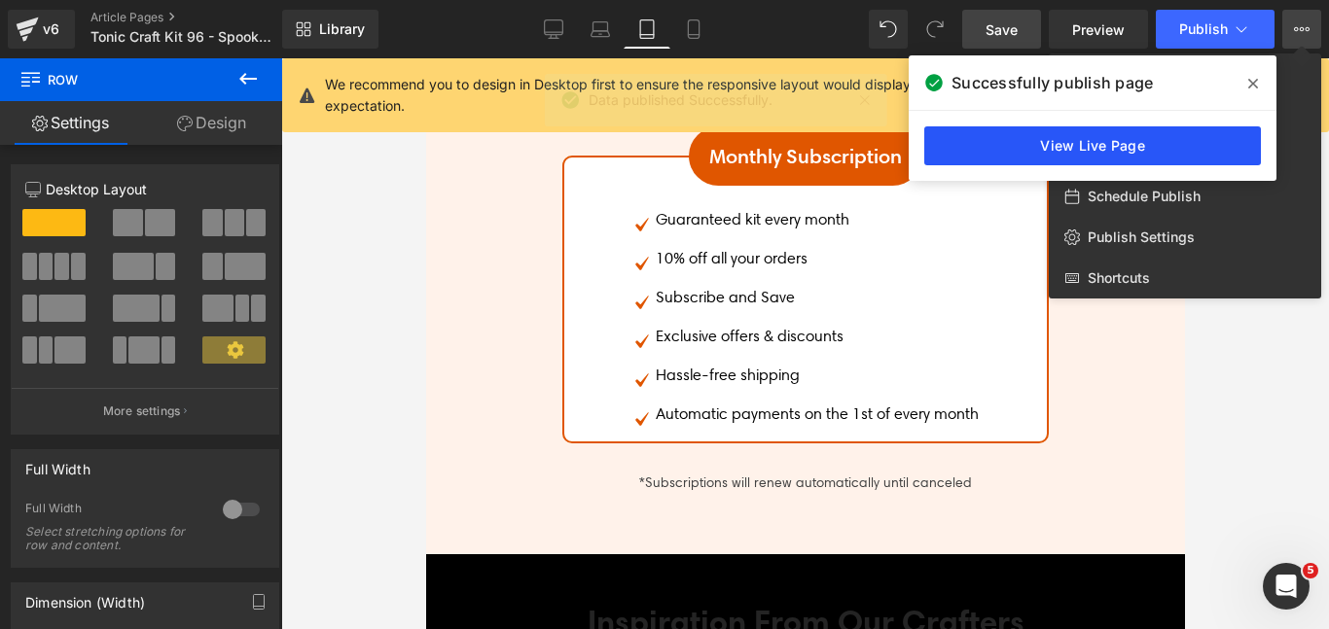
click at [1120, 132] on link "View Live Page" at bounding box center [1092, 145] width 337 height 39
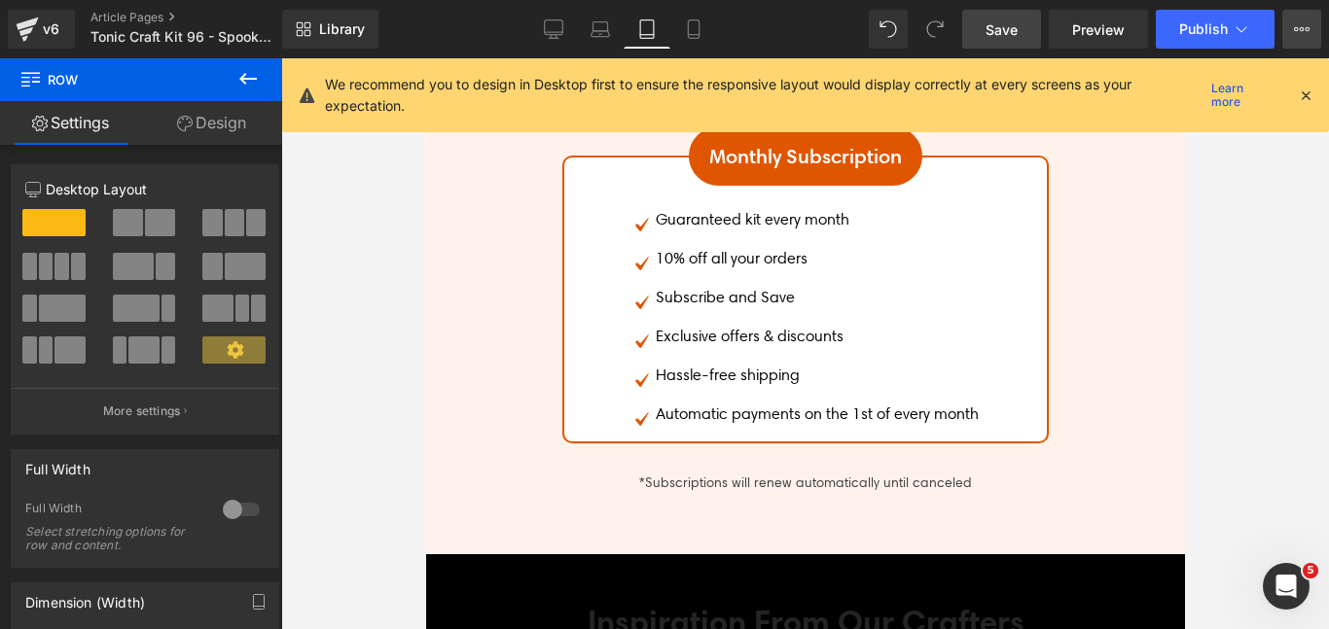
click at [1299, 38] on button "View Live Page View with current Template Save Template to Library Schedule Pub…" at bounding box center [1301, 29] width 39 height 39
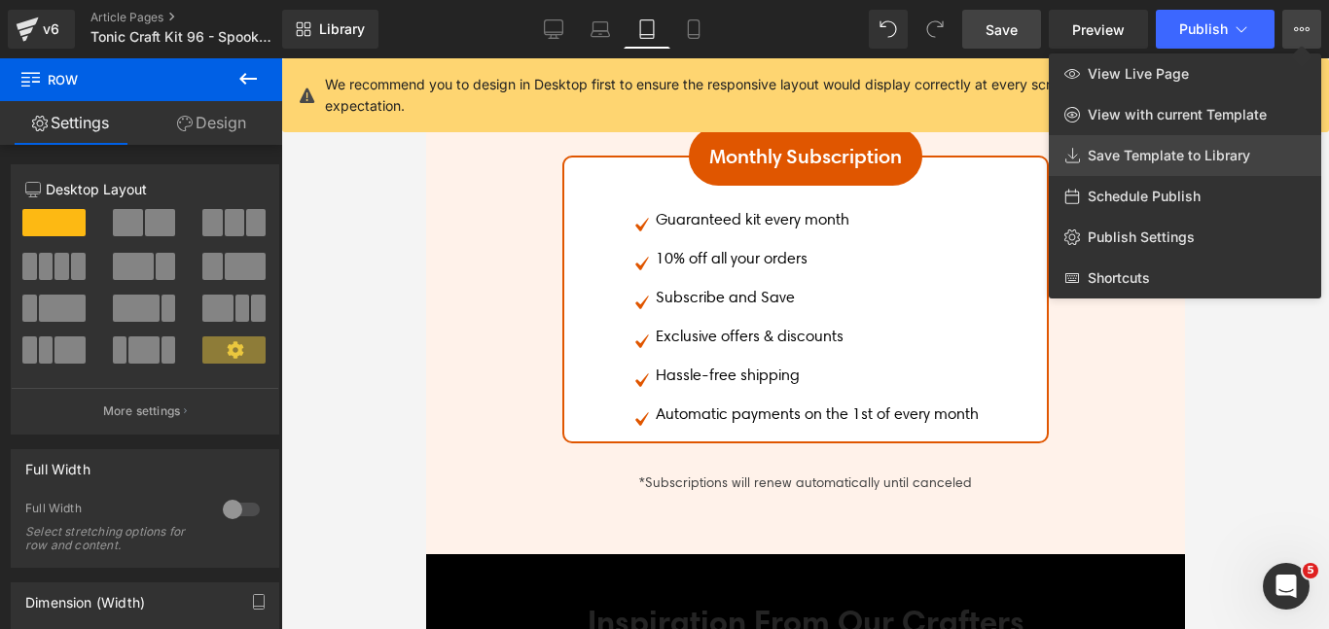
click at [1145, 162] on span "Save Template to Library" at bounding box center [1169, 156] width 162 height 18
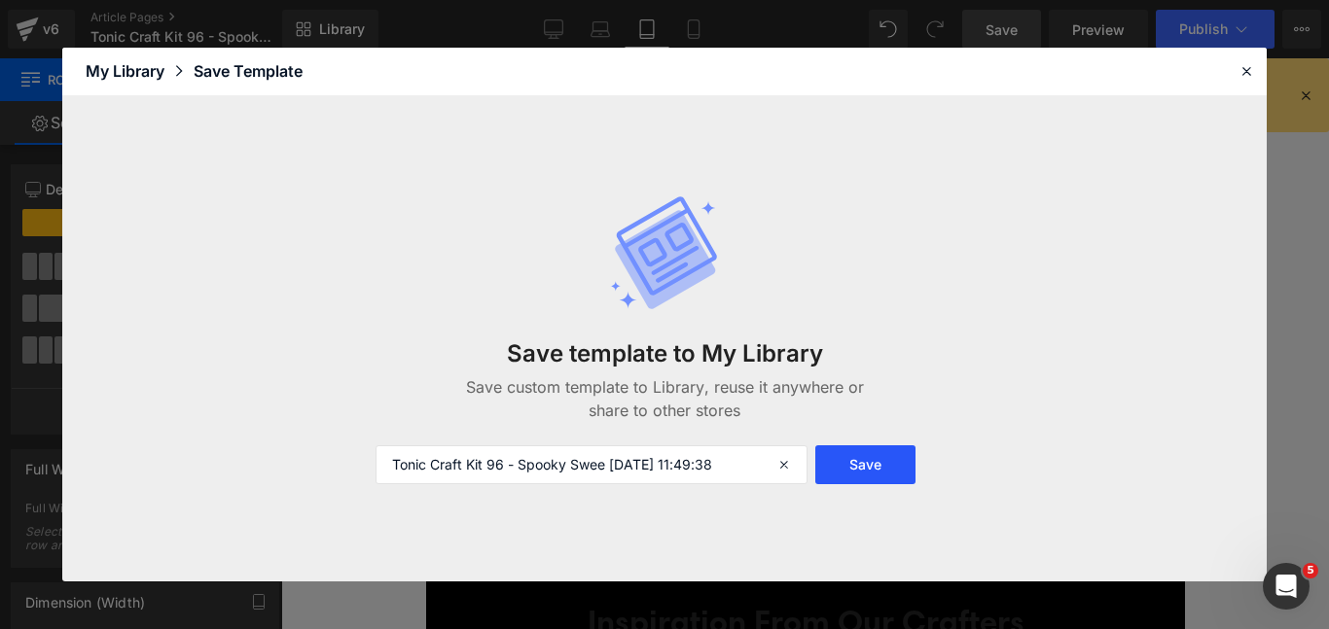
click at [841, 471] on button "Save" at bounding box center [865, 465] width 100 height 39
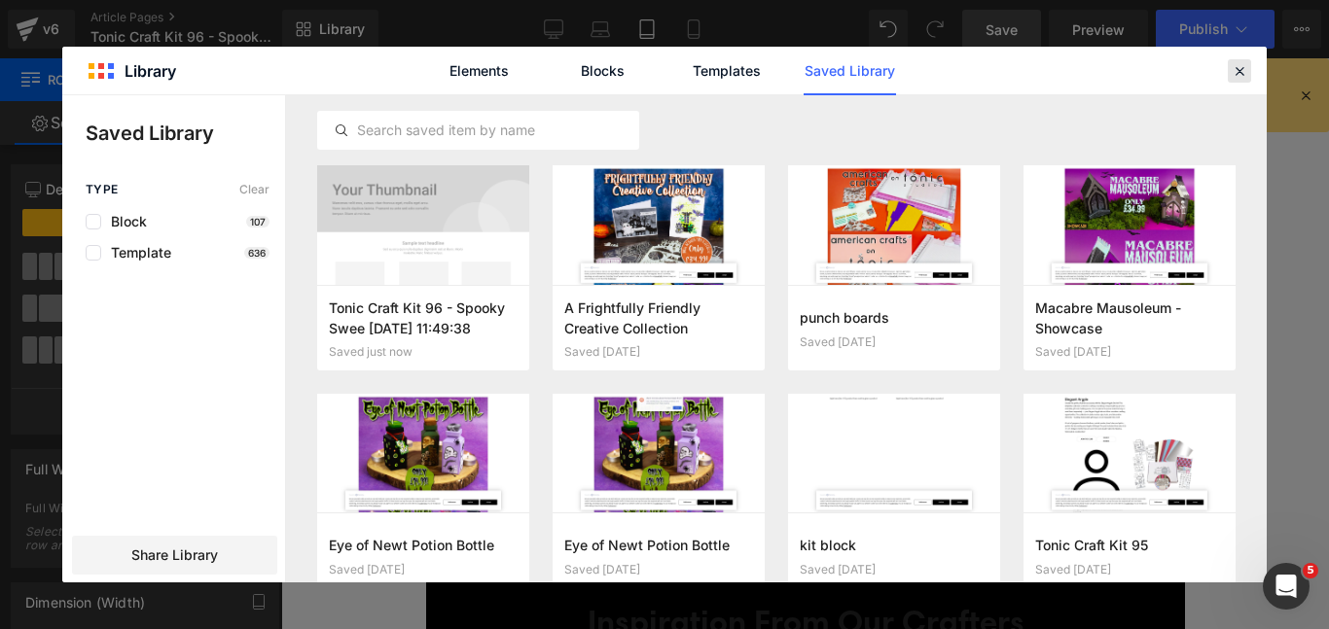
click at [1237, 73] on icon at bounding box center [1240, 71] width 18 height 18
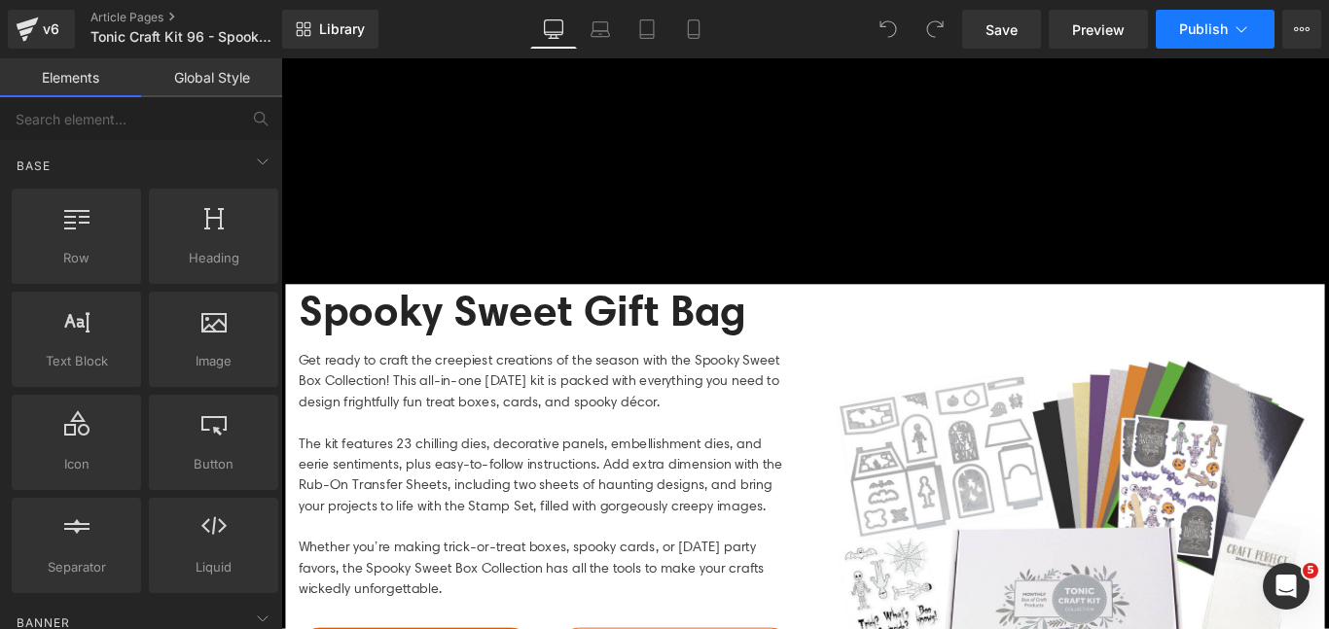
click at [1185, 38] on button "Publish" at bounding box center [1215, 29] width 119 height 39
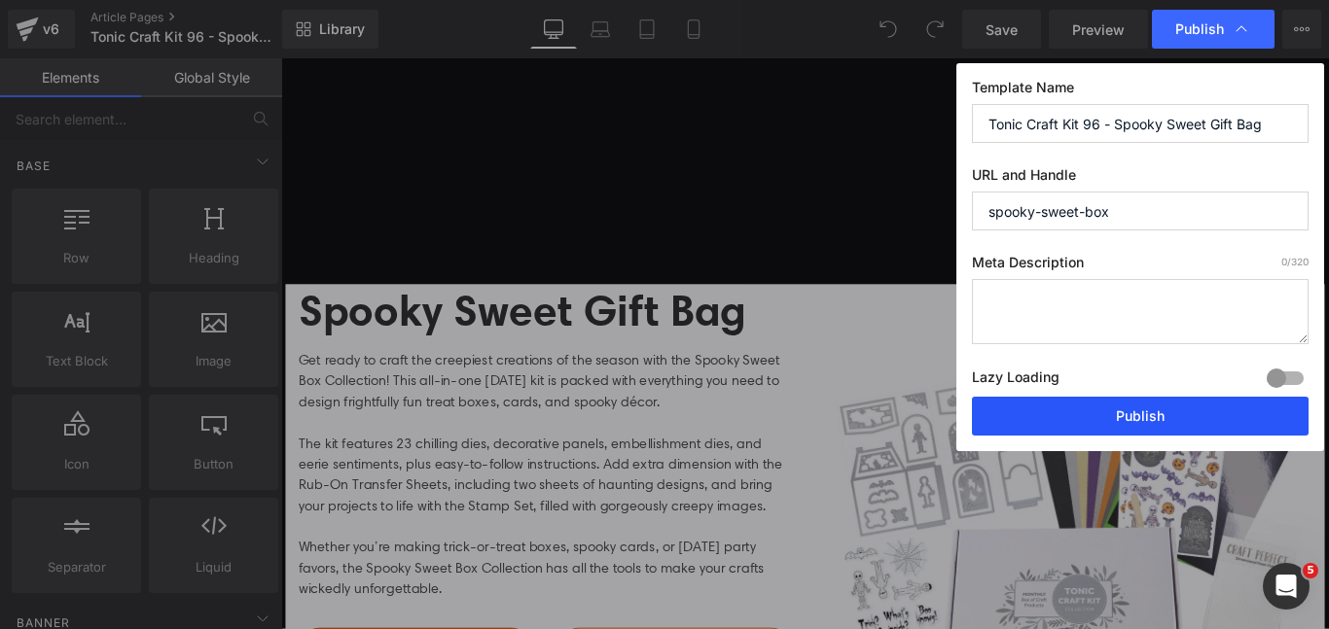
click at [1068, 418] on button "Publish" at bounding box center [1140, 416] width 337 height 39
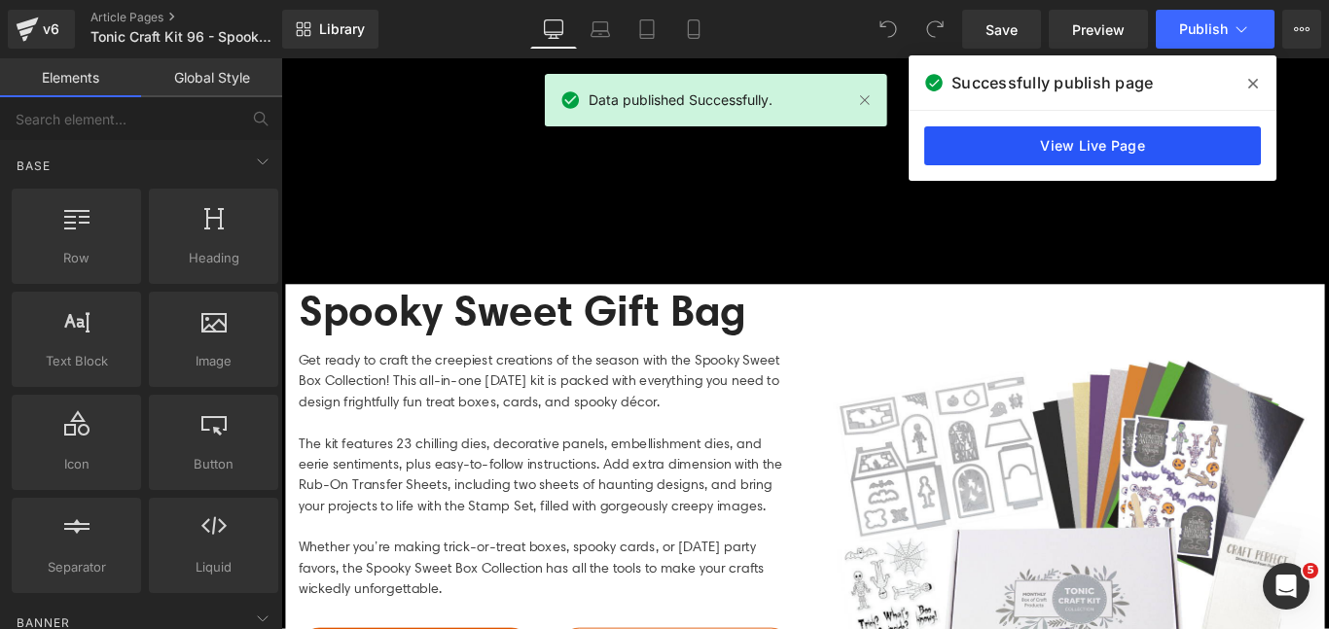
click at [1180, 149] on link "View Live Page" at bounding box center [1092, 145] width 337 height 39
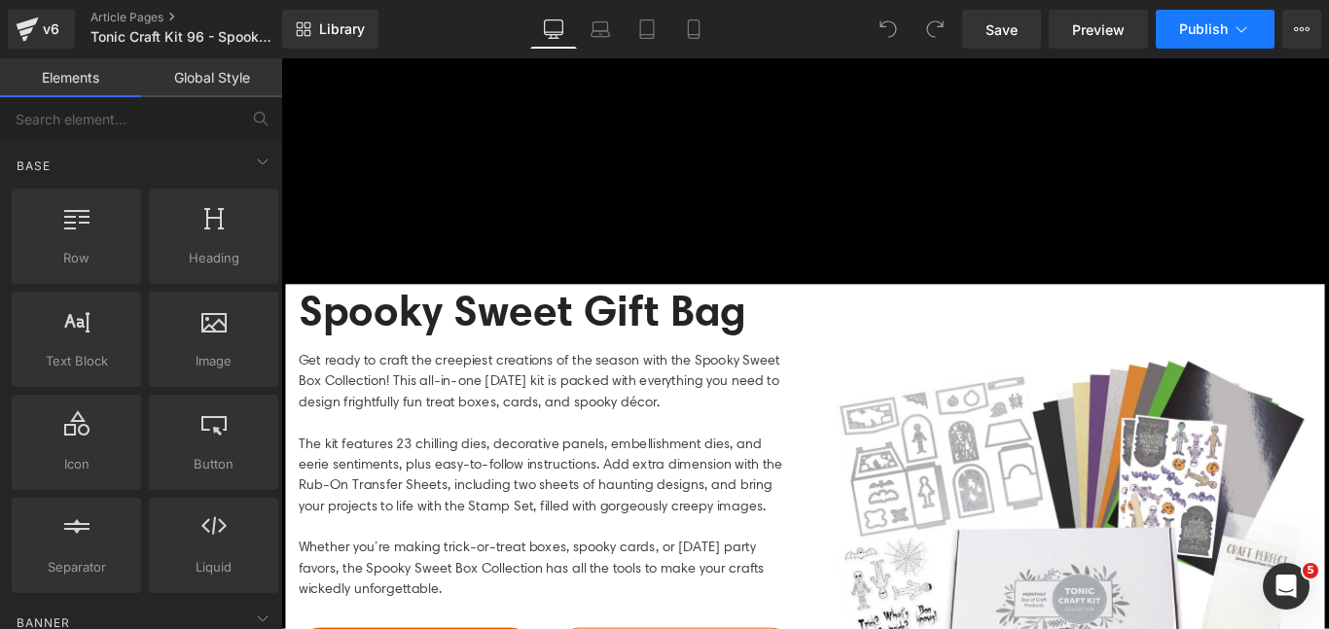
click at [1214, 37] on button "Publish" at bounding box center [1215, 29] width 119 height 39
click at [1296, 33] on icon at bounding box center [1302, 29] width 16 height 16
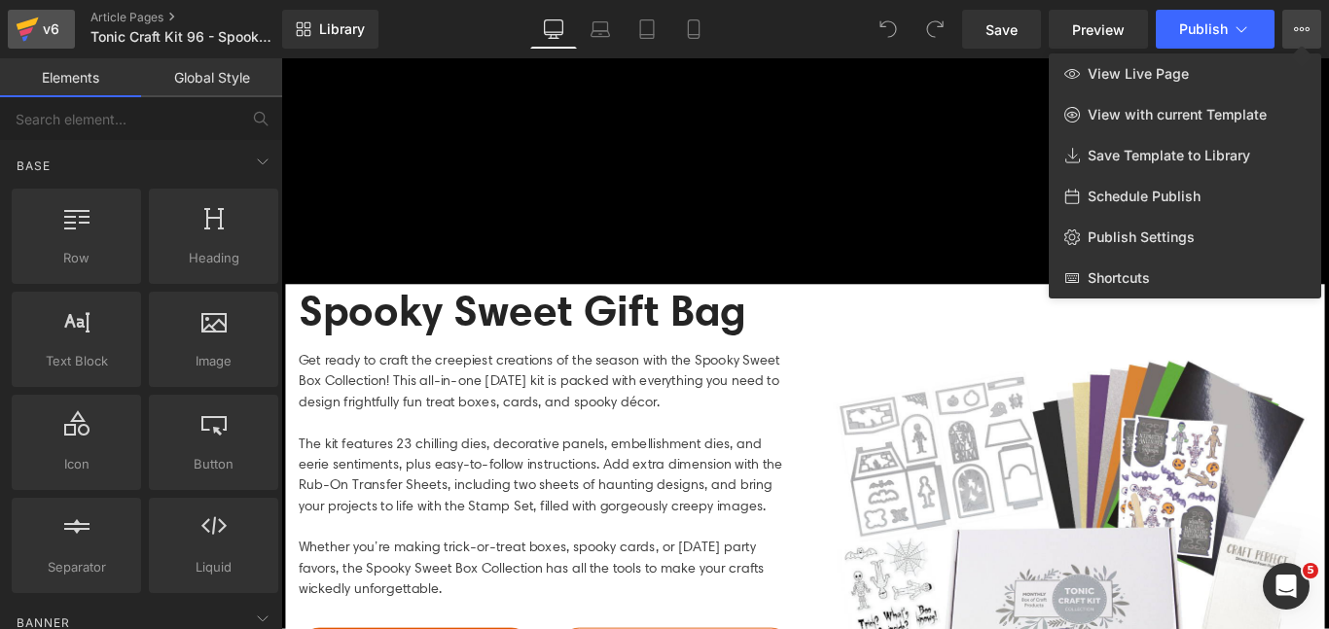
click at [54, 21] on div "v6" at bounding box center [51, 29] width 24 height 25
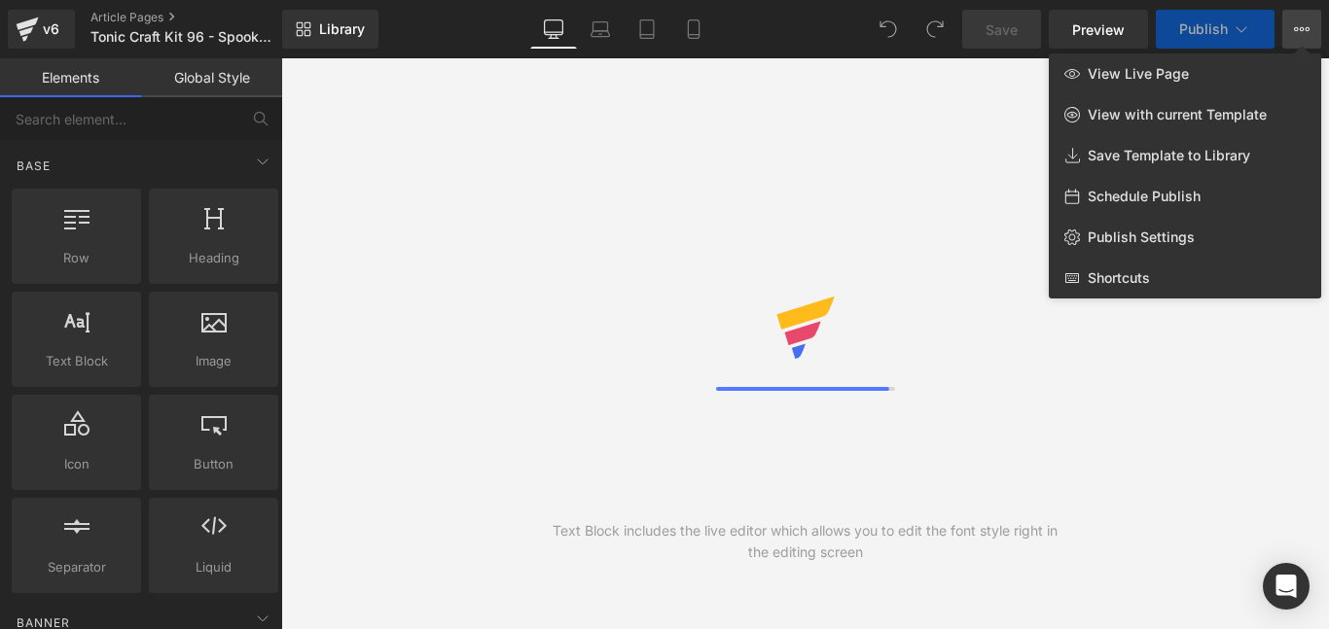
click at [1186, 199] on span "Schedule Publish" at bounding box center [1144, 197] width 113 height 18
select select
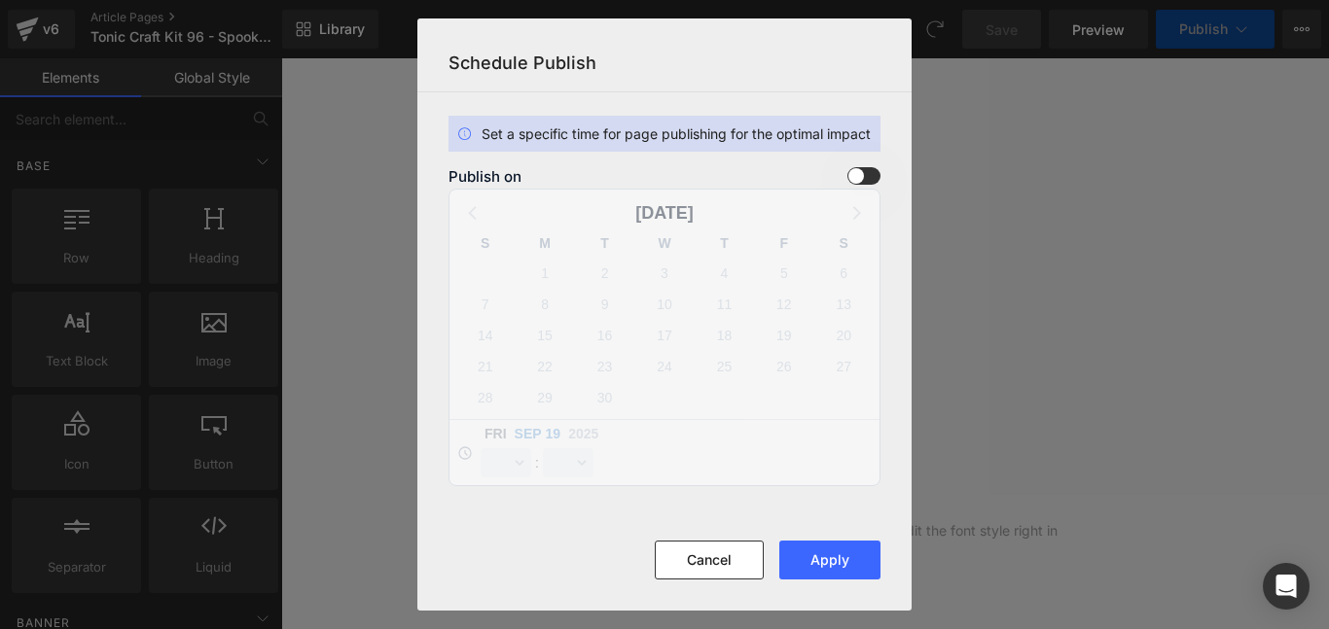
click at [860, 173] on span at bounding box center [863, 176] width 33 height 18
click at [0, 0] on input "checkbox" at bounding box center [0, 0] width 0 height 0
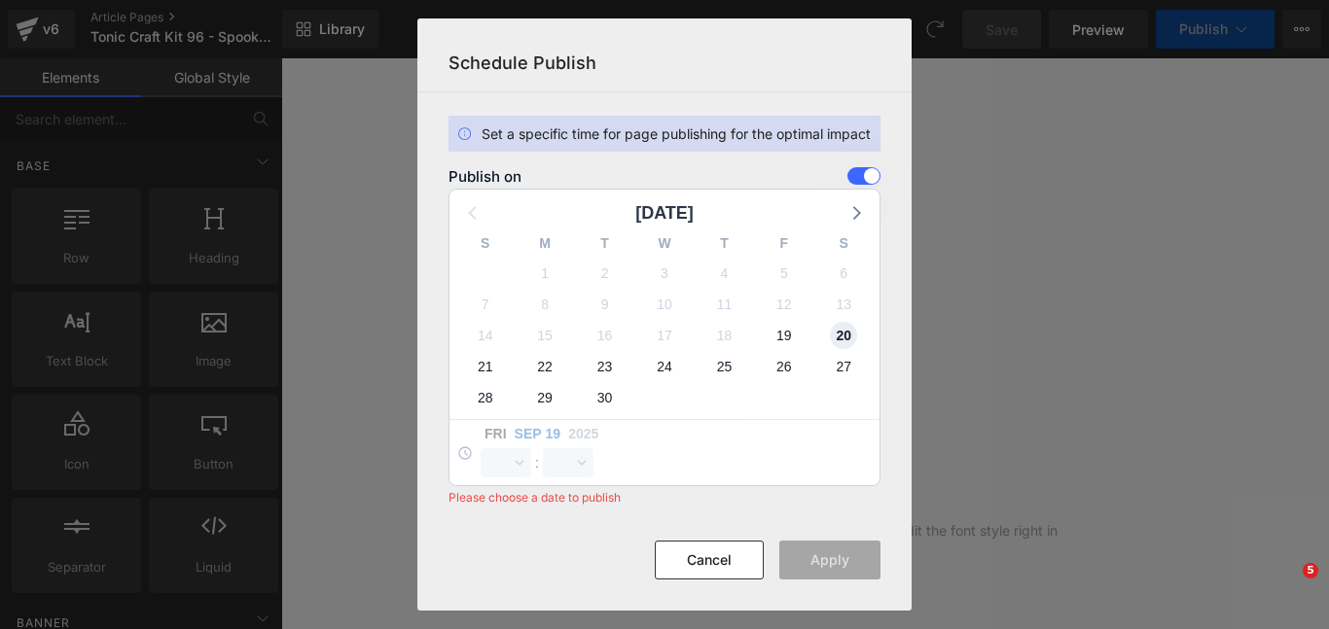
click at [844, 326] on span "20" at bounding box center [843, 335] width 27 height 27
click at [499, 480] on div "Sat Sep 20 2025 00 01 02 03 04 05 06 07 08 09 10 11 12 13 14 15 16 17 18 19 20 …" at bounding box center [664, 452] width 430 height 66
click at [513, 458] on select "00 01 02 03 04 05 06 07 08 09 10 11 12 13 14 15 16 17 18 19 20 21 22 23" at bounding box center [506, 462] width 51 height 29
select select "11"
select select "57"
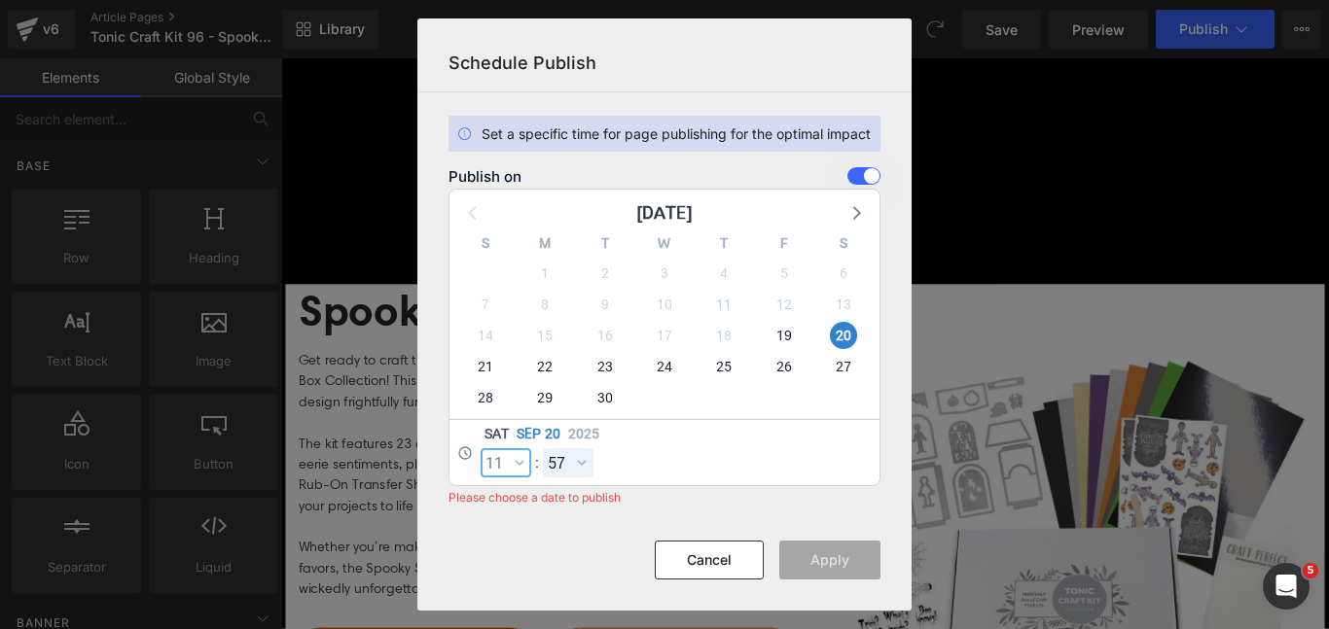
select select "16"
click at [481, 448] on select "00 01 02 03 04 05 06 07 08 09 10 11 12 13 14 15 16 17 18 19 20 21 22 23" at bounding box center [506, 462] width 51 height 29
click at [556, 454] on select "00 01 02 03 04 05 06 07 08 09 10 11 12 13 14 15 16 17 18 19 20 21 22 23 24 25 2…" at bounding box center [568, 462] width 51 height 29
select select "0"
click at [543, 448] on select "00 01 02 03 04 05 06 07 08 09 10 11 12 13 14 15 16 17 18 19 20 21 22 23 24 25 2…" at bounding box center [568, 462] width 51 height 29
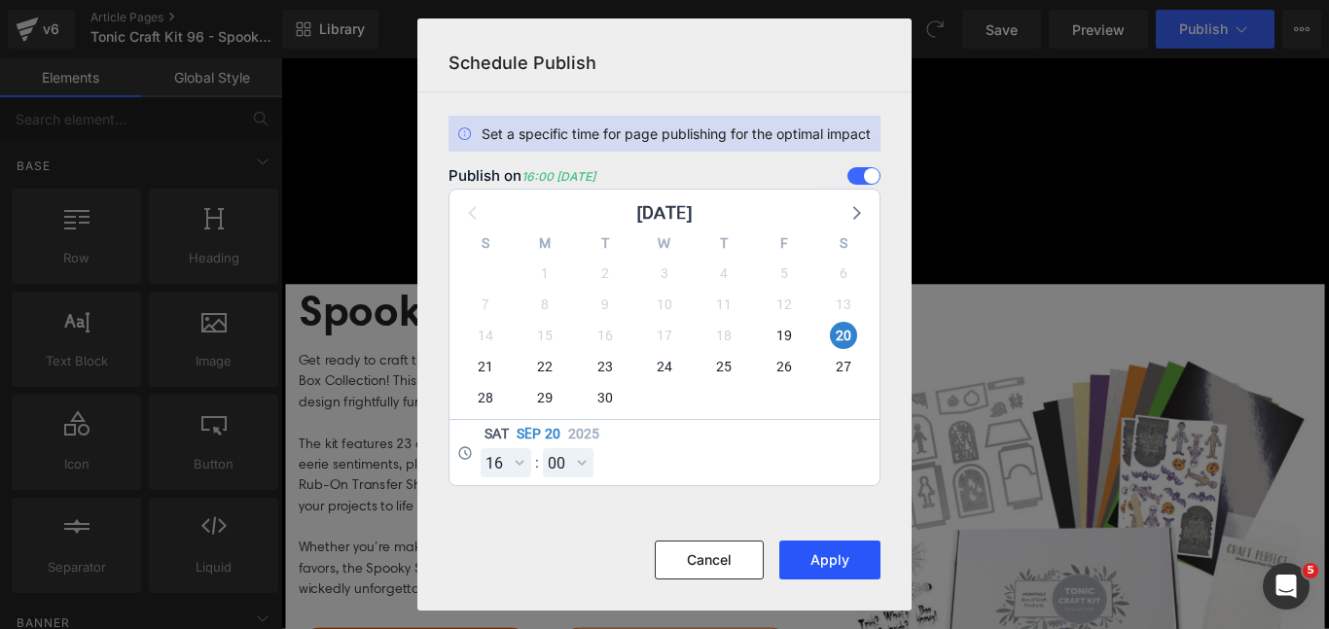
click at [823, 568] on button "Apply" at bounding box center [829, 560] width 101 height 39
